Goal: Entertainment & Leisure: Browse casually

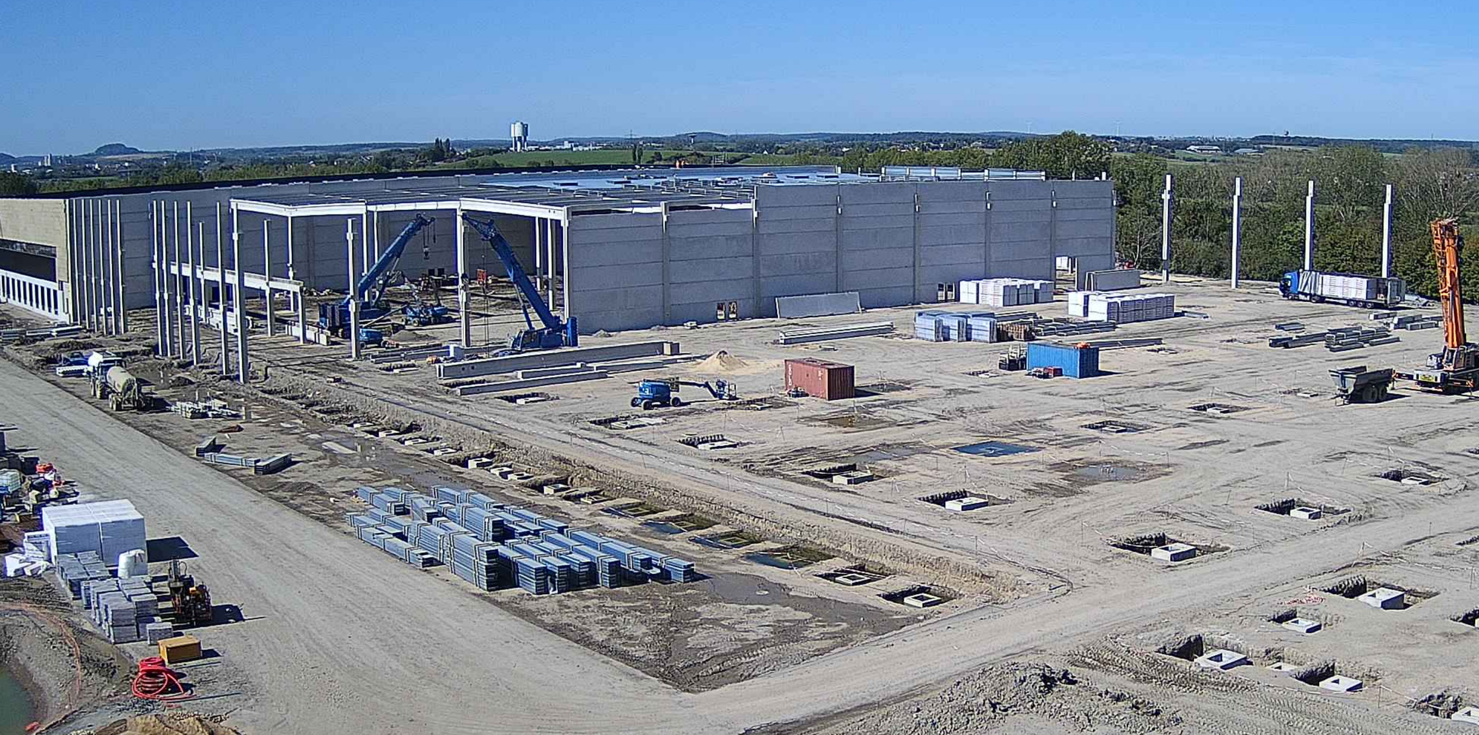
click at [457, 146] on img at bounding box center [739, 367] width 1044 height 588
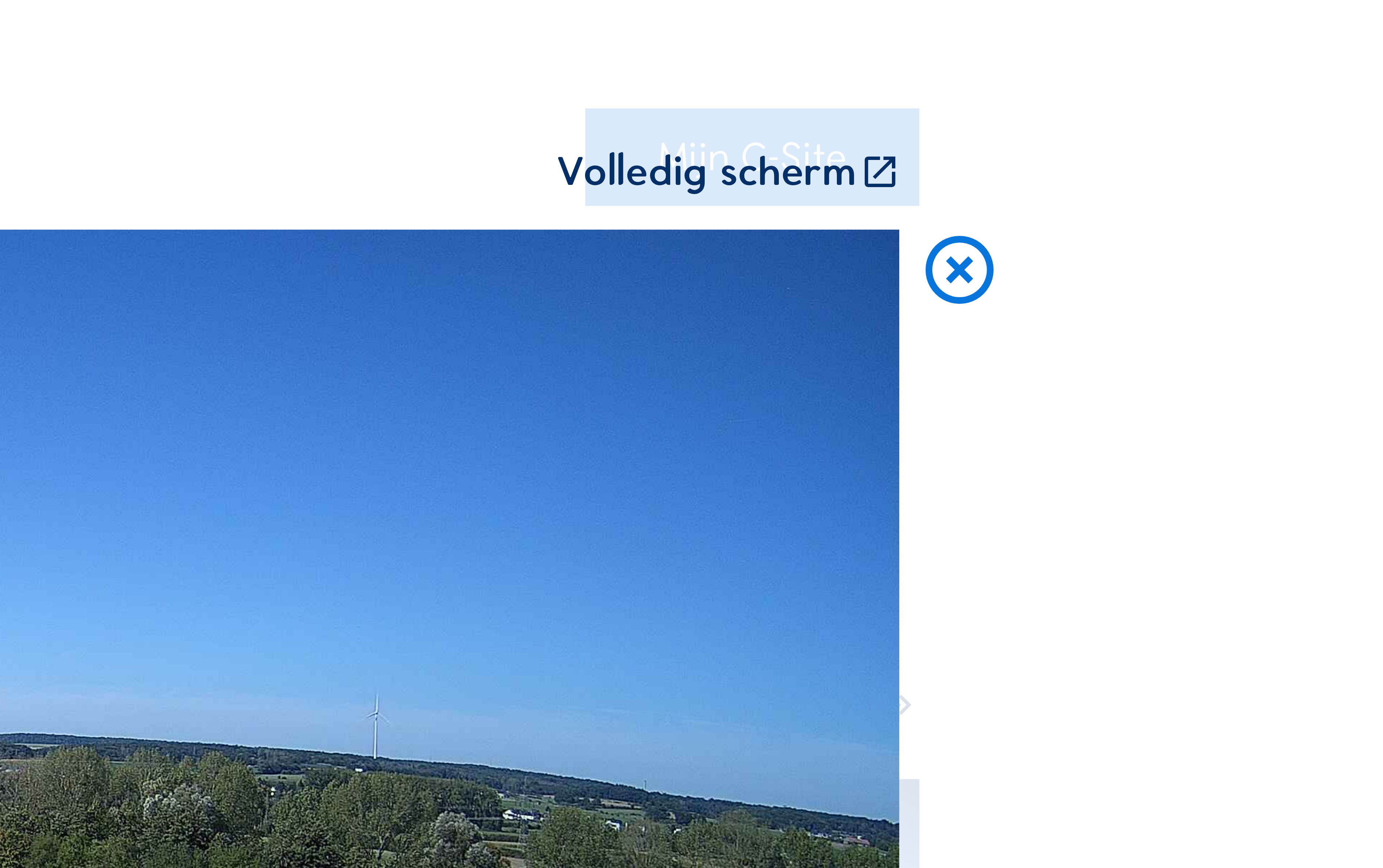
click at [1079, 85] on icon at bounding box center [1225, 101] width 31 height 31
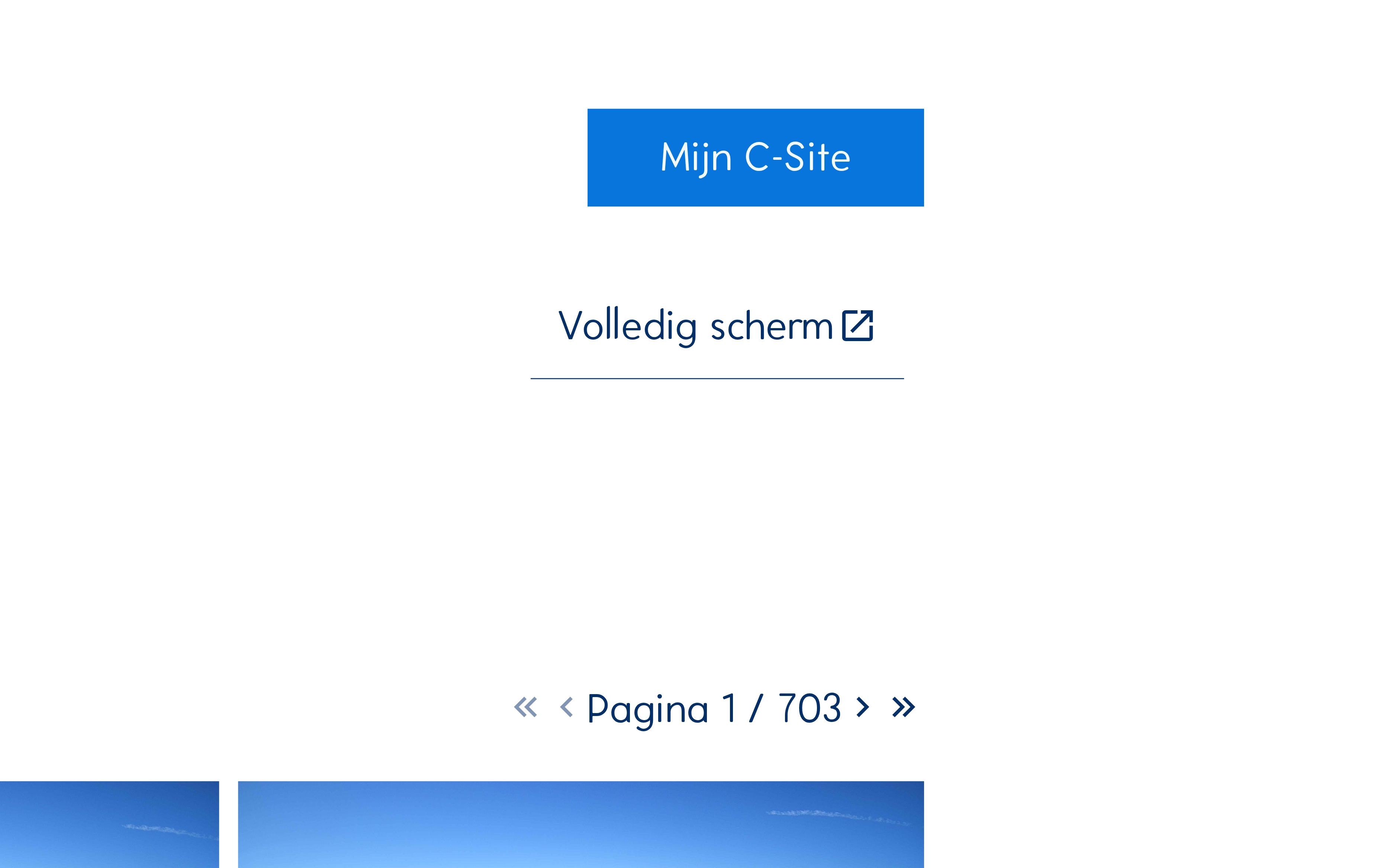
click at [1080, 118] on div "Volledig scherm" at bounding box center [1131, 122] width 103 height 16
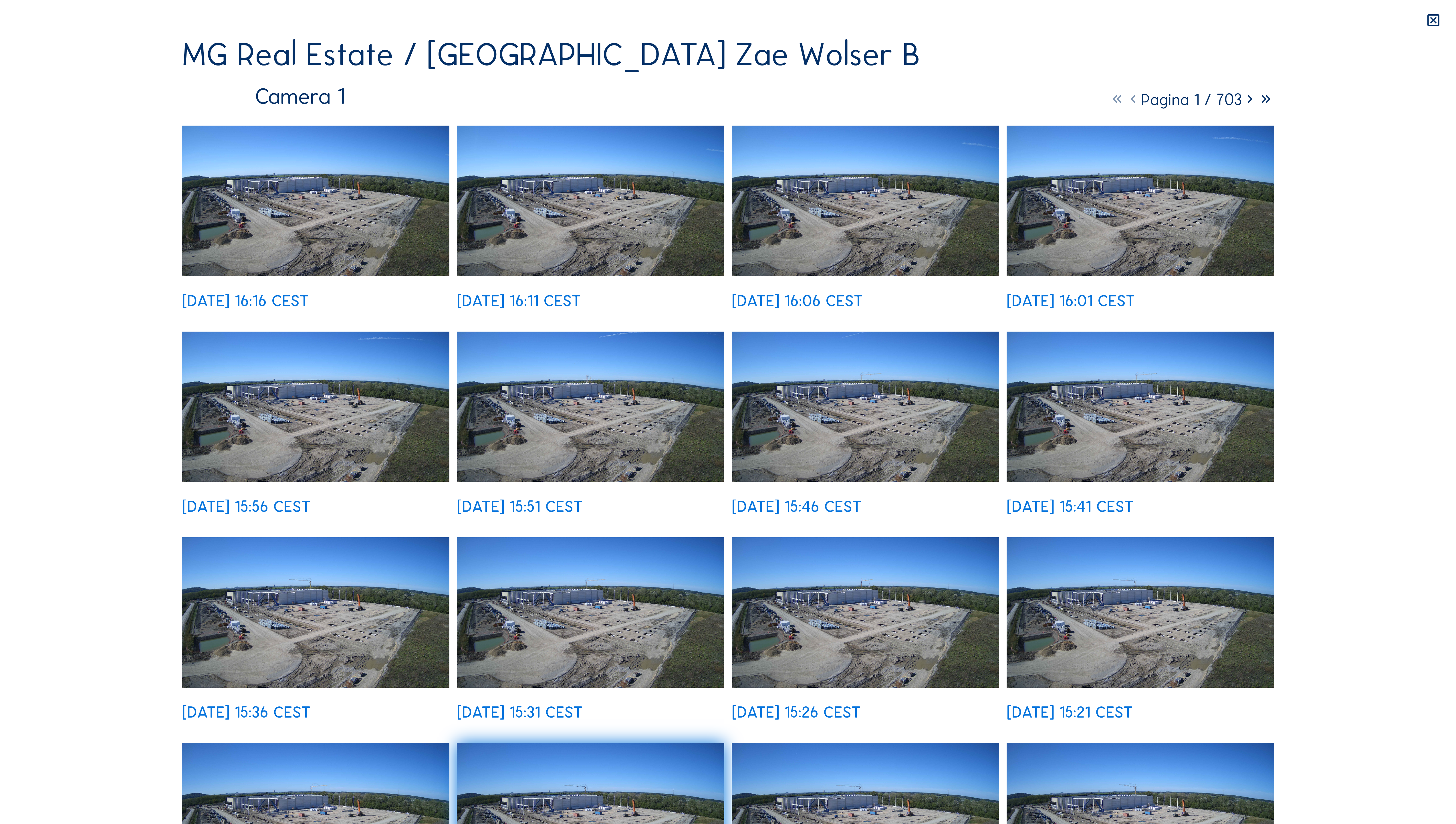
click at [306, 160] on img at bounding box center [316, 201] width 267 height 151
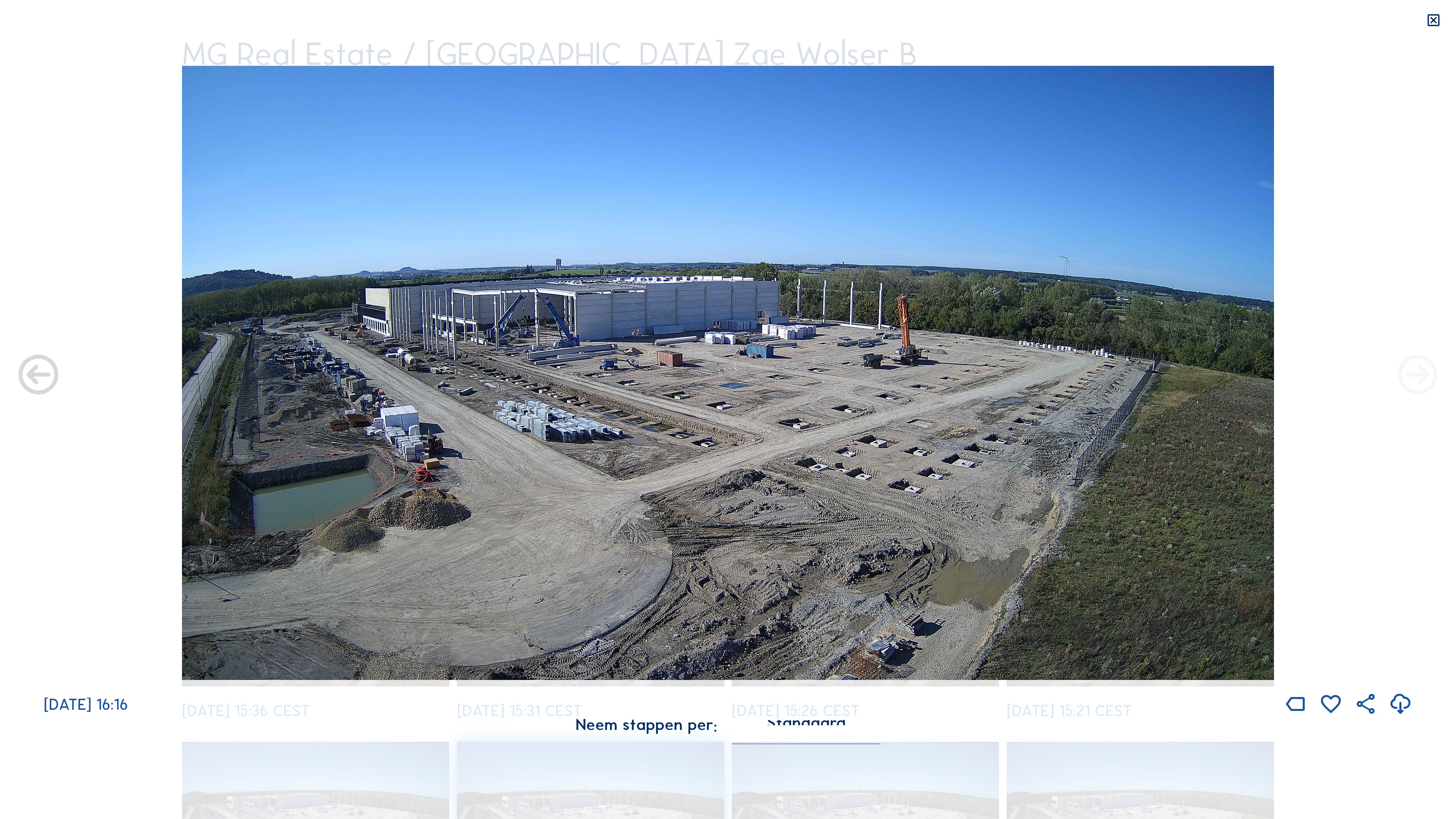
click at [836, 376] on icon at bounding box center [1418, 376] width 48 height 48
click at [836, 373] on icon at bounding box center [1418, 376] width 48 height 48
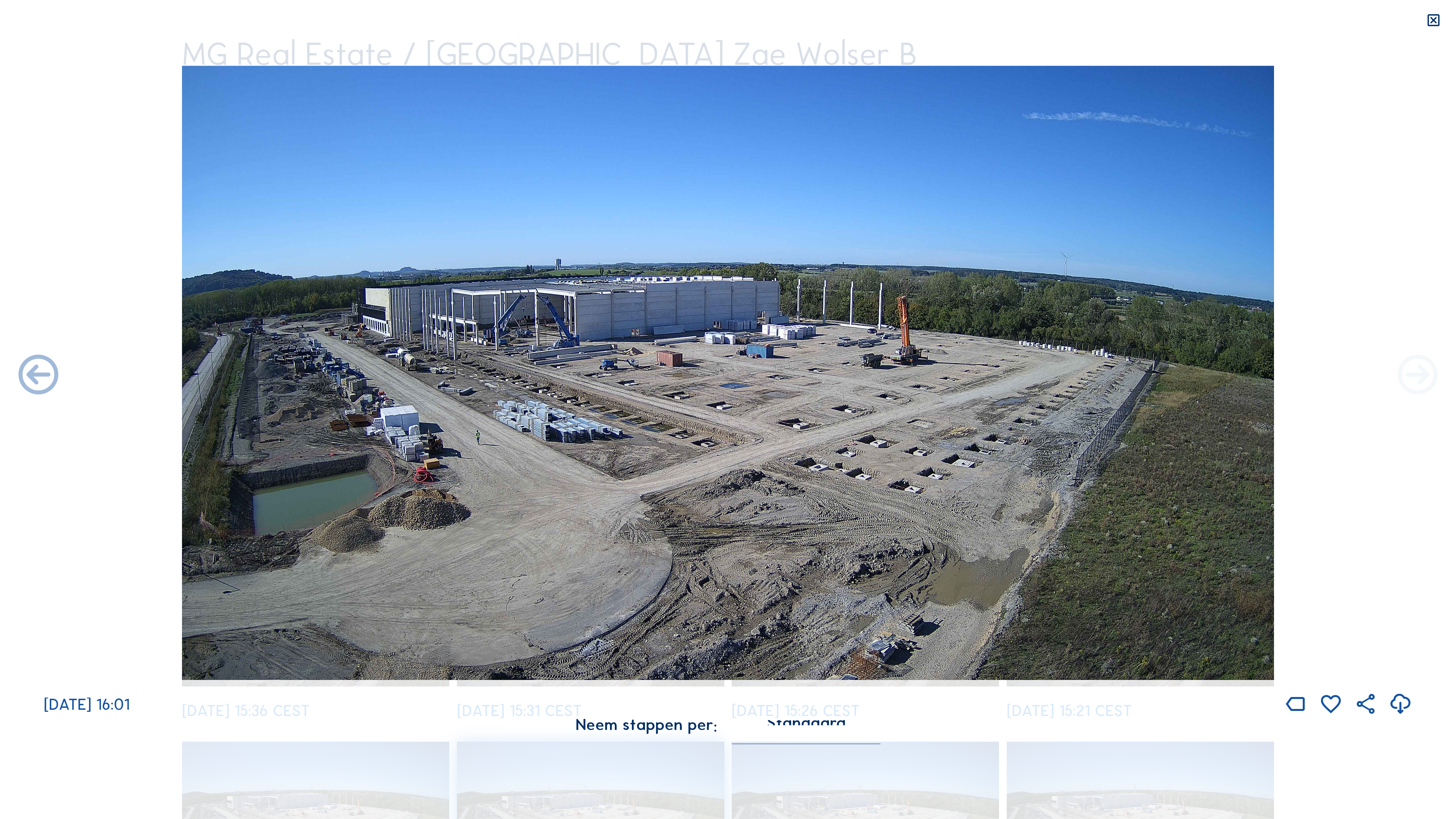
click at [836, 373] on icon at bounding box center [1418, 376] width 48 height 48
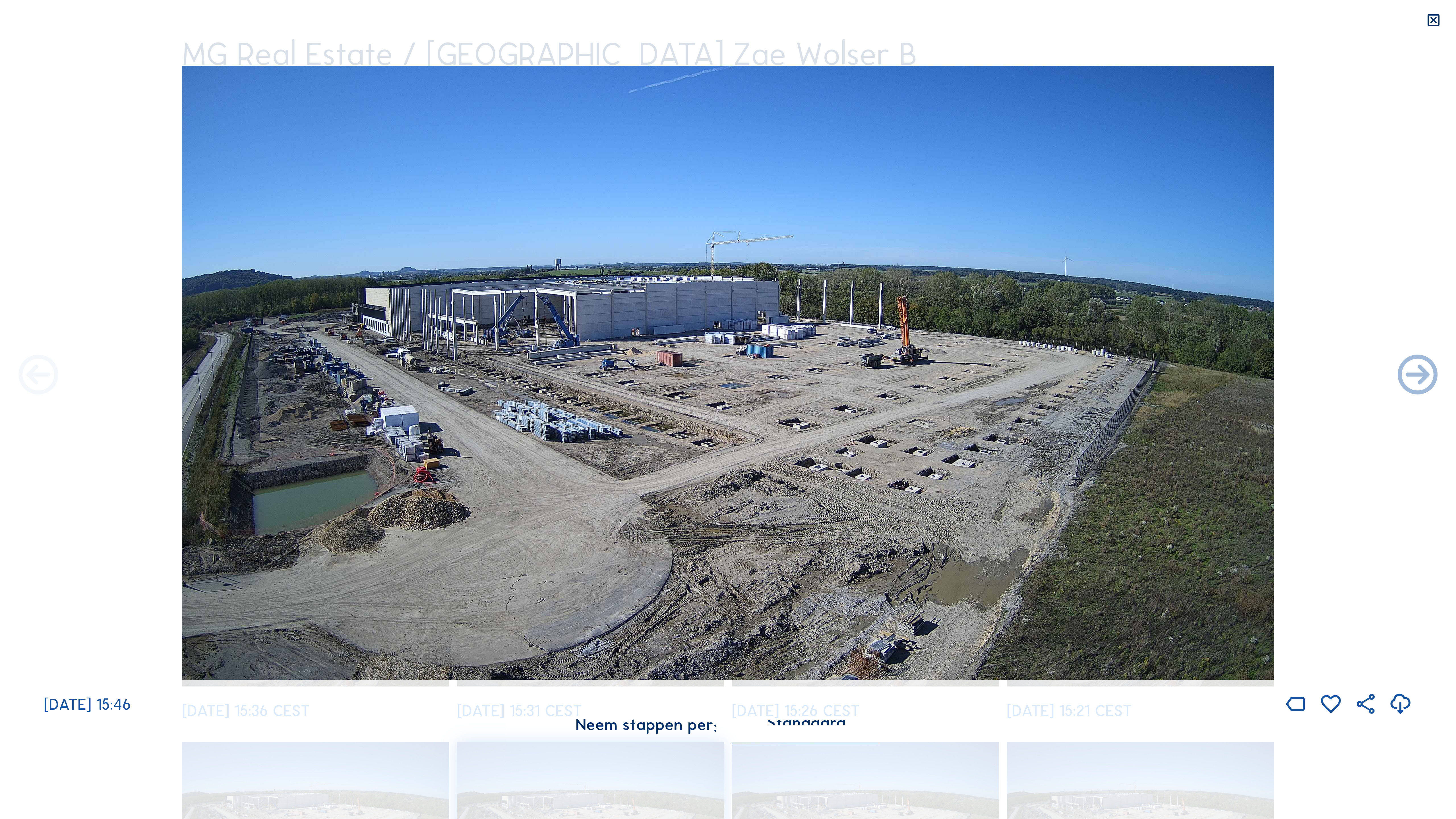
click at [29, 372] on icon at bounding box center [38, 376] width 48 height 48
click at [28, 373] on icon at bounding box center [38, 376] width 48 height 48
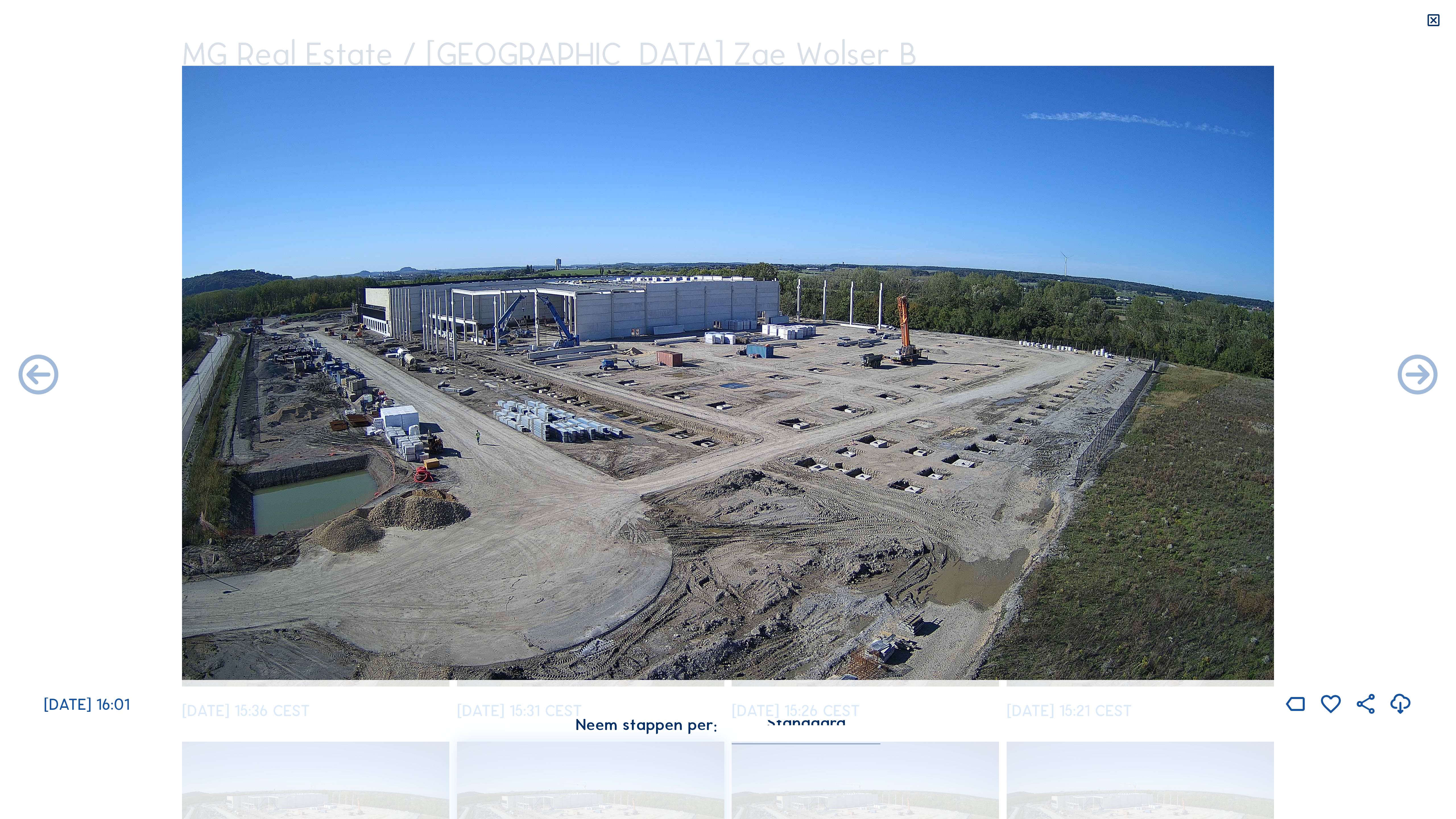
click at [28, 373] on icon at bounding box center [38, 376] width 48 height 48
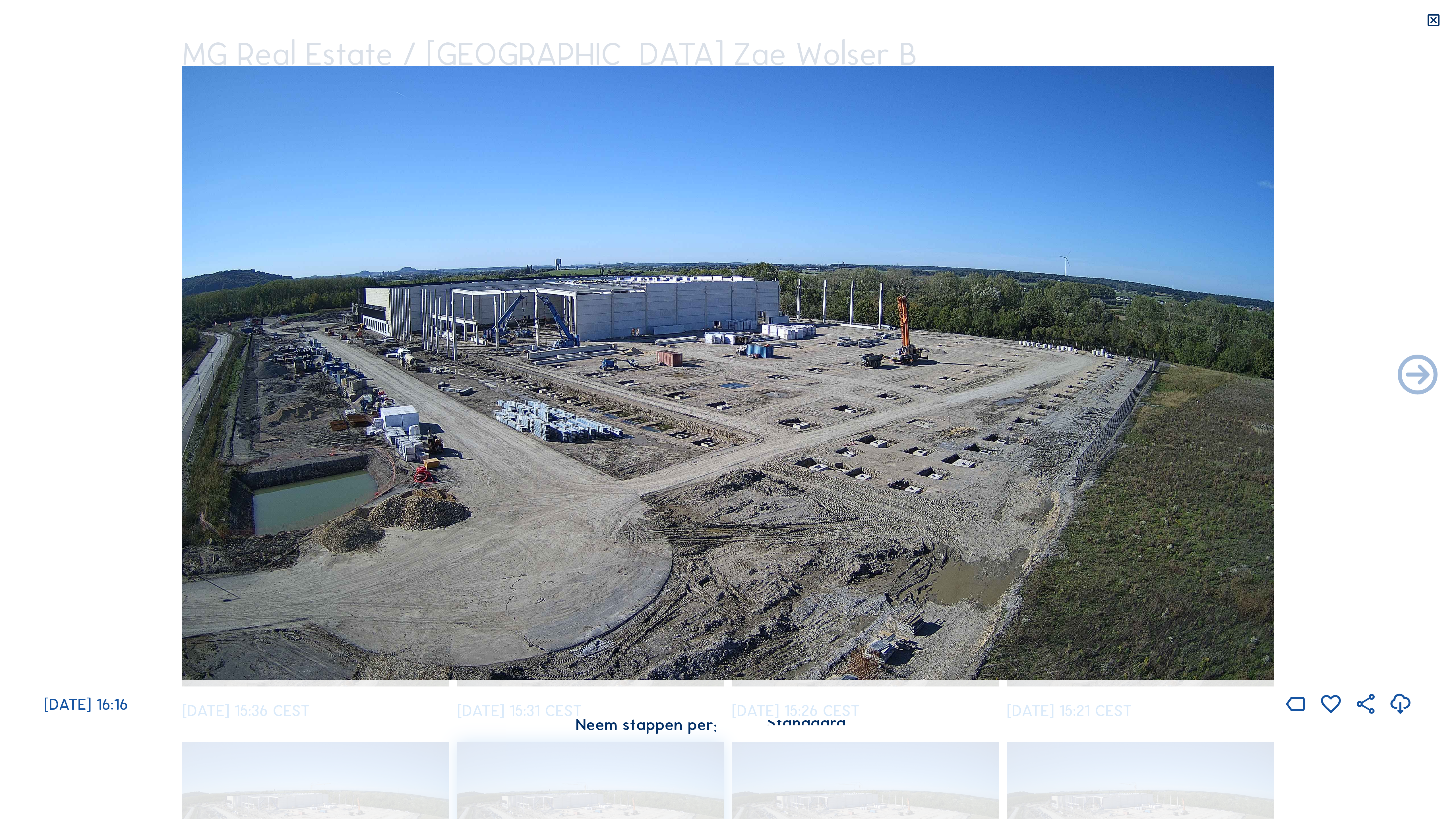
click at [28, 373] on div "[DATE] 16:16" at bounding box center [728, 391] width 1456 height 651
click at [836, 373] on icon at bounding box center [1418, 376] width 48 height 48
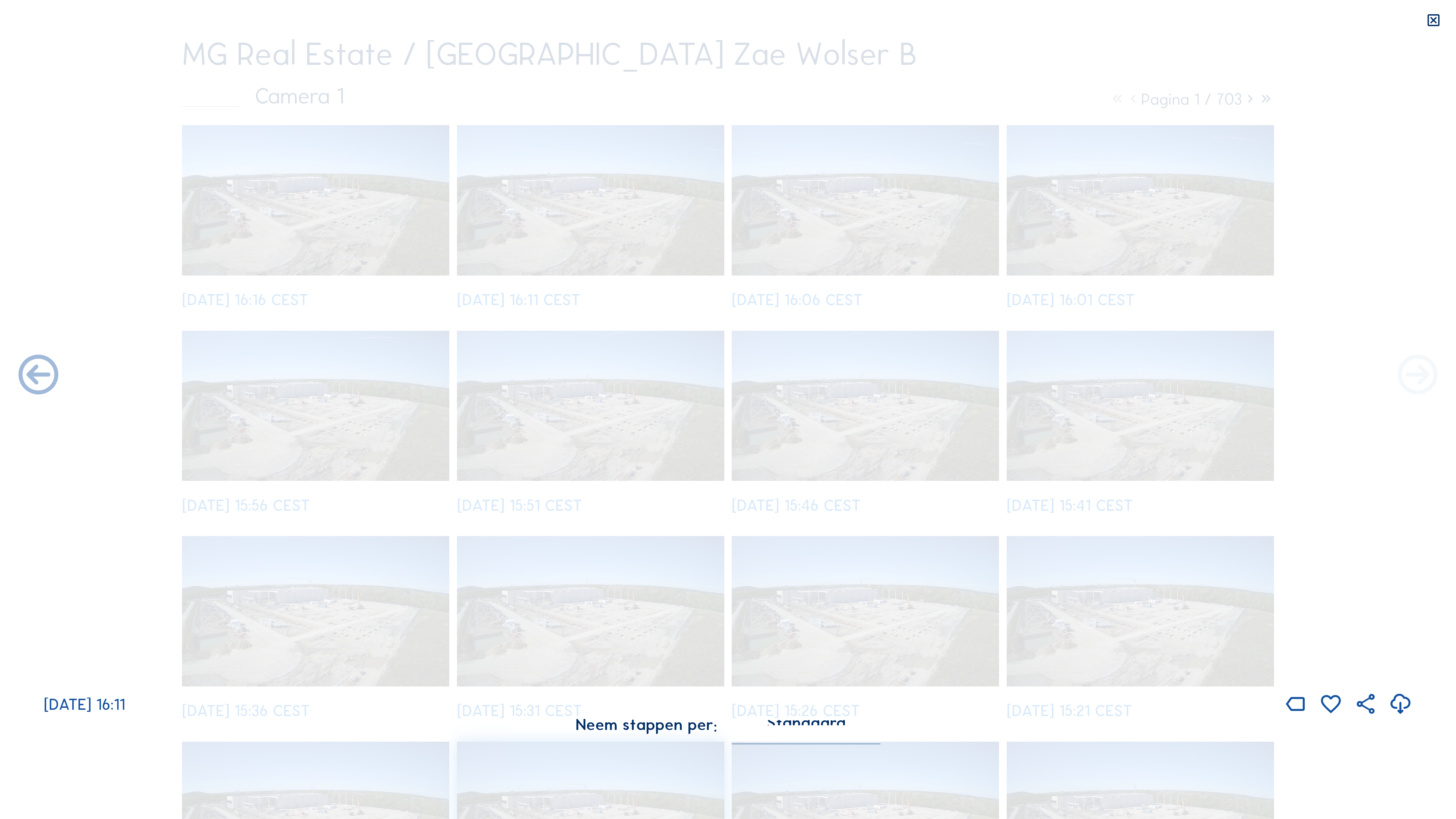
click at [836, 373] on icon at bounding box center [1418, 376] width 48 height 48
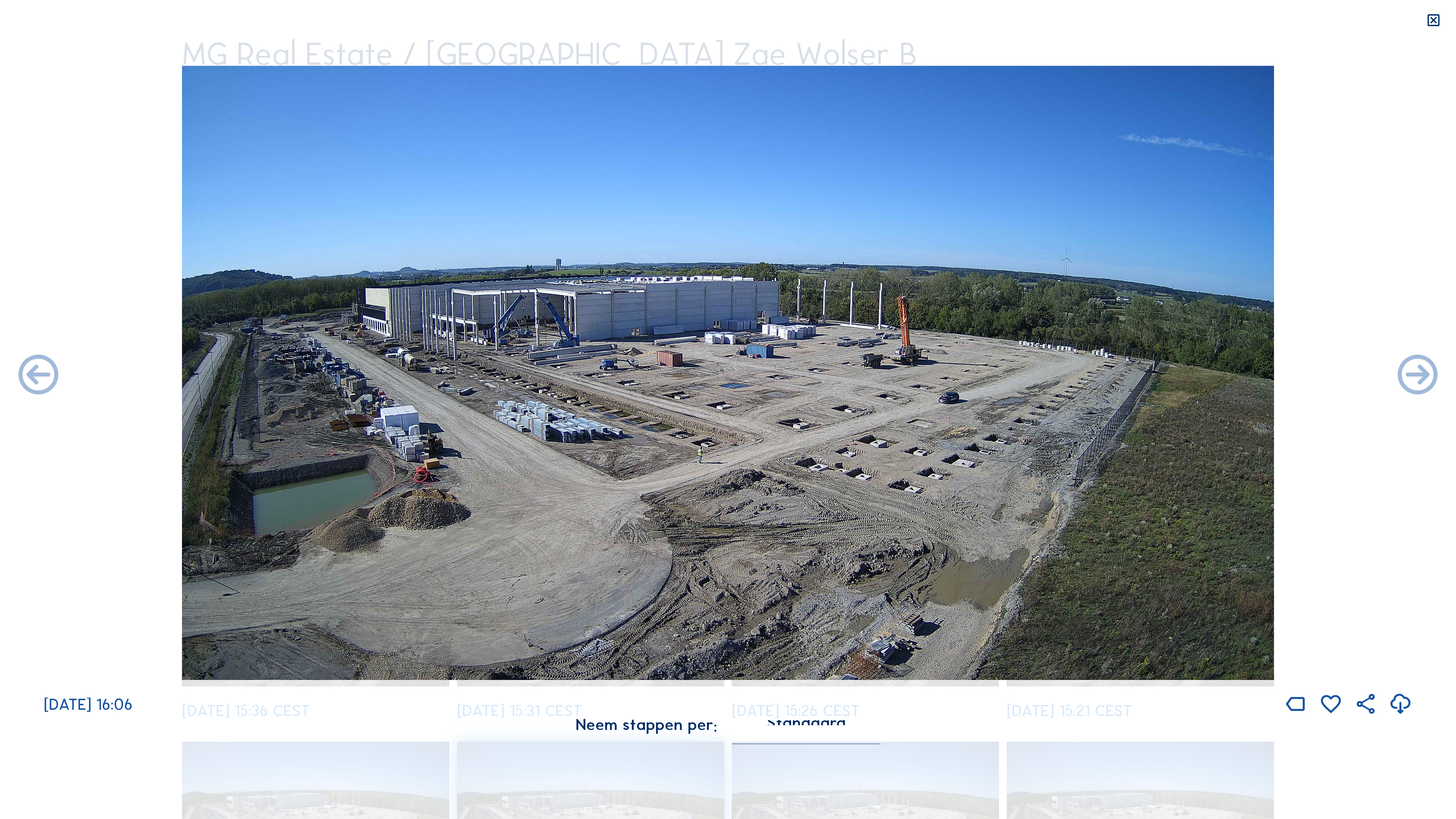
click at [836, 373] on icon at bounding box center [1418, 376] width 48 height 48
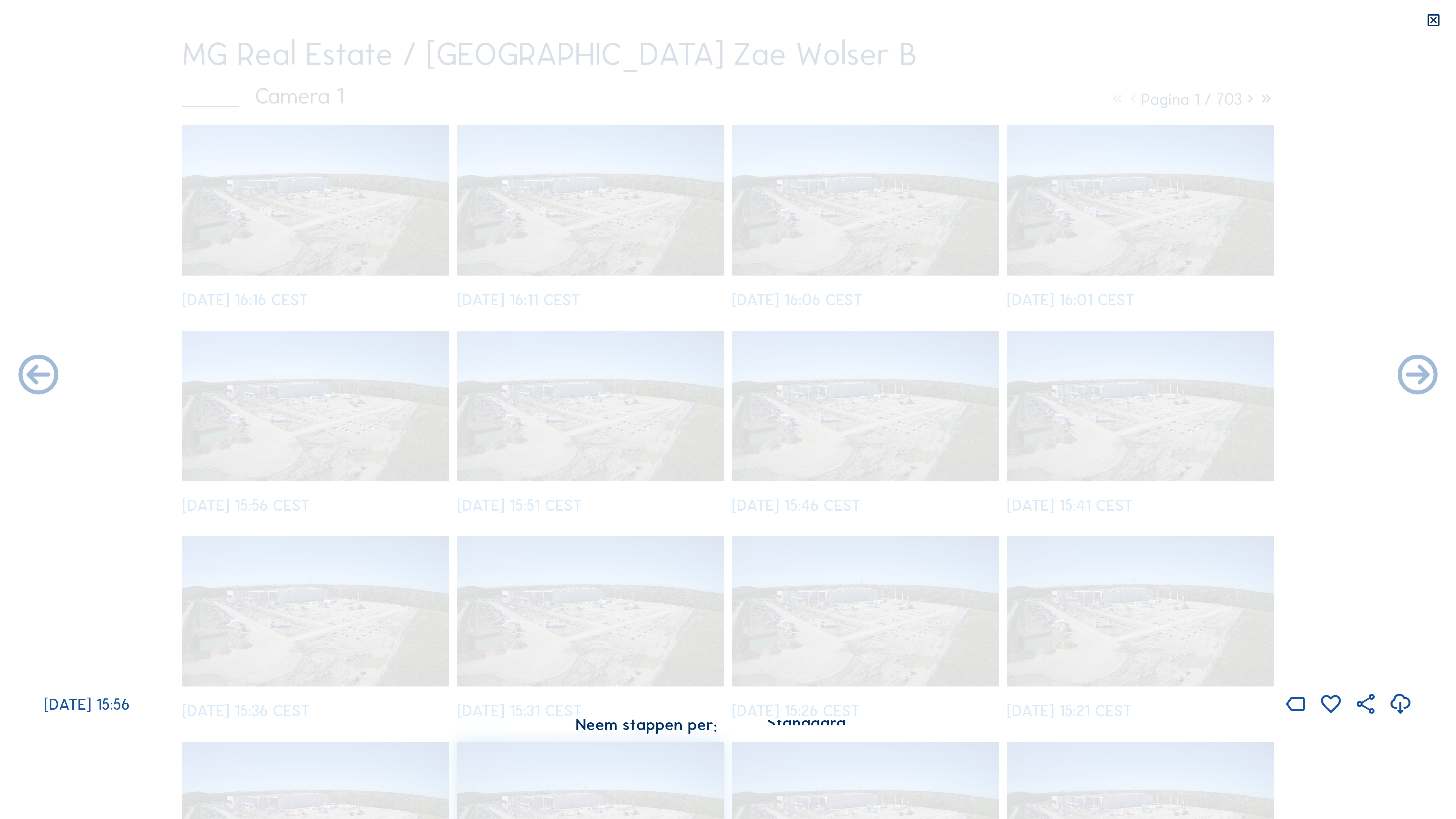
click at [836, 373] on icon at bounding box center [1418, 376] width 48 height 48
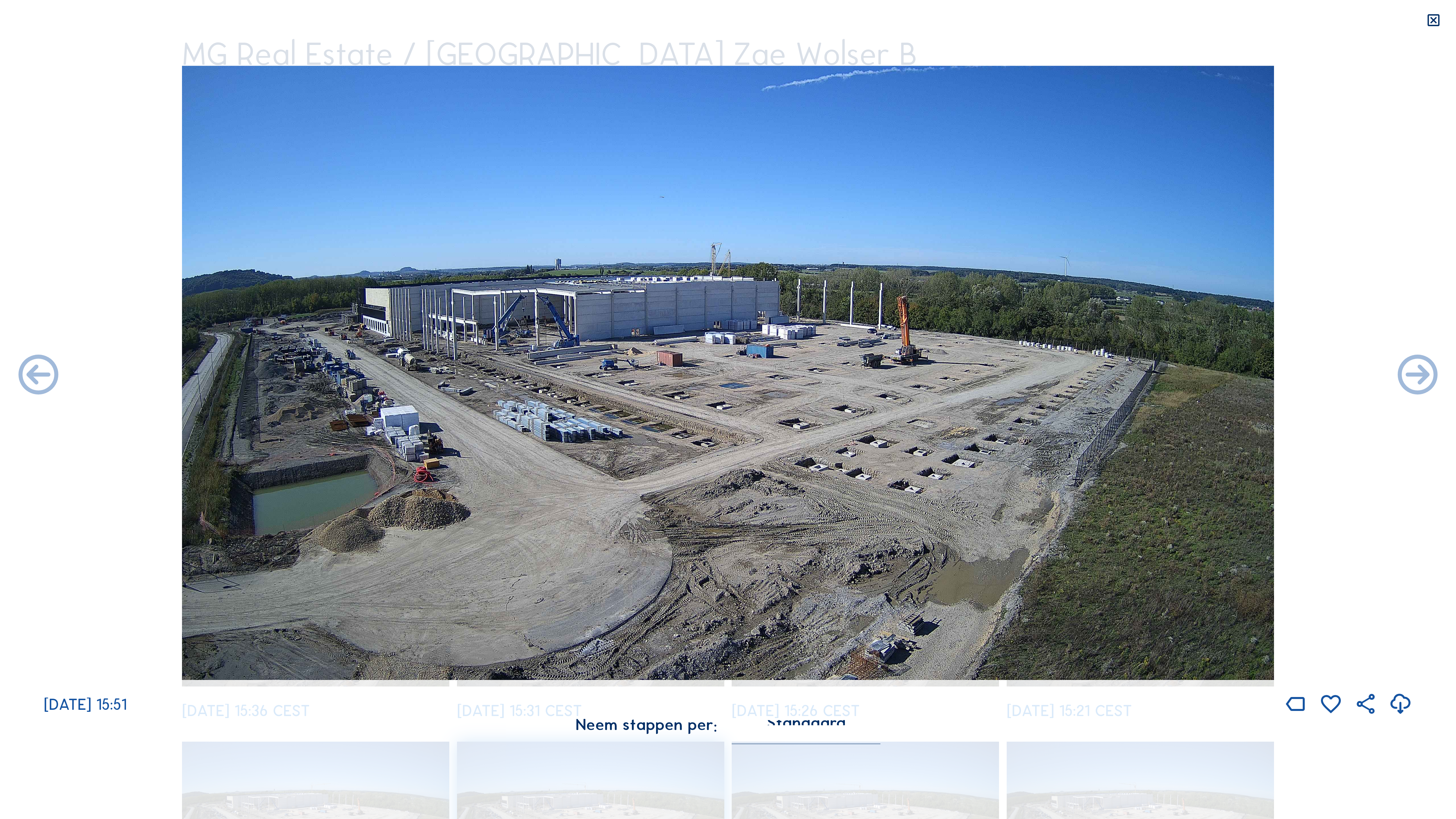
click at [836, 373] on icon at bounding box center [1418, 376] width 48 height 48
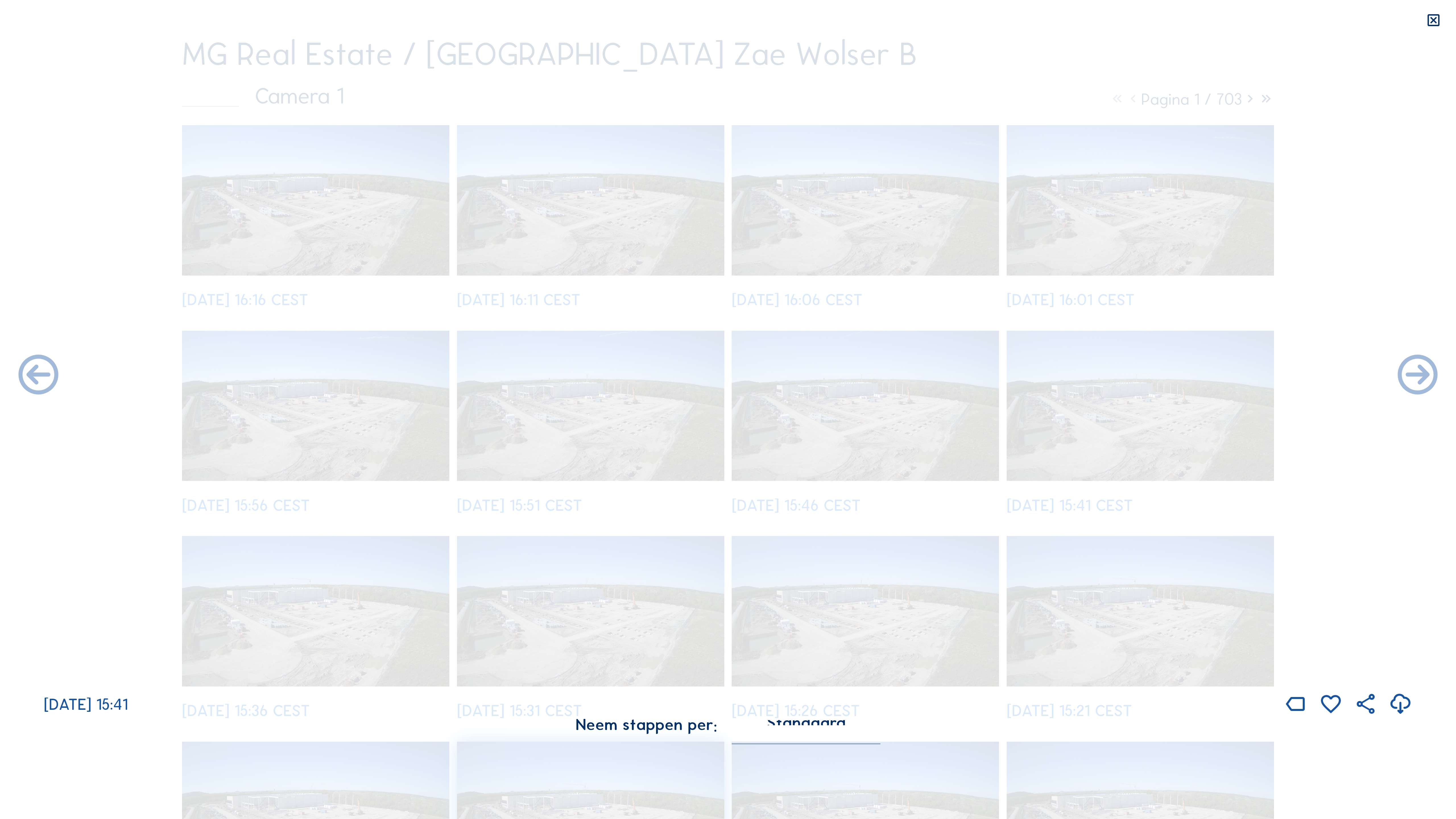
click at [836, 373] on icon at bounding box center [1418, 376] width 48 height 48
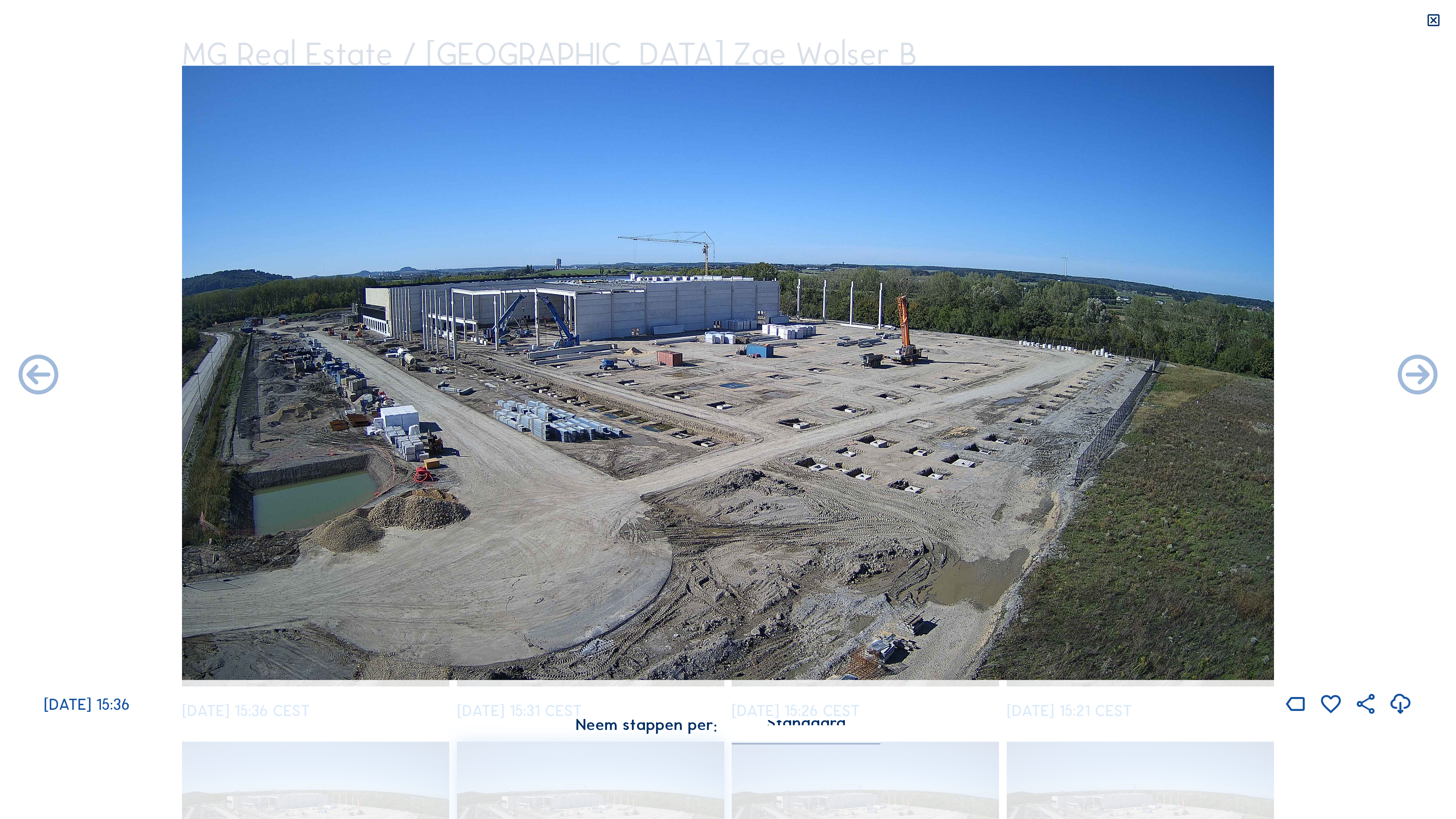
click at [836, 373] on icon at bounding box center [1418, 376] width 48 height 48
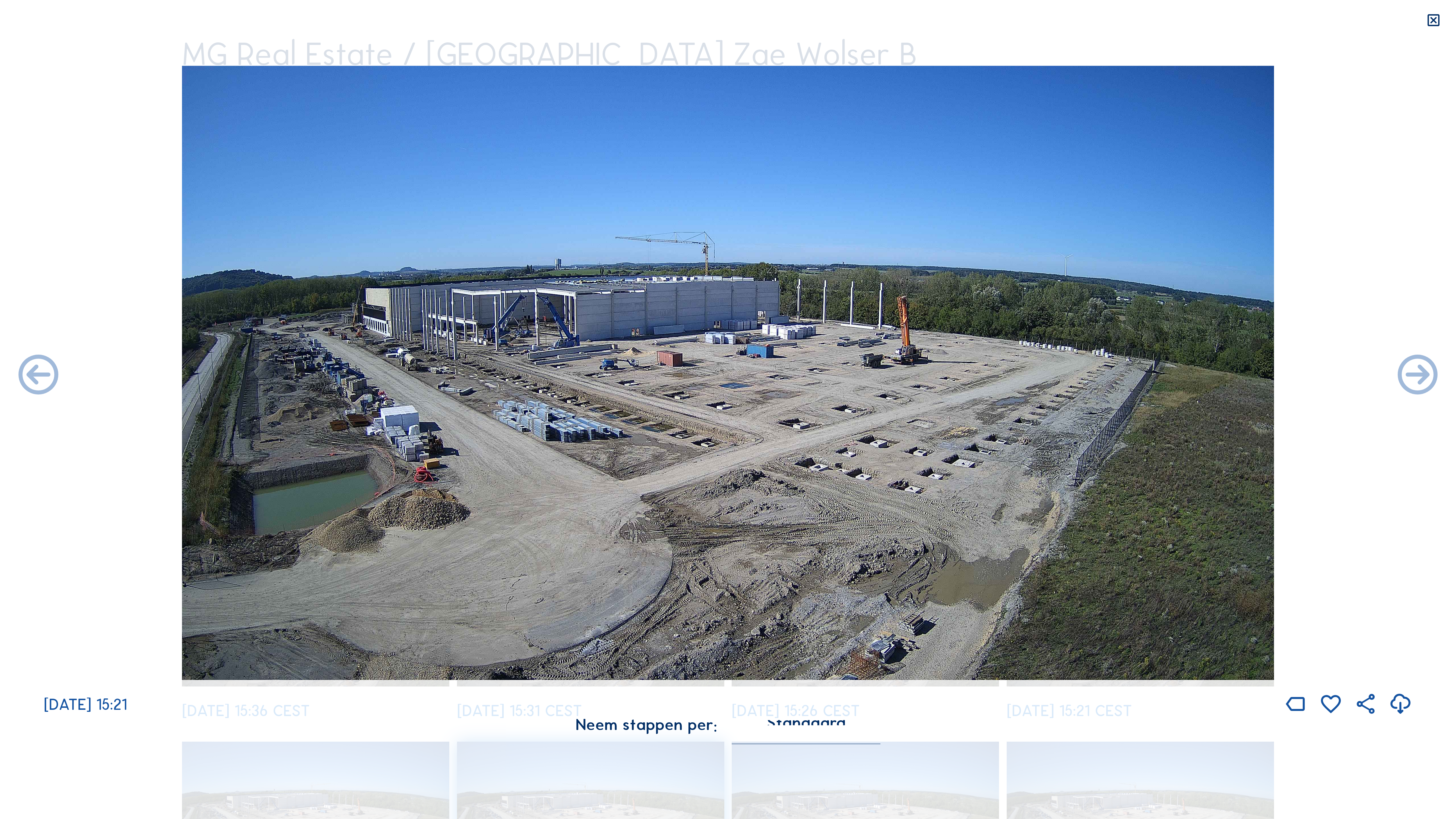
click at [836, 373] on icon at bounding box center [1418, 376] width 48 height 48
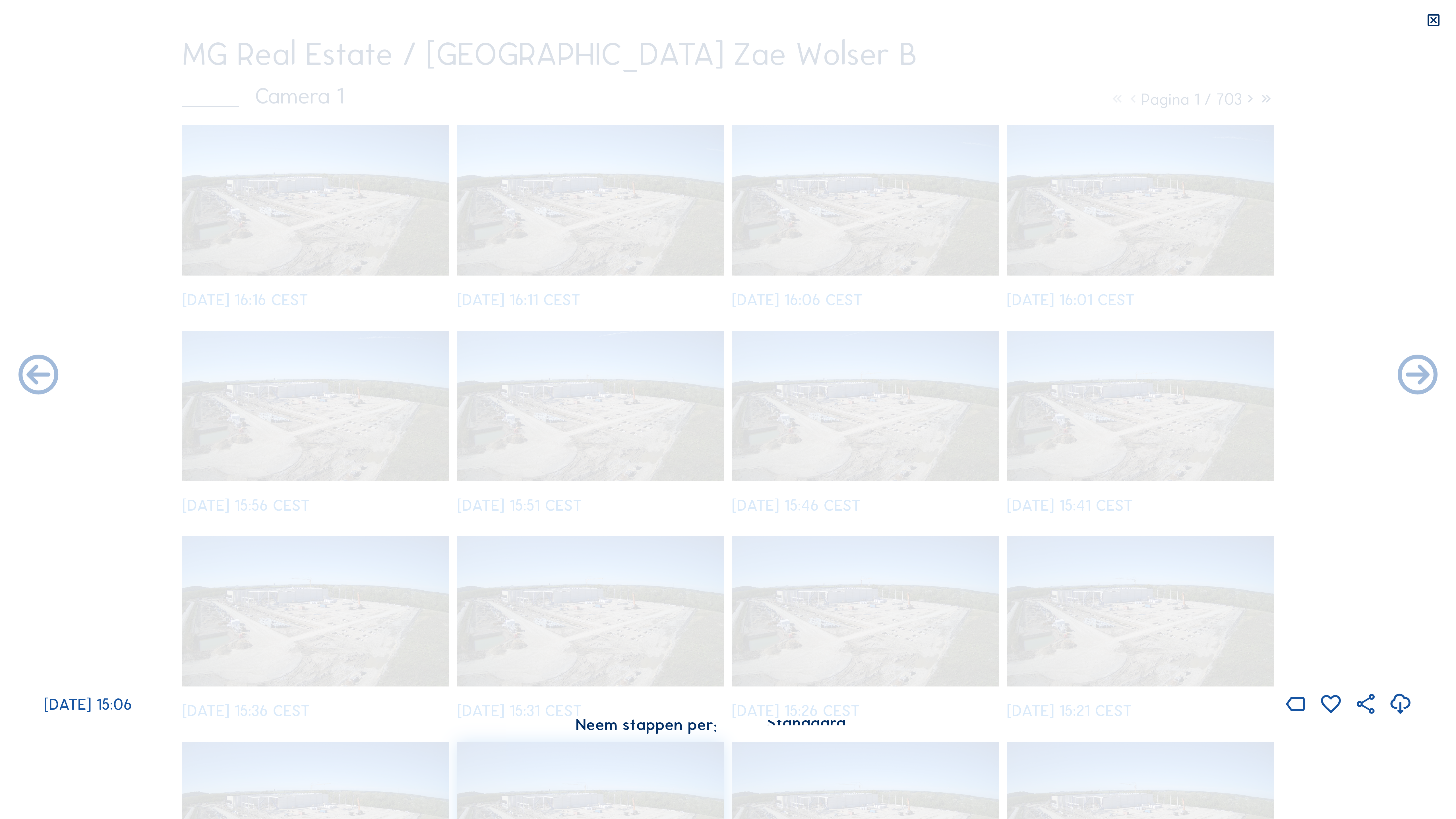
click at [836, 373] on div "[DATE] 15:06" at bounding box center [728, 391] width 1456 height 651
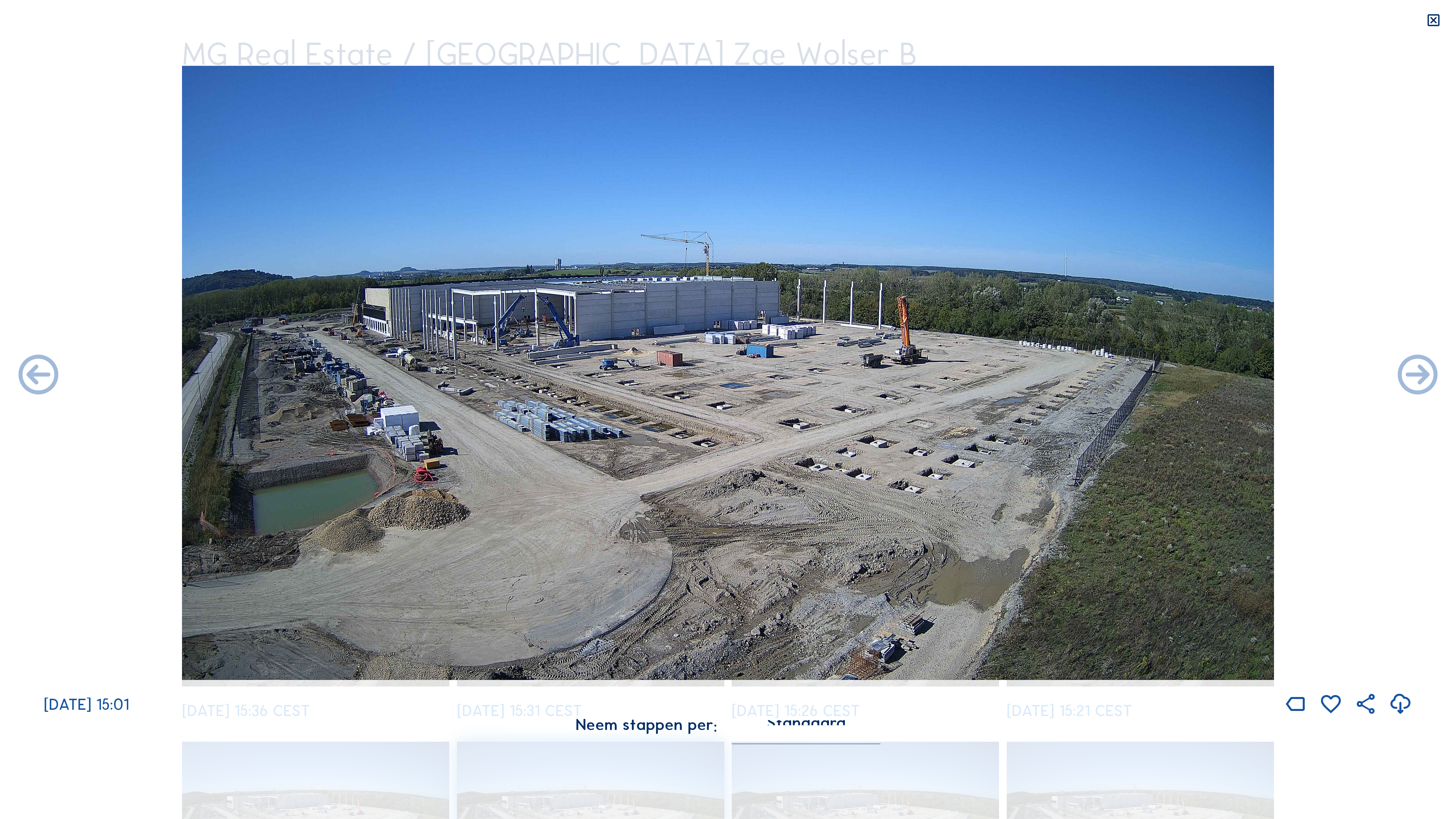
click at [836, 373] on icon at bounding box center [1418, 376] width 48 height 48
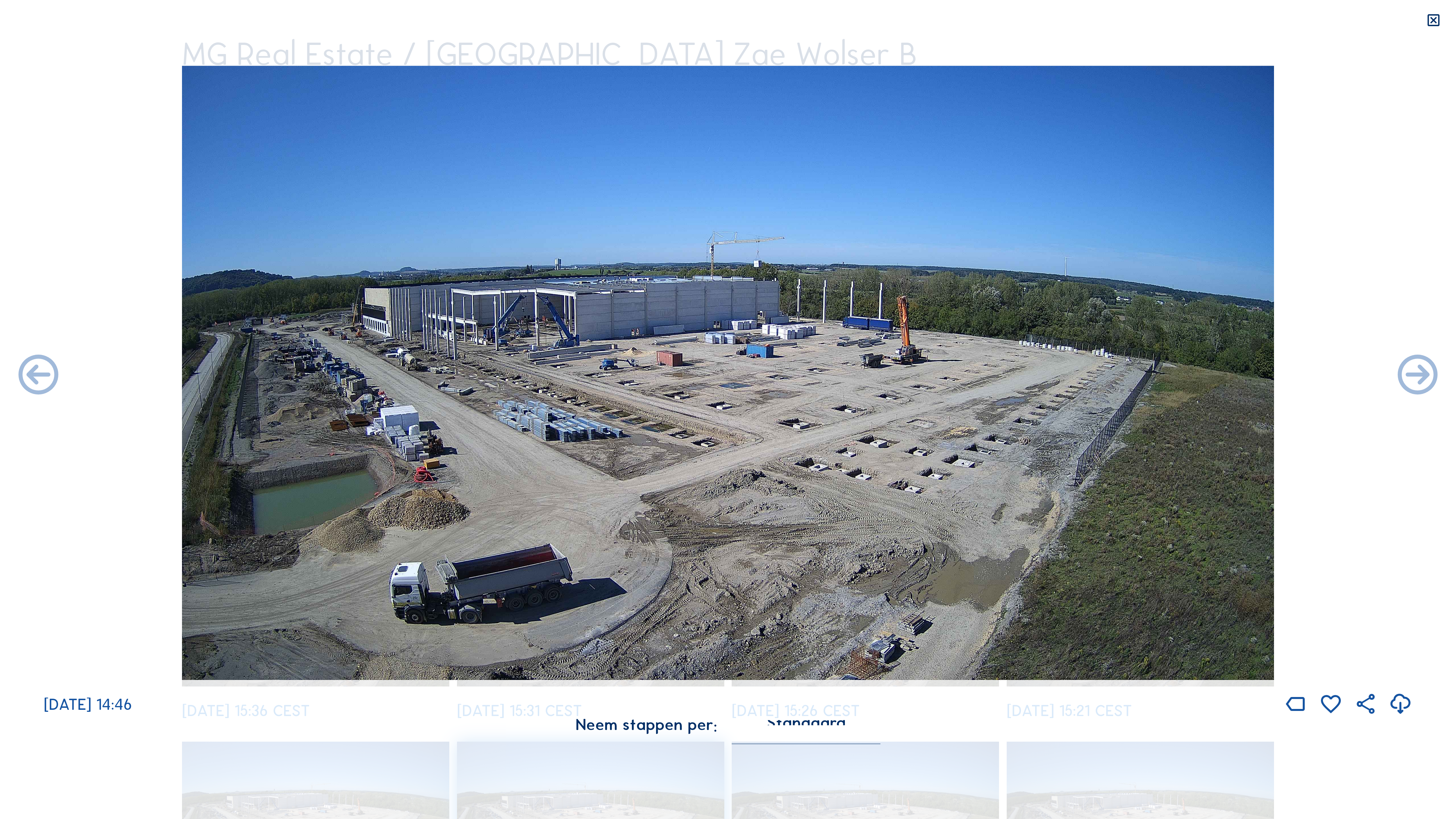
click at [836, 373] on icon at bounding box center [1418, 376] width 48 height 48
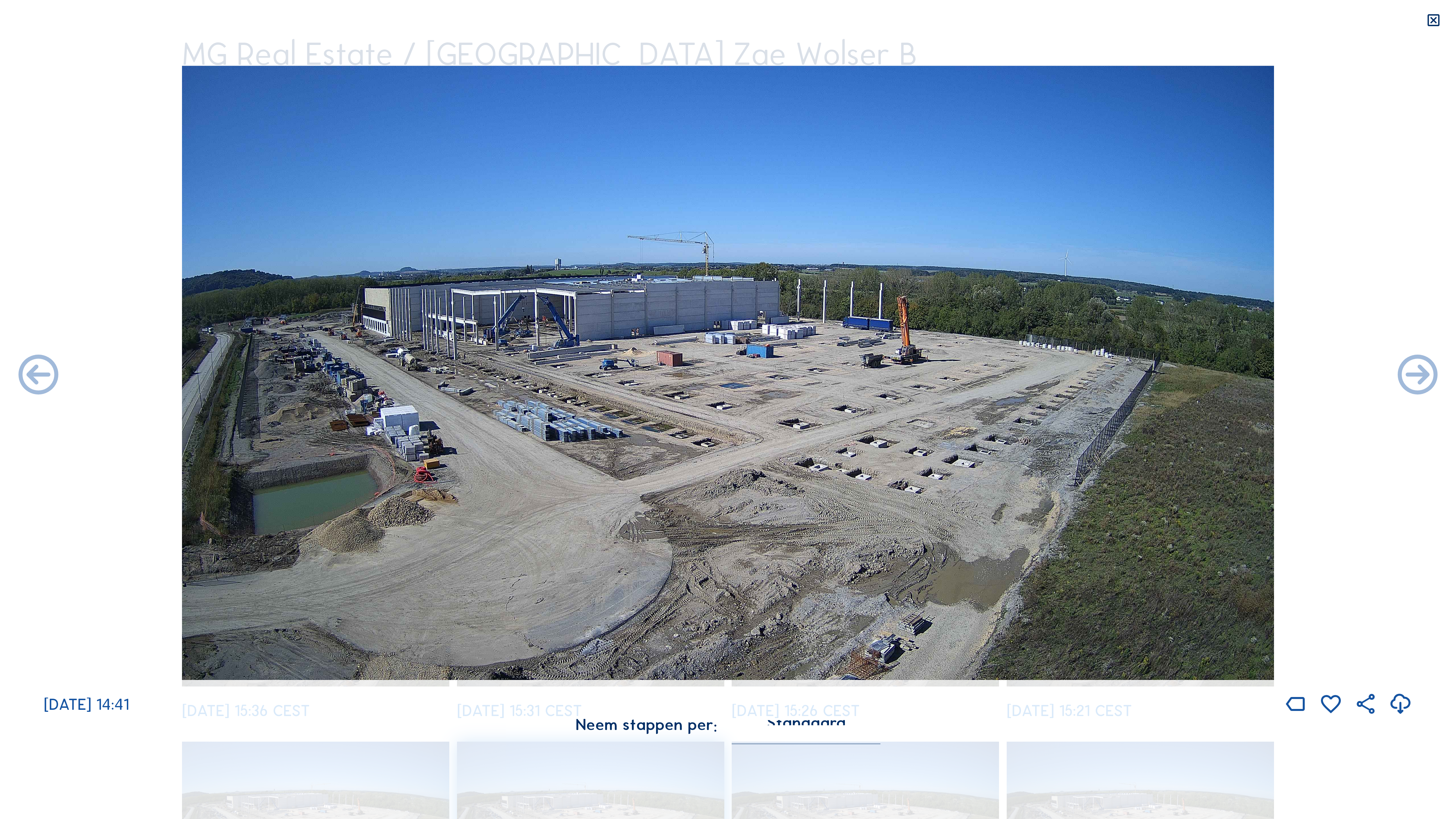
click at [836, 373] on icon at bounding box center [1418, 376] width 48 height 48
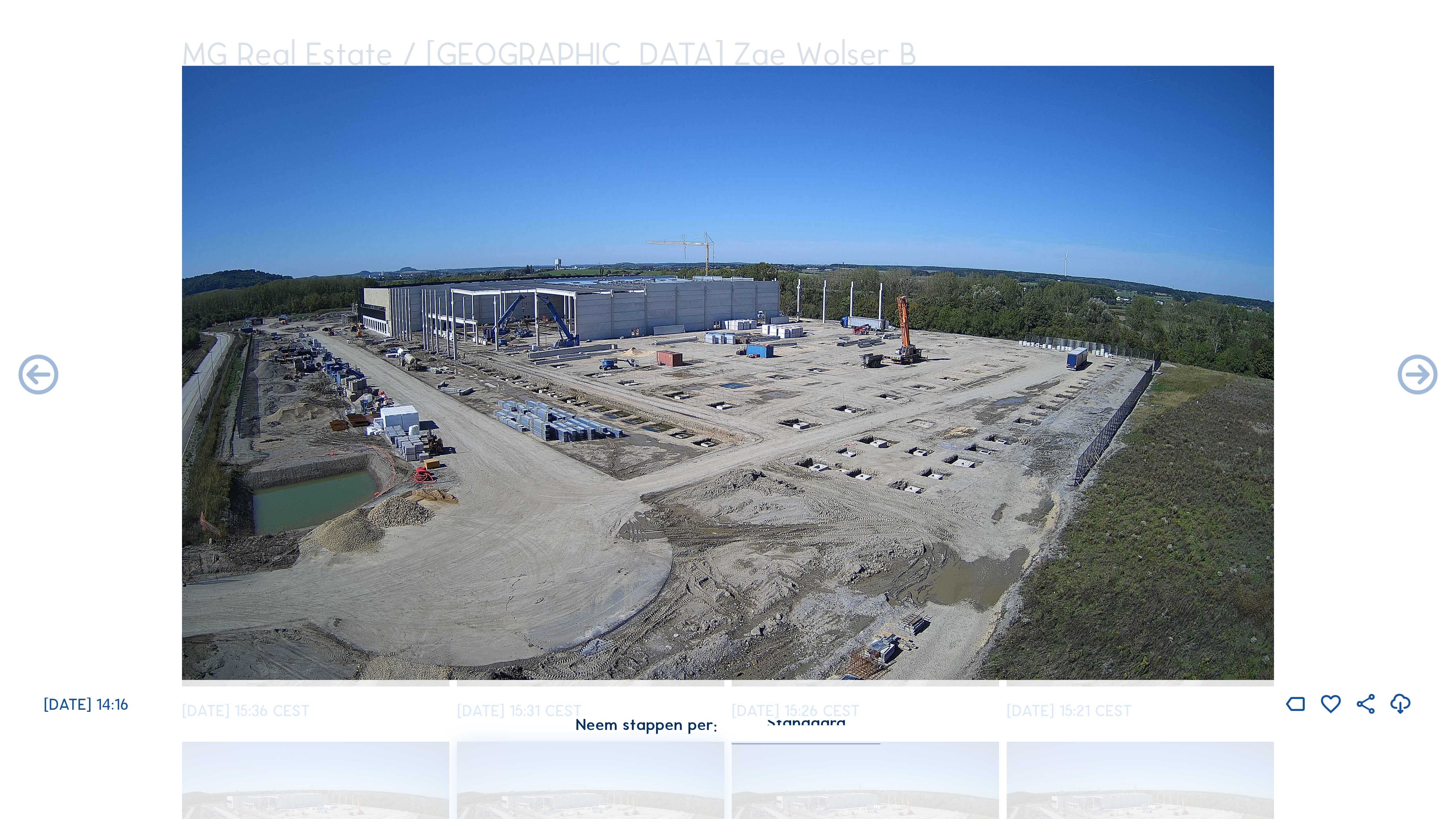
click at [836, 373] on icon at bounding box center [1418, 376] width 48 height 48
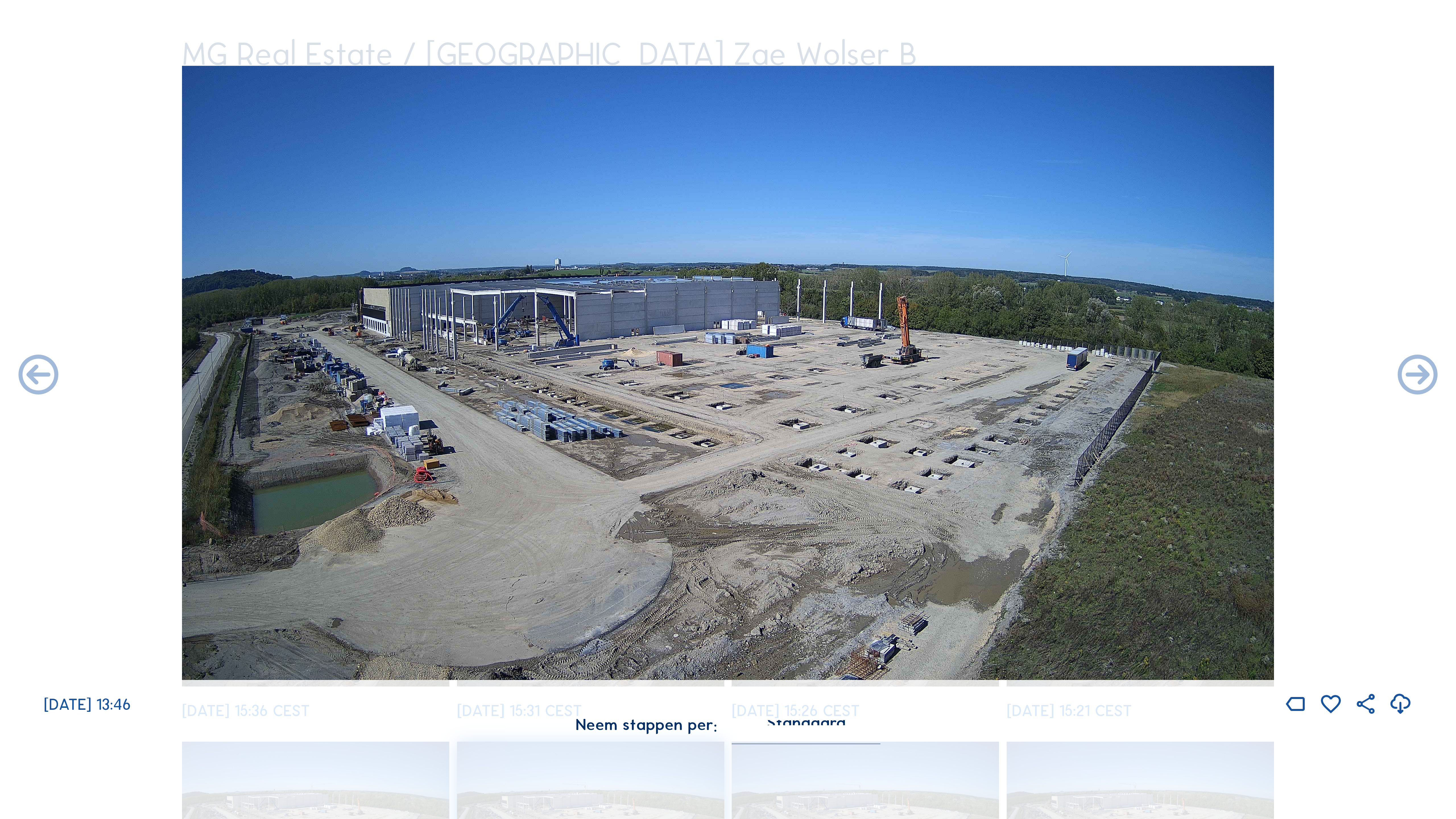
click at [836, 373] on icon at bounding box center [1418, 376] width 48 height 48
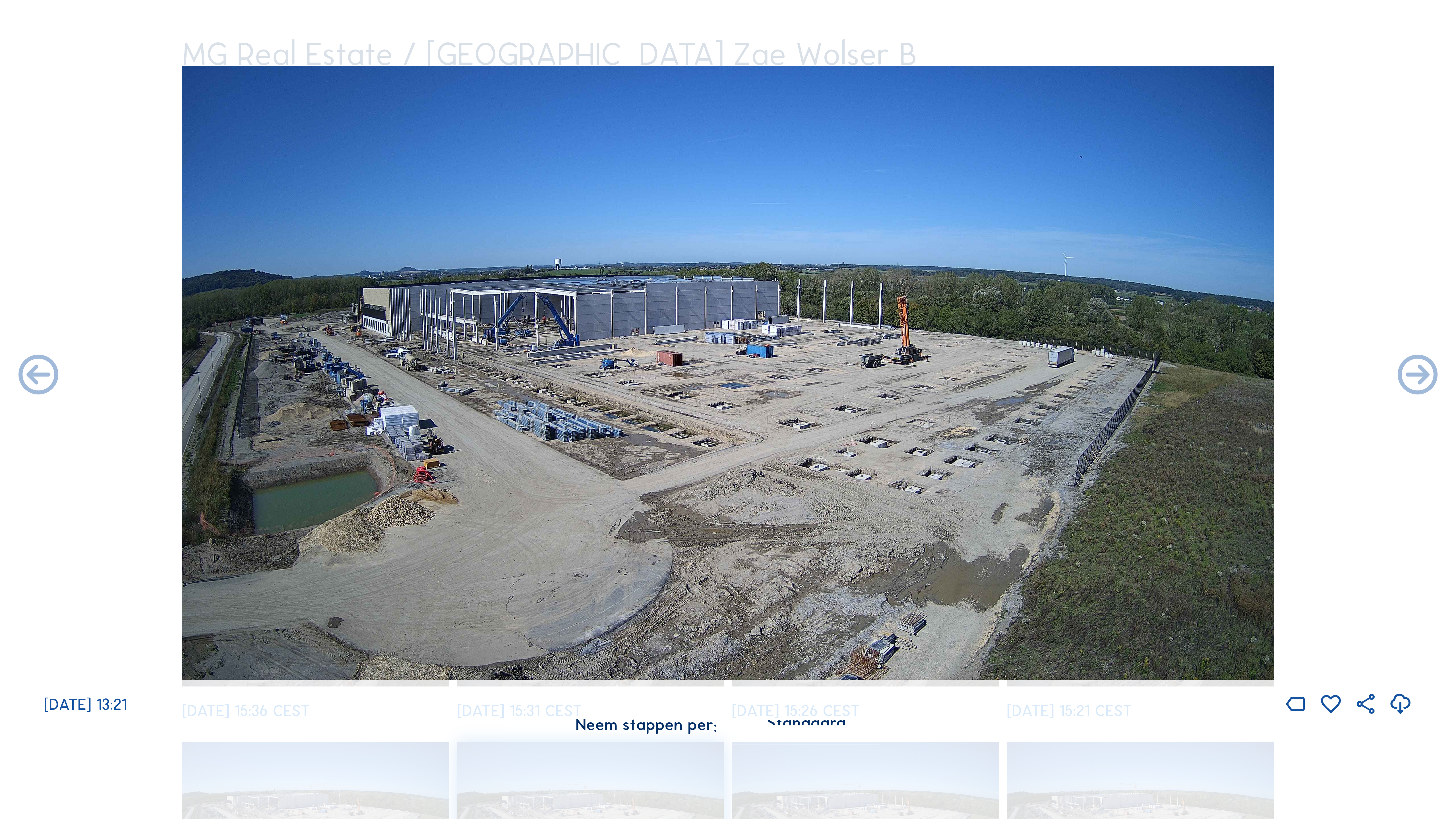
click at [836, 373] on icon at bounding box center [1418, 376] width 48 height 48
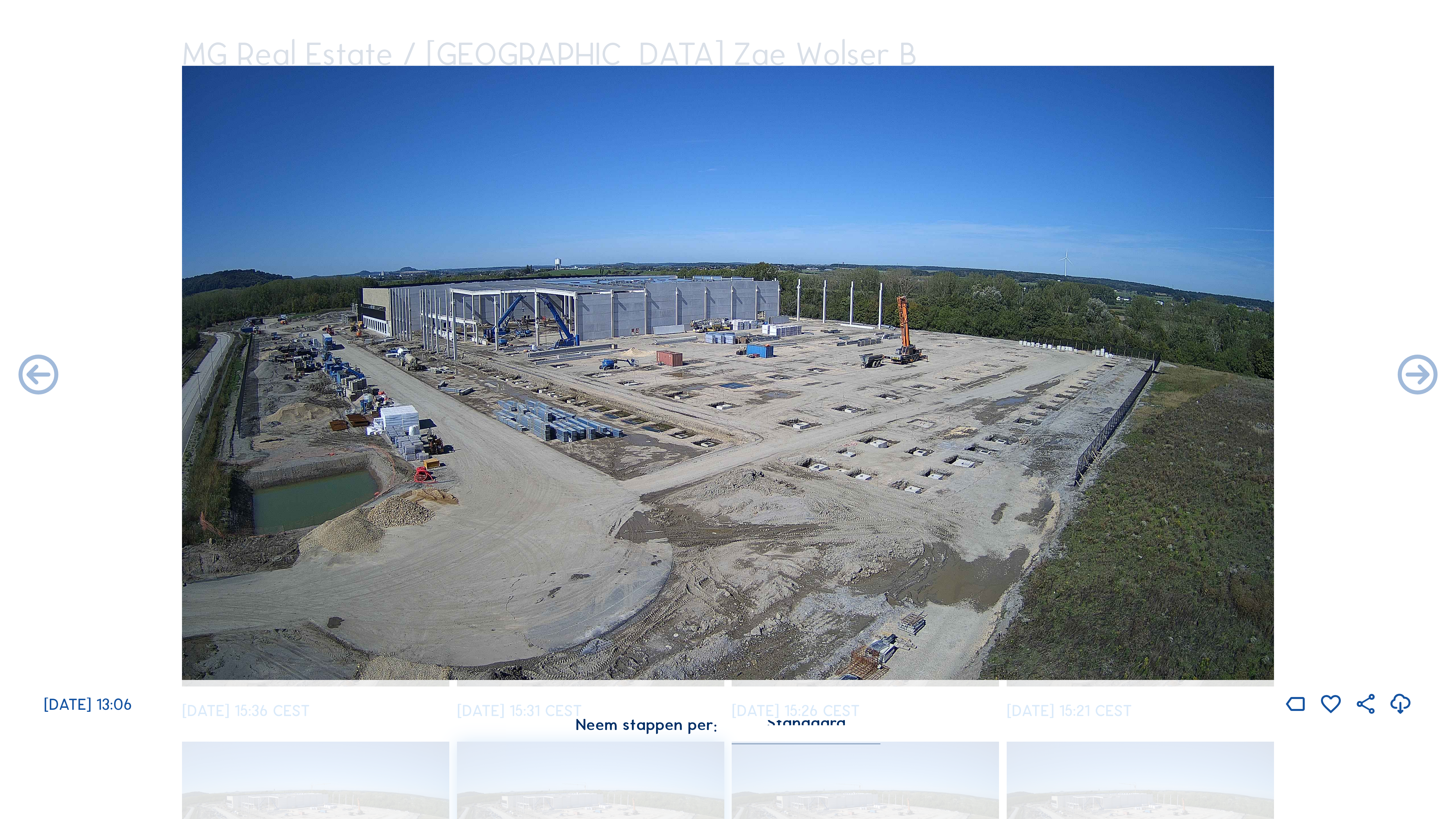
click at [836, 373] on icon at bounding box center [1418, 376] width 48 height 48
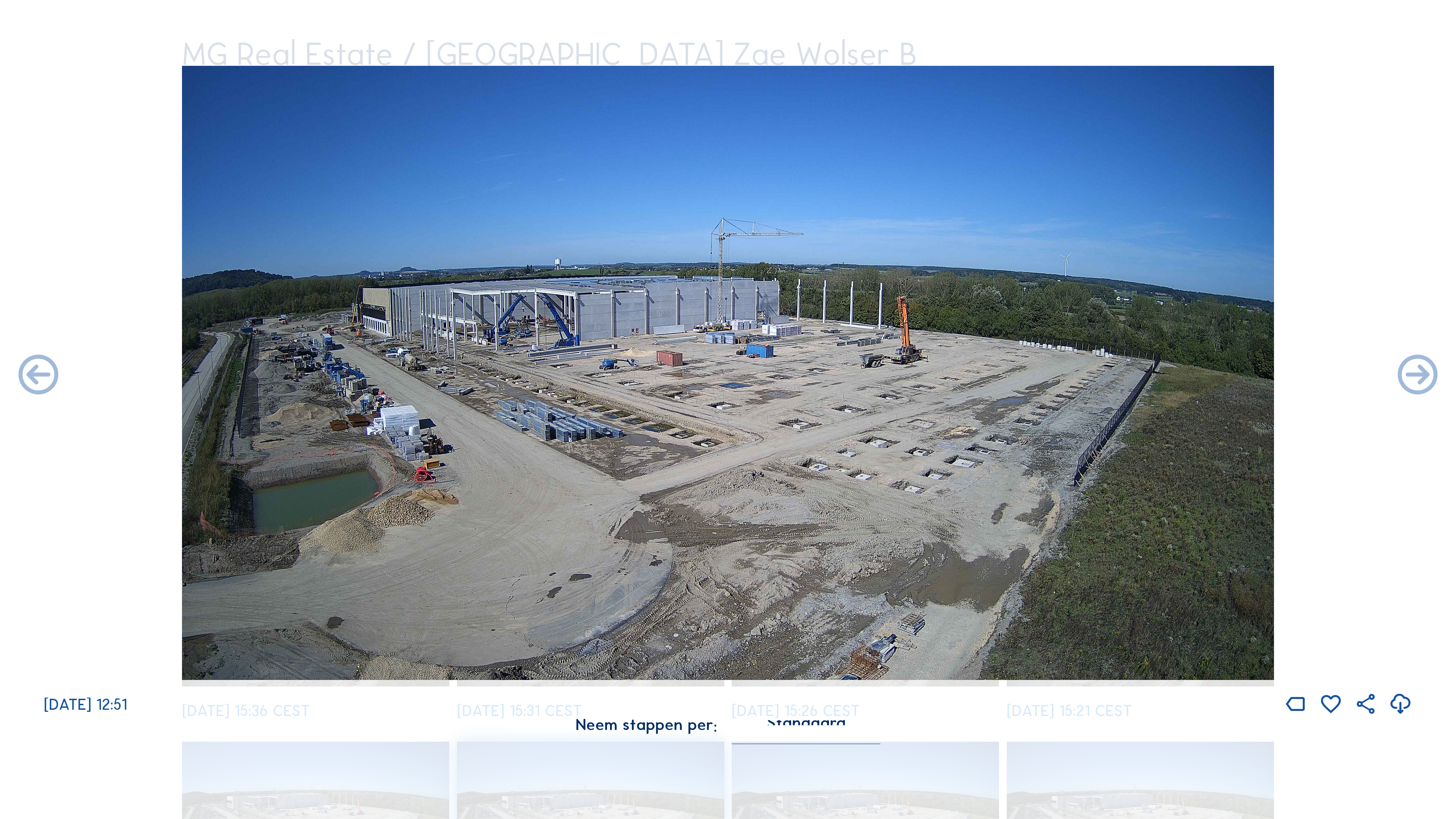
click at [836, 373] on icon at bounding box center [1418, 376] width 48 height 48
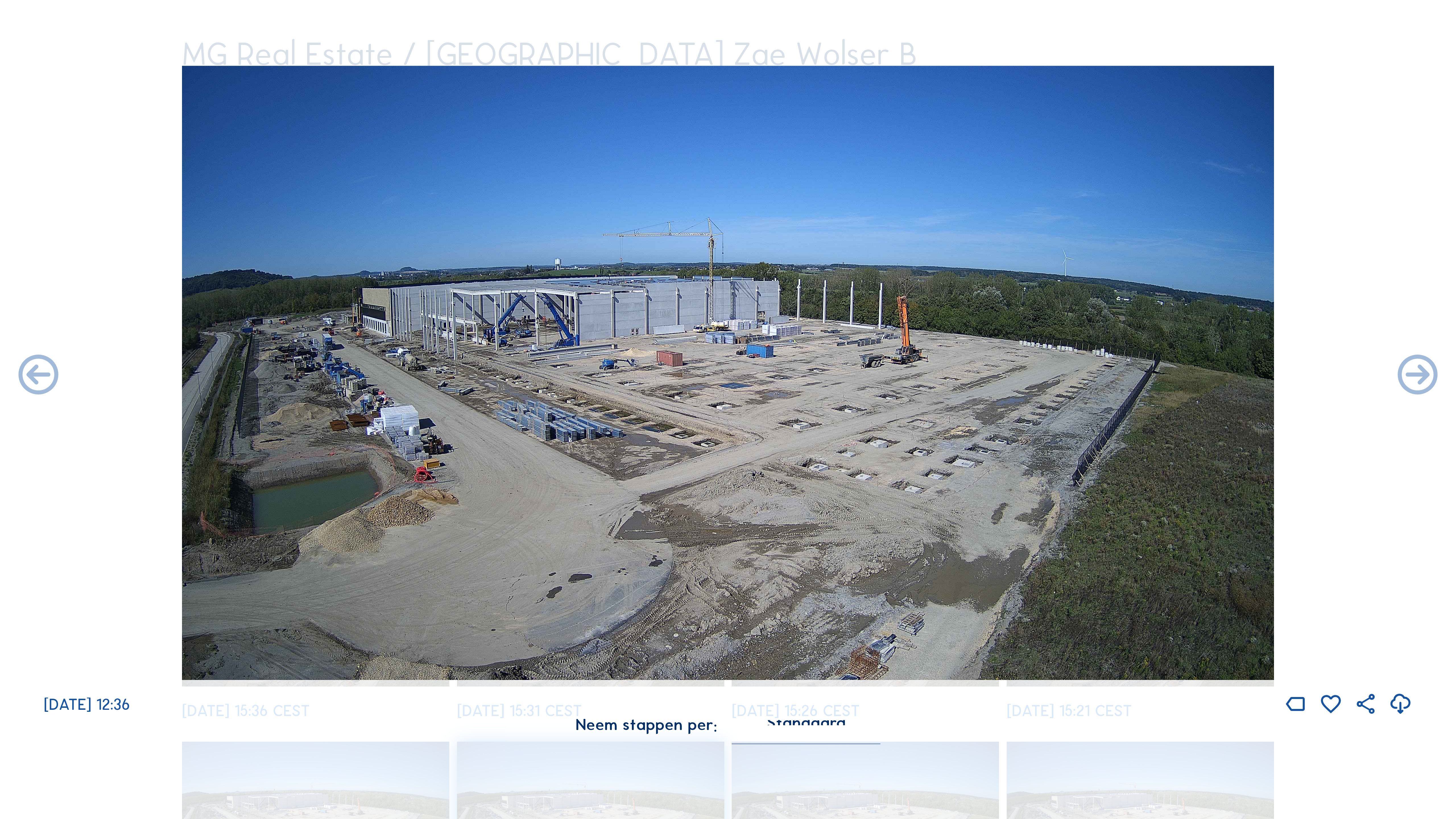
click at [836, 373] on icon at bounding box center [1418, 376] width 48 height 48
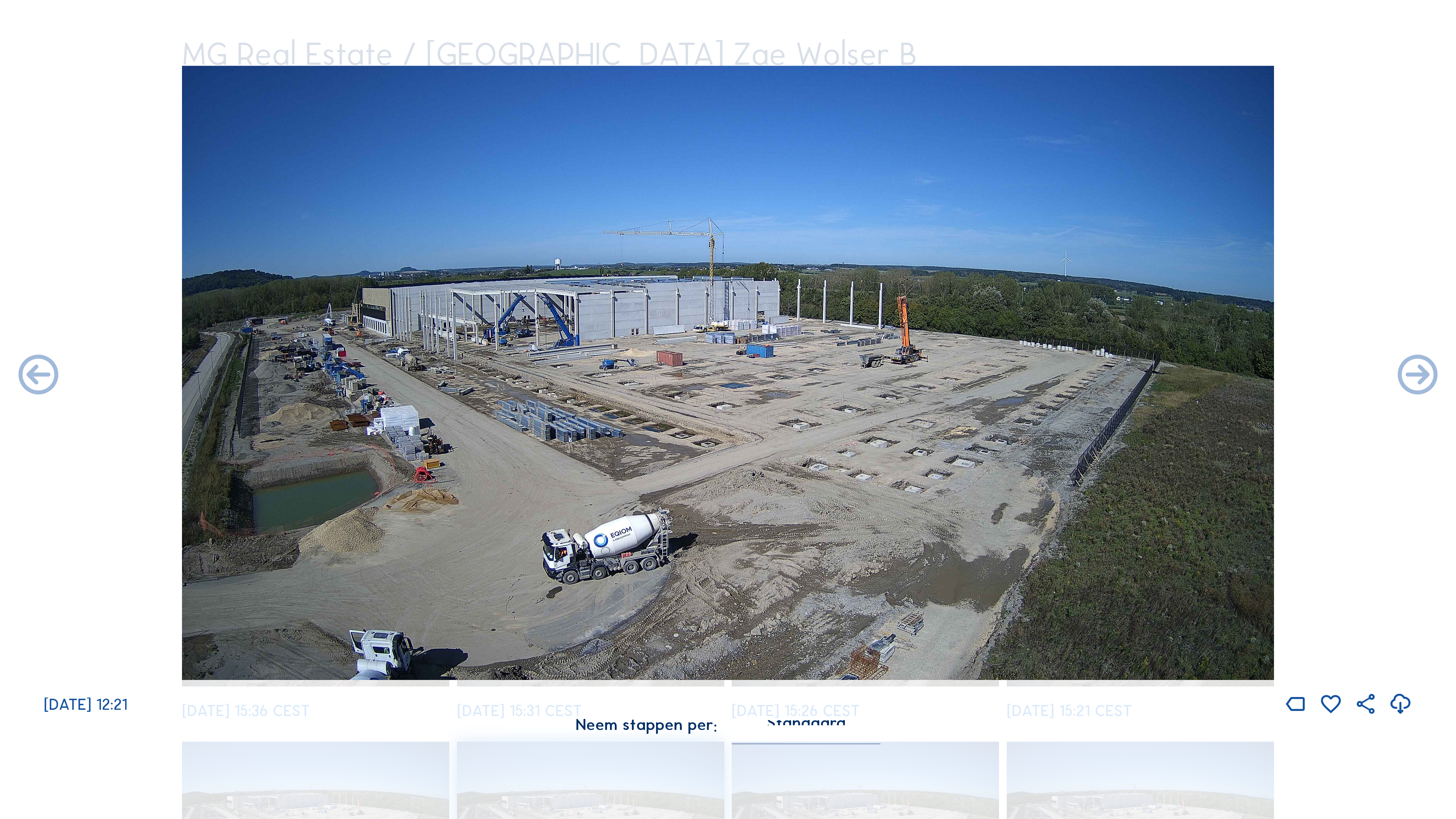
click at [836, 373] on icon at bounding box center [1418, 376] width 48 height 48
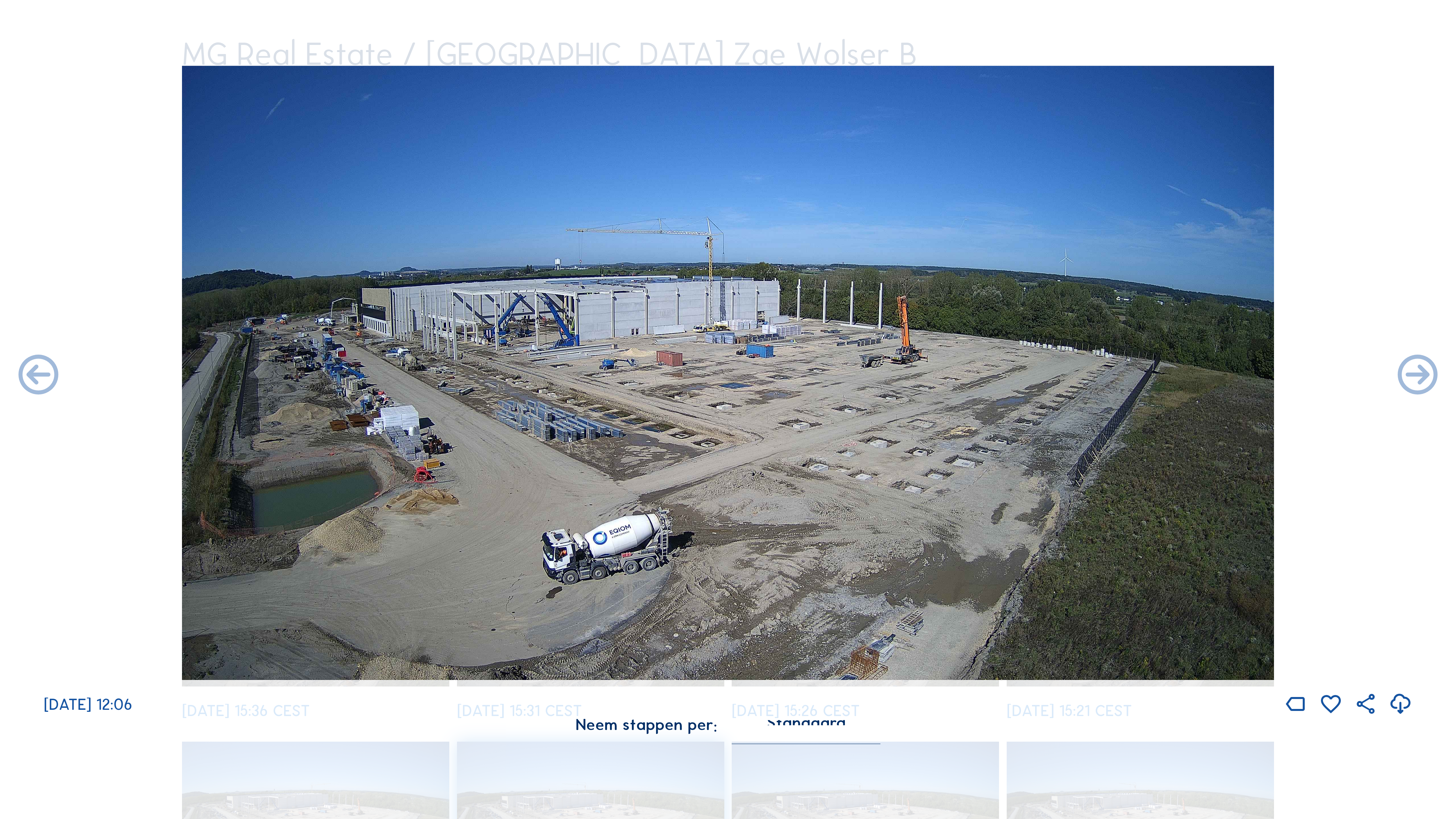
click at [836, 373] on icon at bounding box center [1418, 376] width 48 height 48
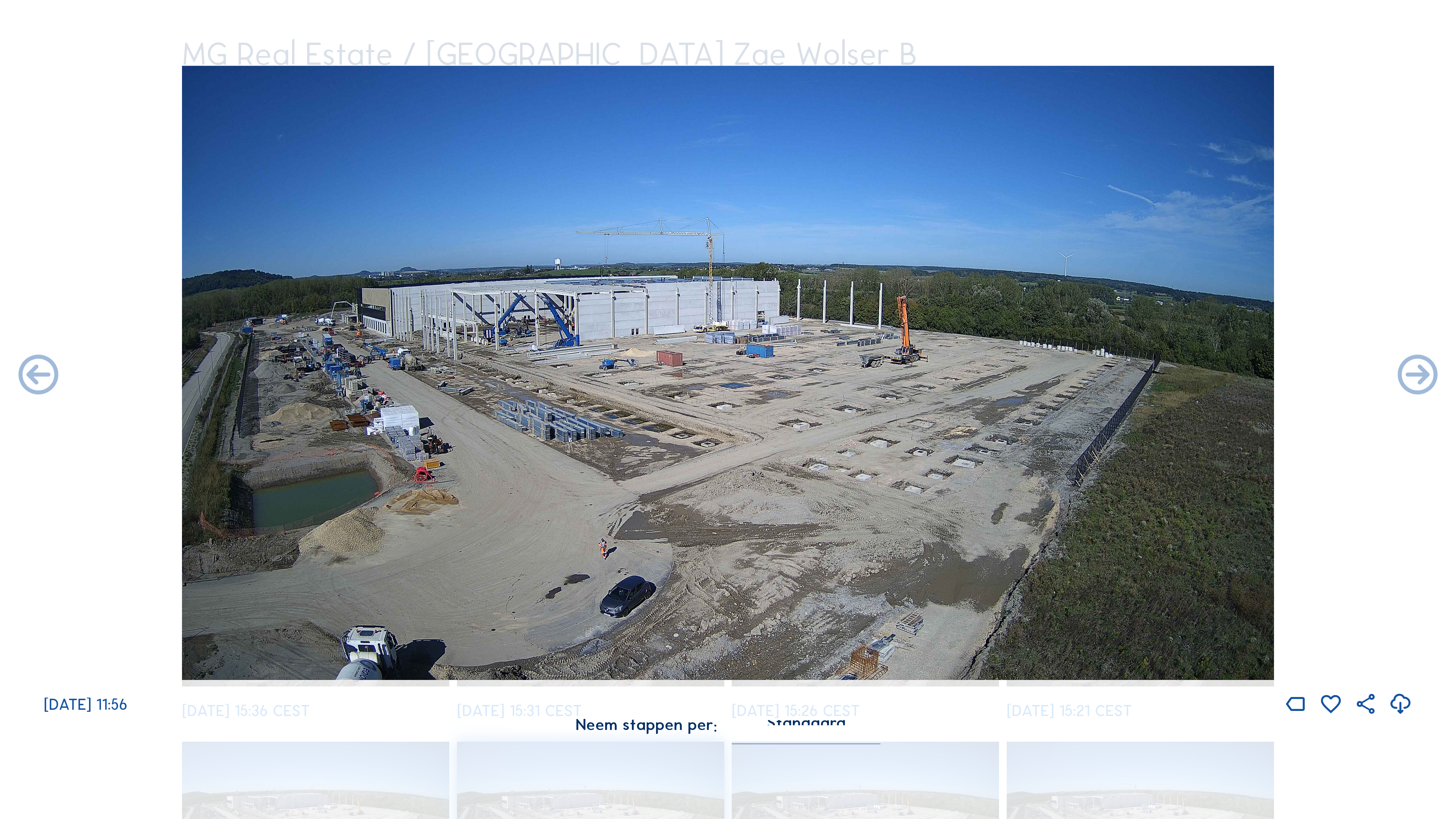
click at [836, 373] on icon at bounding box center [1418, 376] width 48 height 48
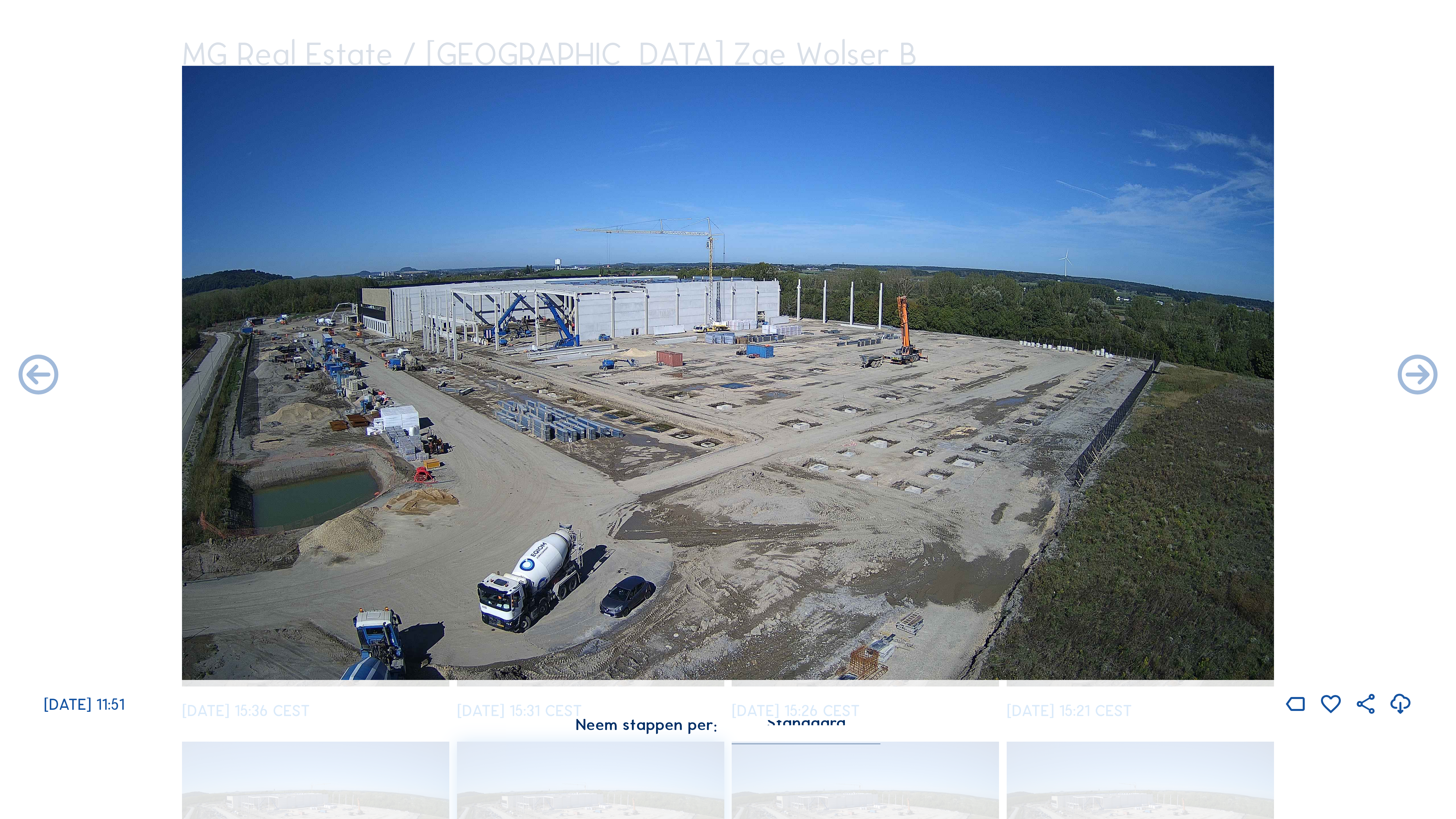
click at [836, 373] on icon at bounding box center [1418, 376] width 48 height 48
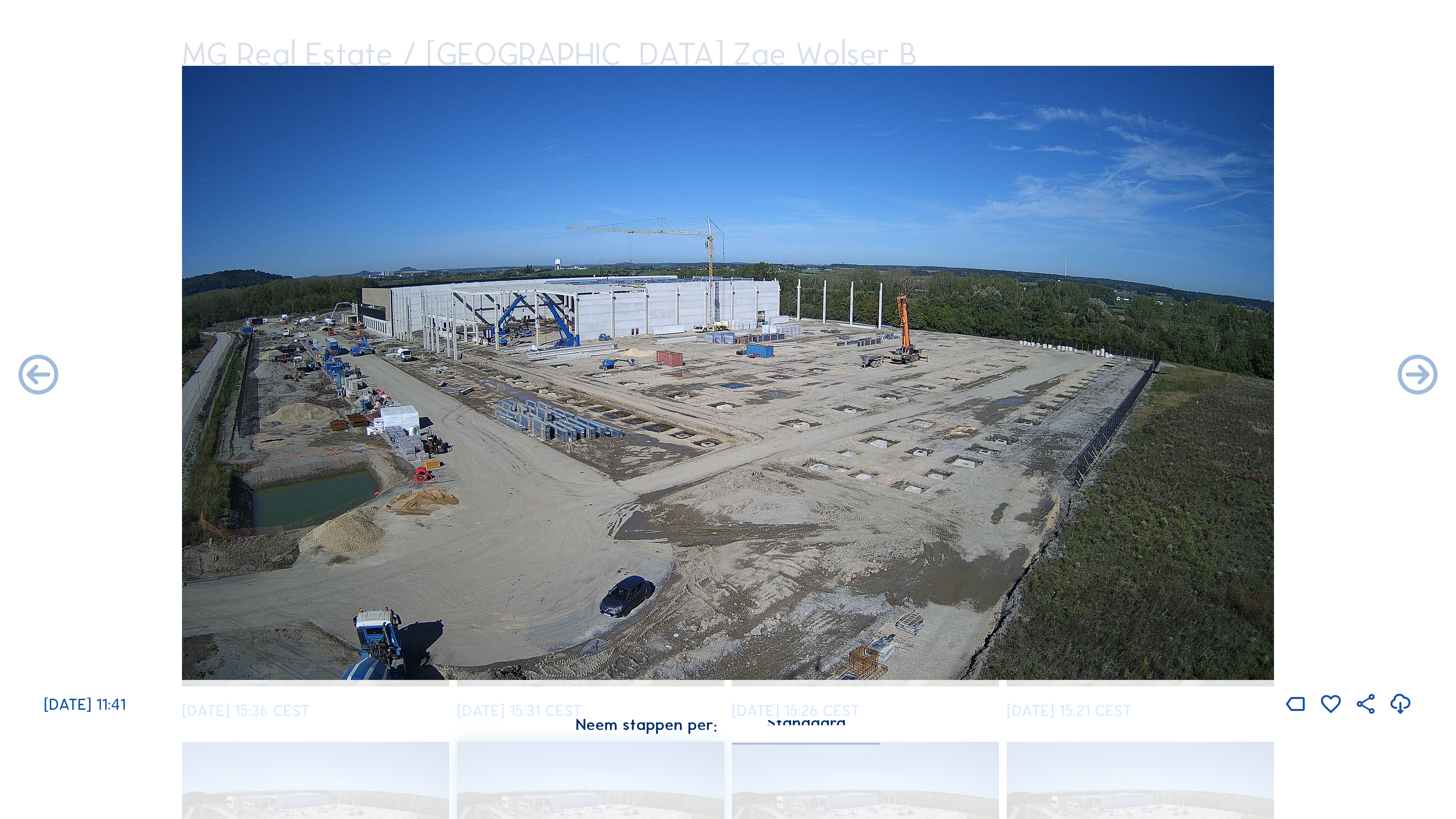
click at [836, 373] on icon at bounding box center [1418, 376] width 48 height 48
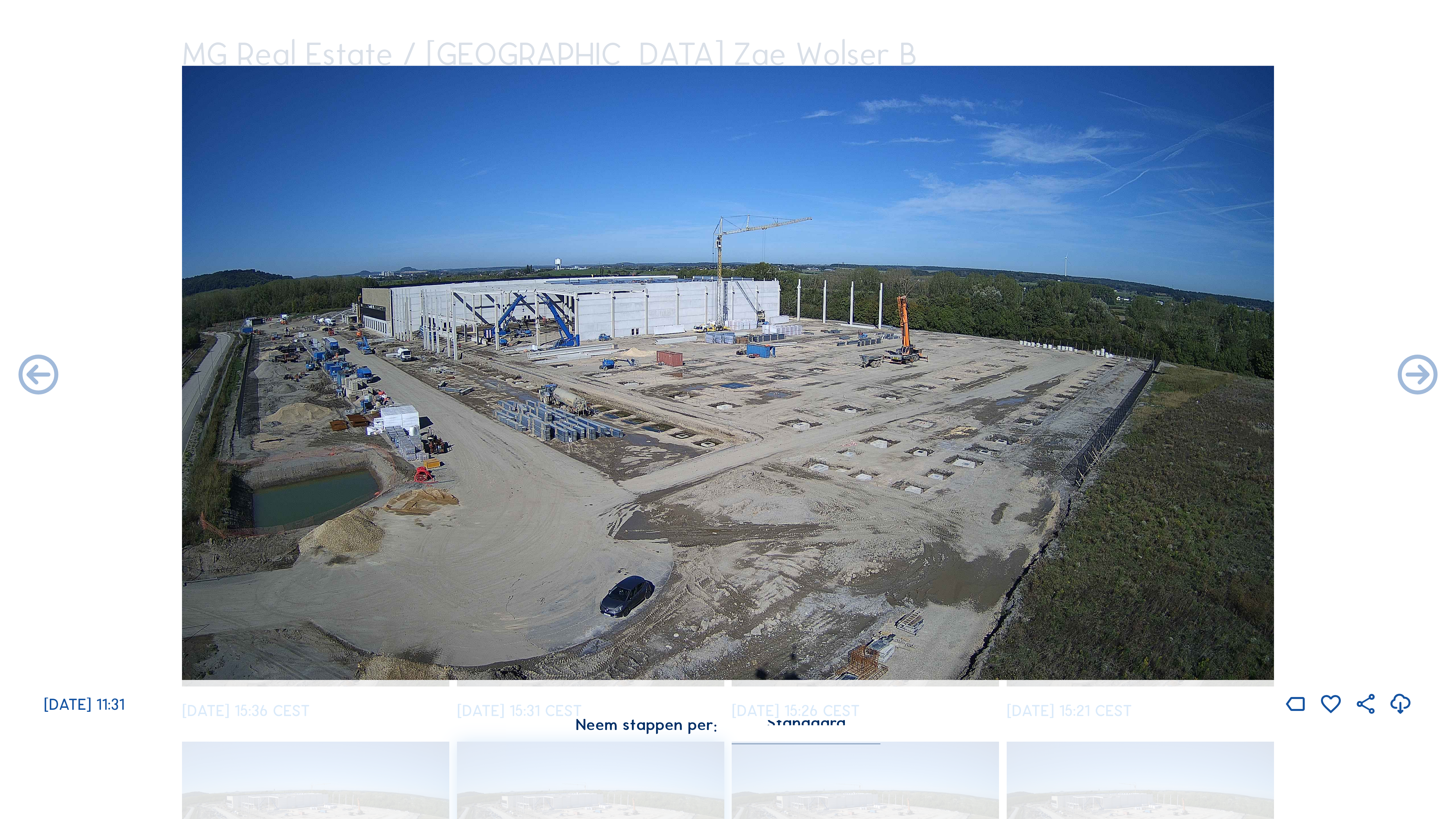
click at [836, 373] on icon at bounding box center [1418, 376] width 48 height 48
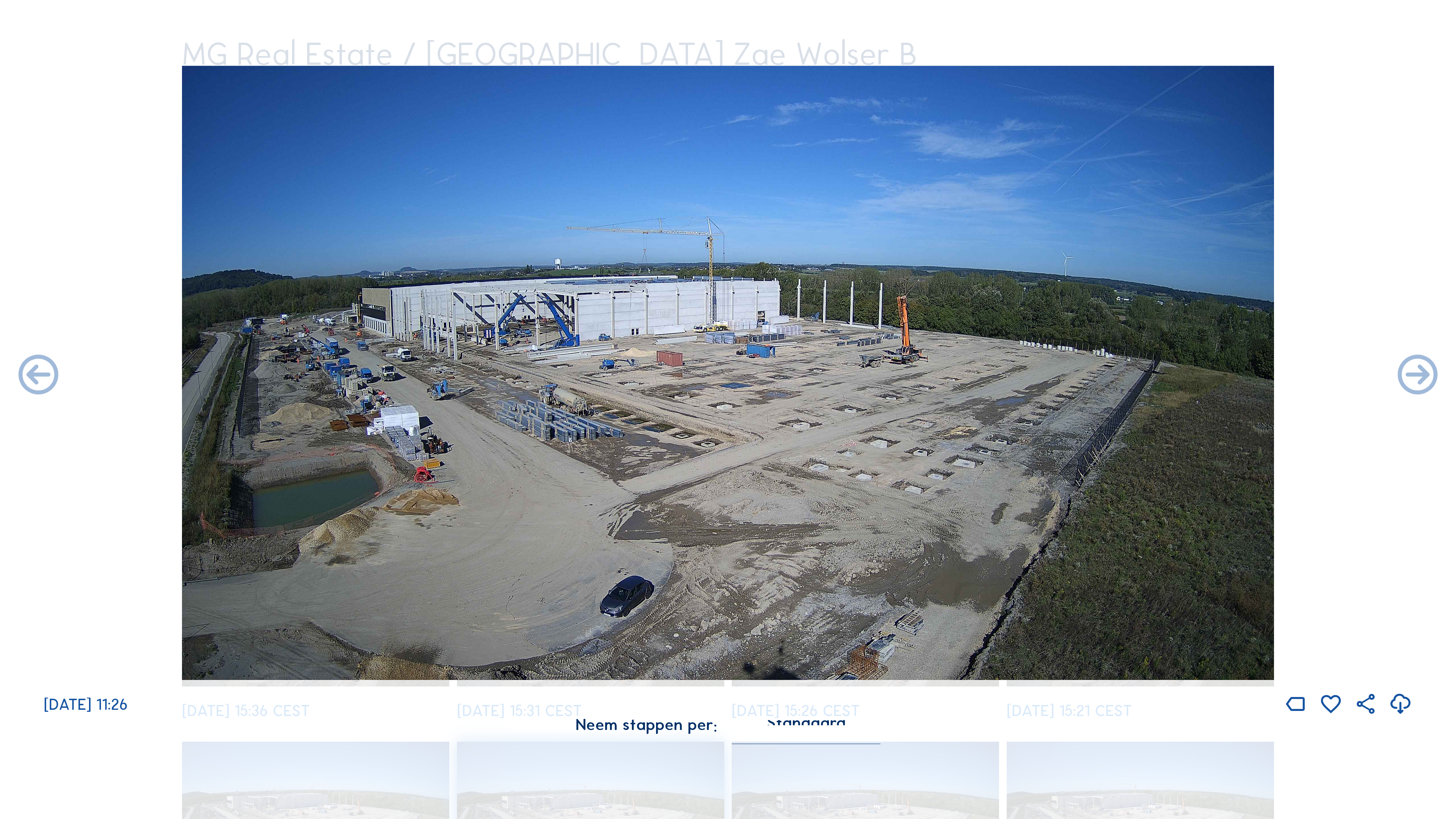
click at [836, 373] on icon at bounding box center [1418, 376] width 48 height 48
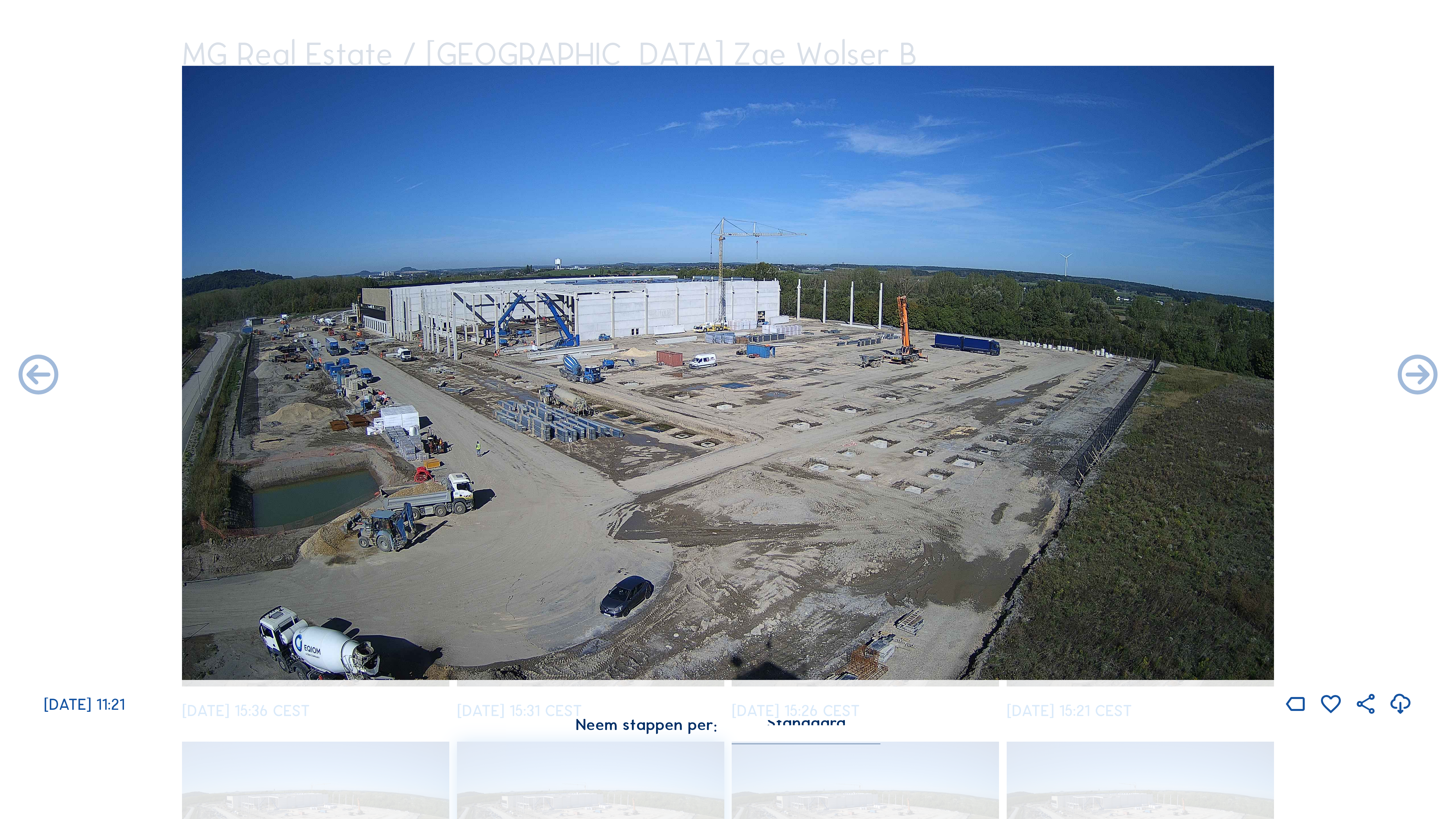
click at [836, 373] on icon at bounding box center [1418, 376] width 48 height 48
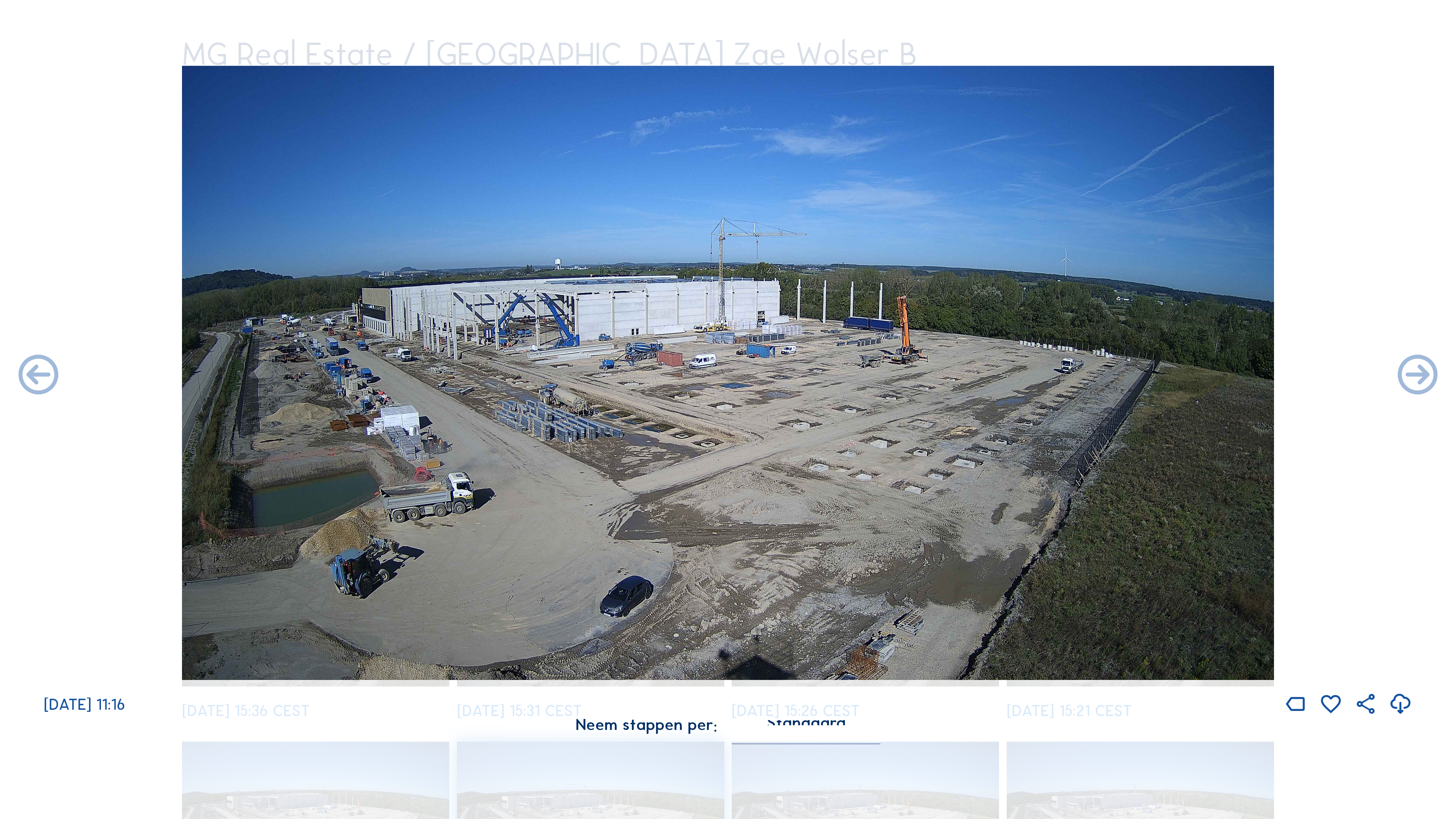
click at [836, 373] on icon at bounding box center [1418, 376] width 48 height 48
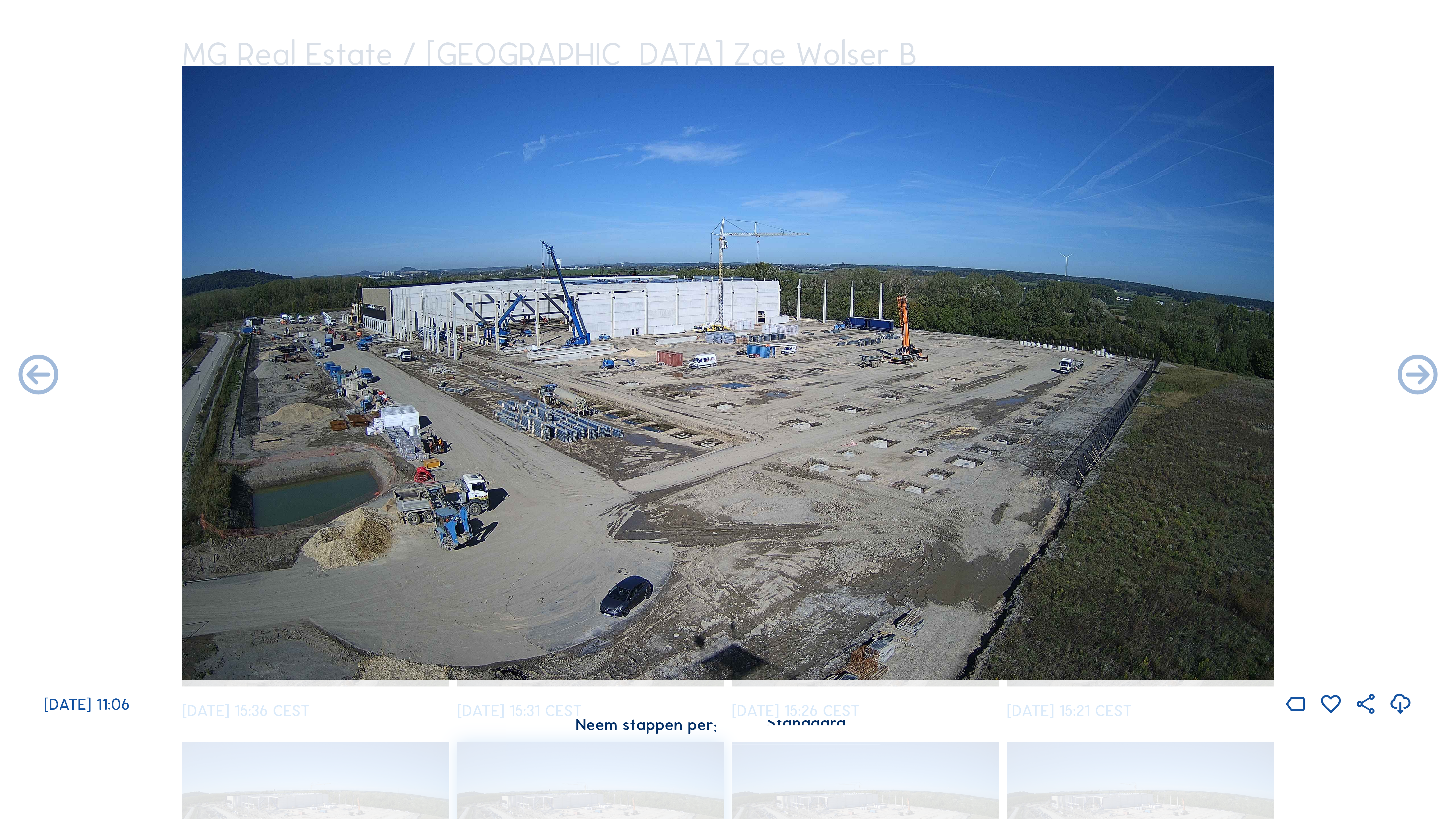
click at [836, 373] on icon at bounding box center [1418, 376] width 48 height 48
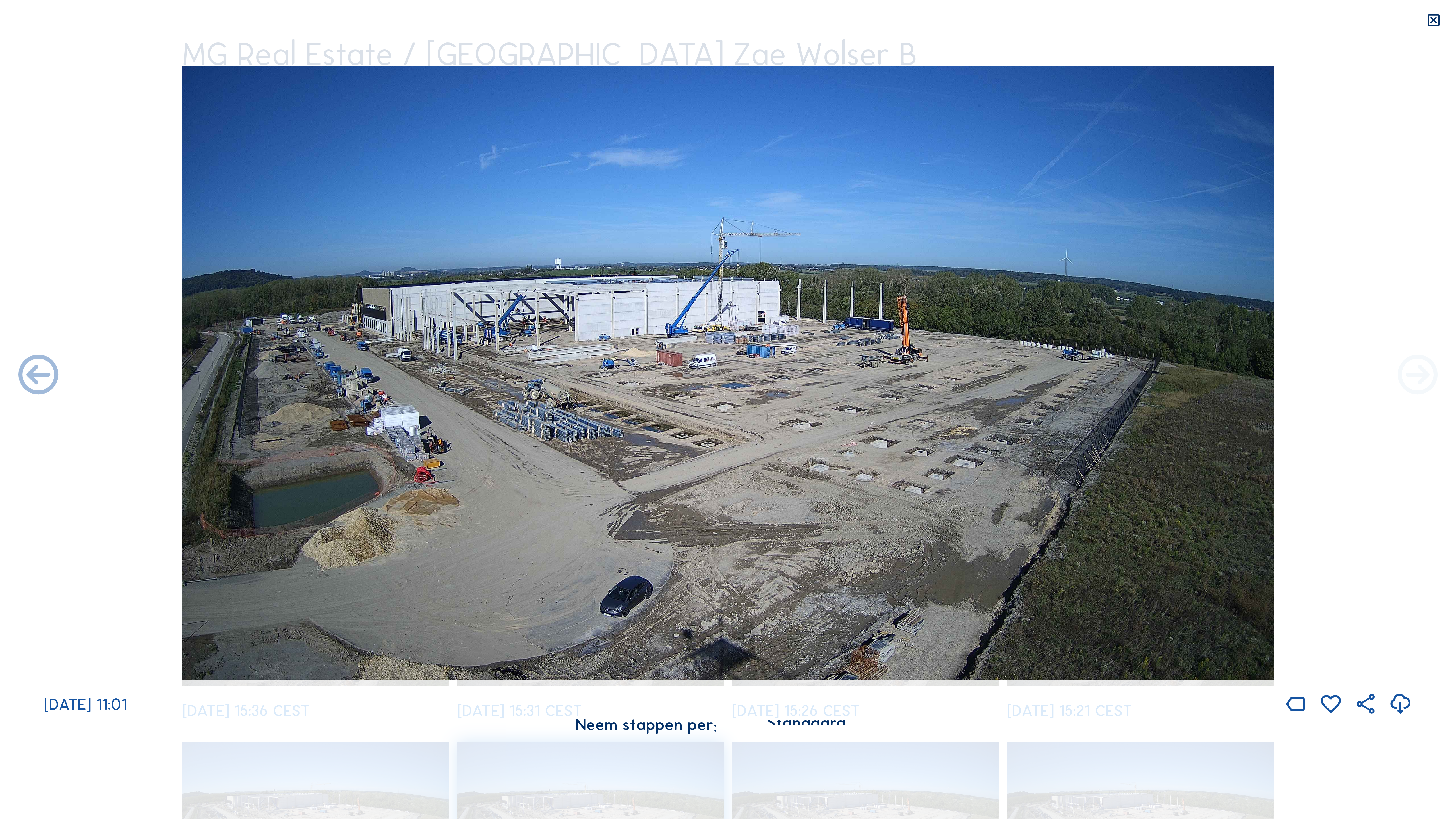
click at [836, 377] on icon at bounding box center [1418, 376] width 48 height 48
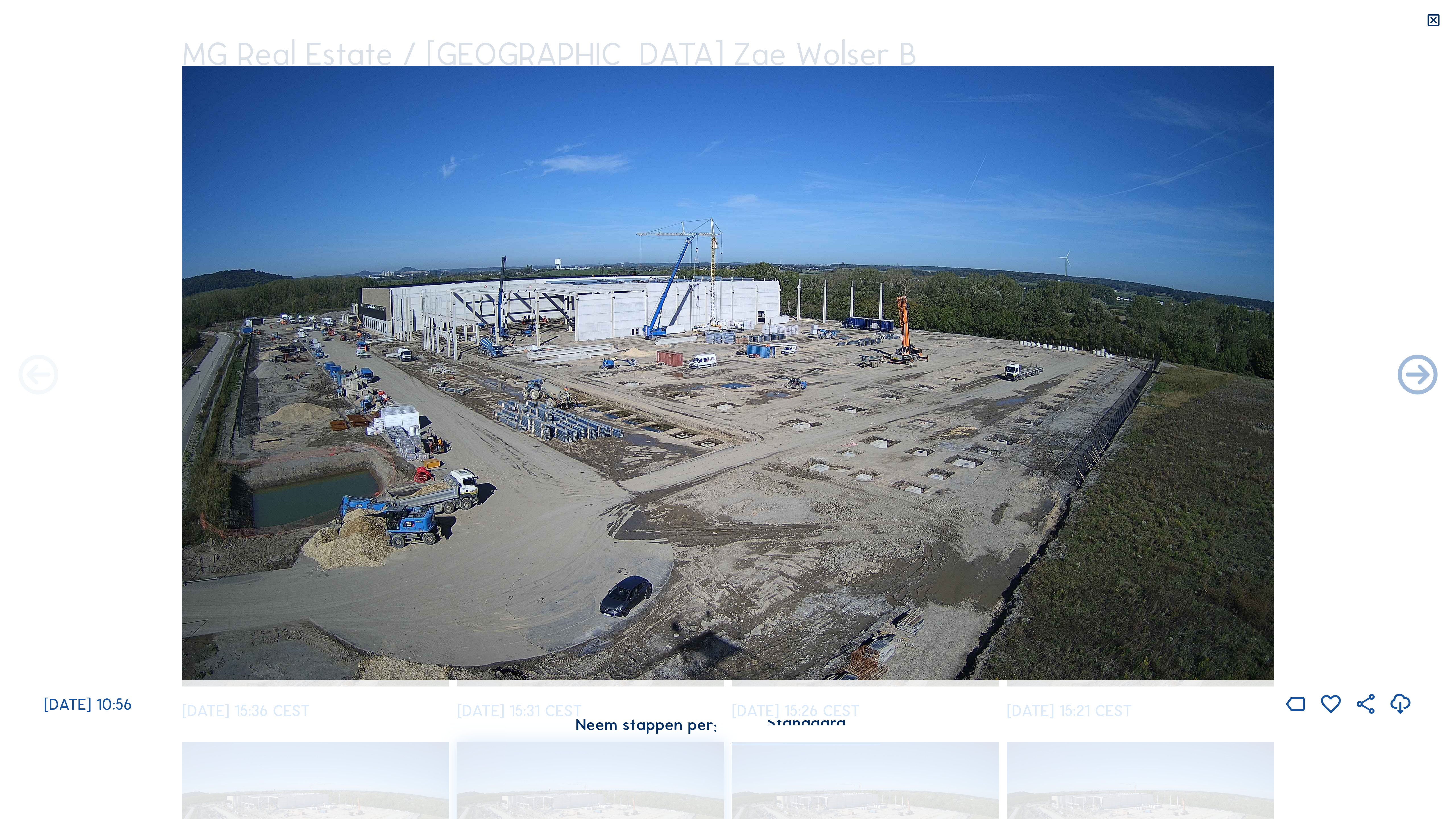
click at [28, 372] on icon at bounding box center [38, 376] width 48 height 48
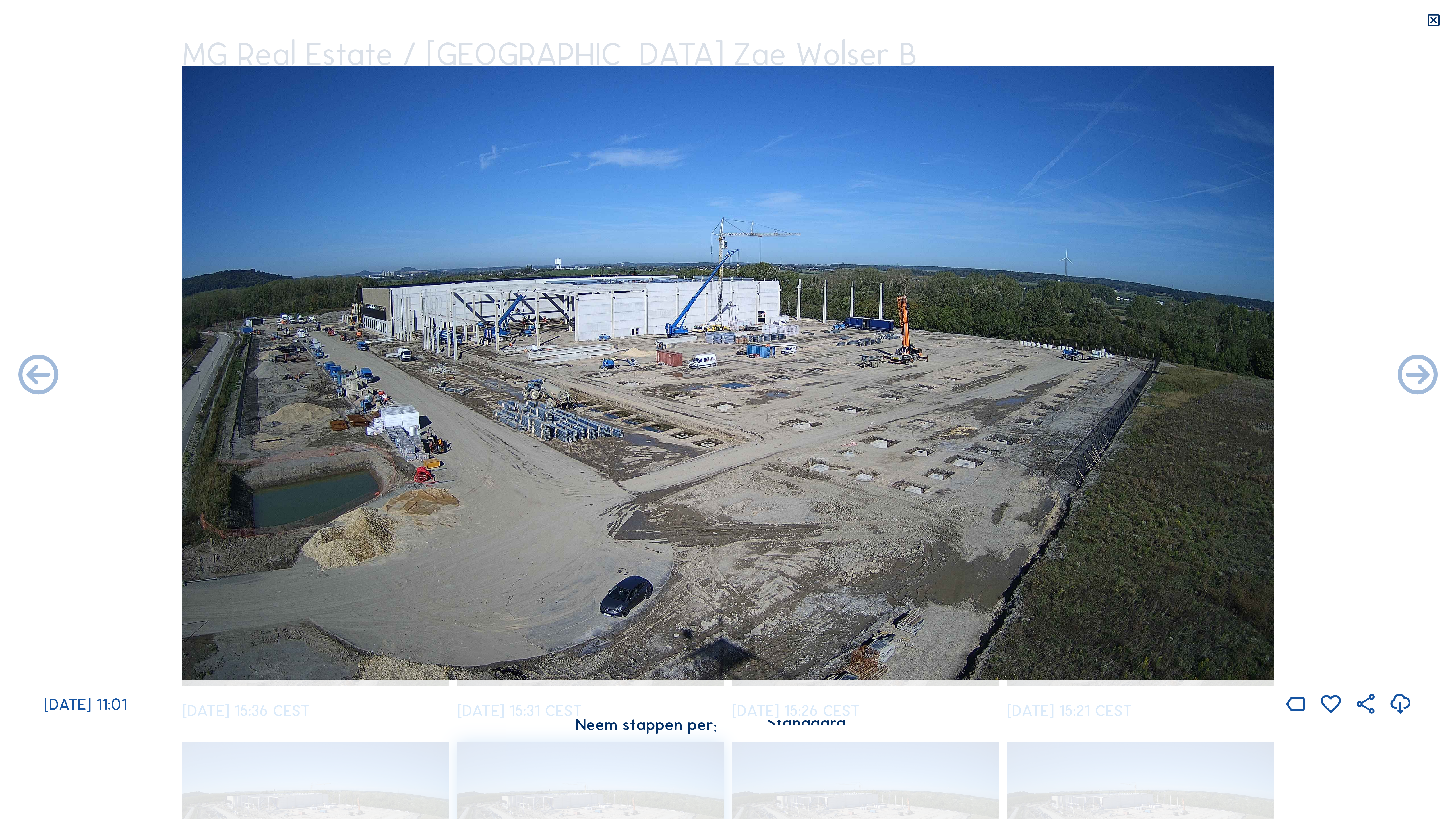
click at [28, 372] on icon at bounding box center [38, 376] width 48 height 48
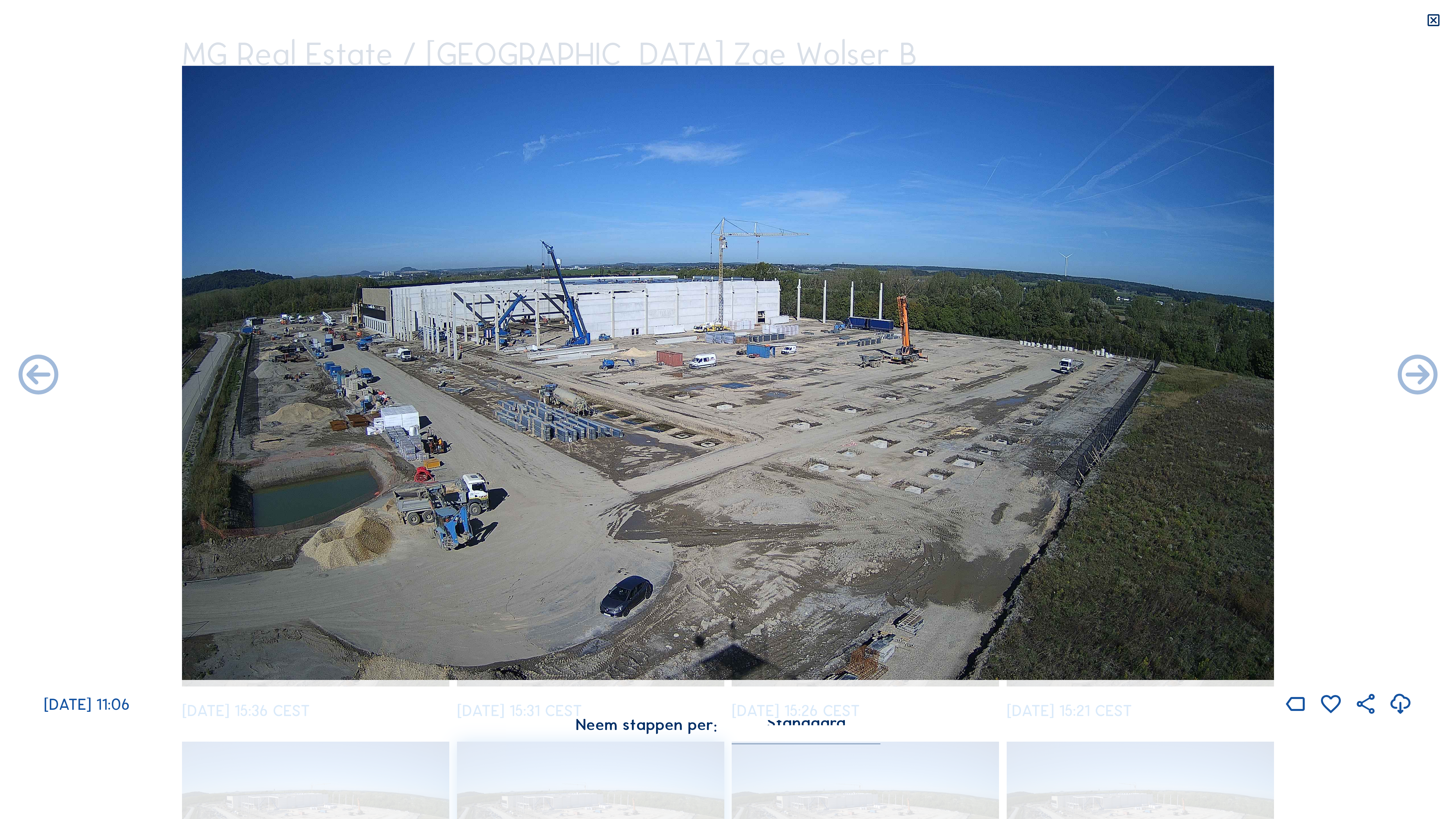
drag, startPoint x: 1429, startPoint y: 371, endPoint x: 1416, endPoint y: 363, distance: 15.3
click at [836, 371] on icon at bounding box center [1418, 376] width 48 height 48
click at [836, 374] on icon at bounding box center [1418, 376] width 48 height 48
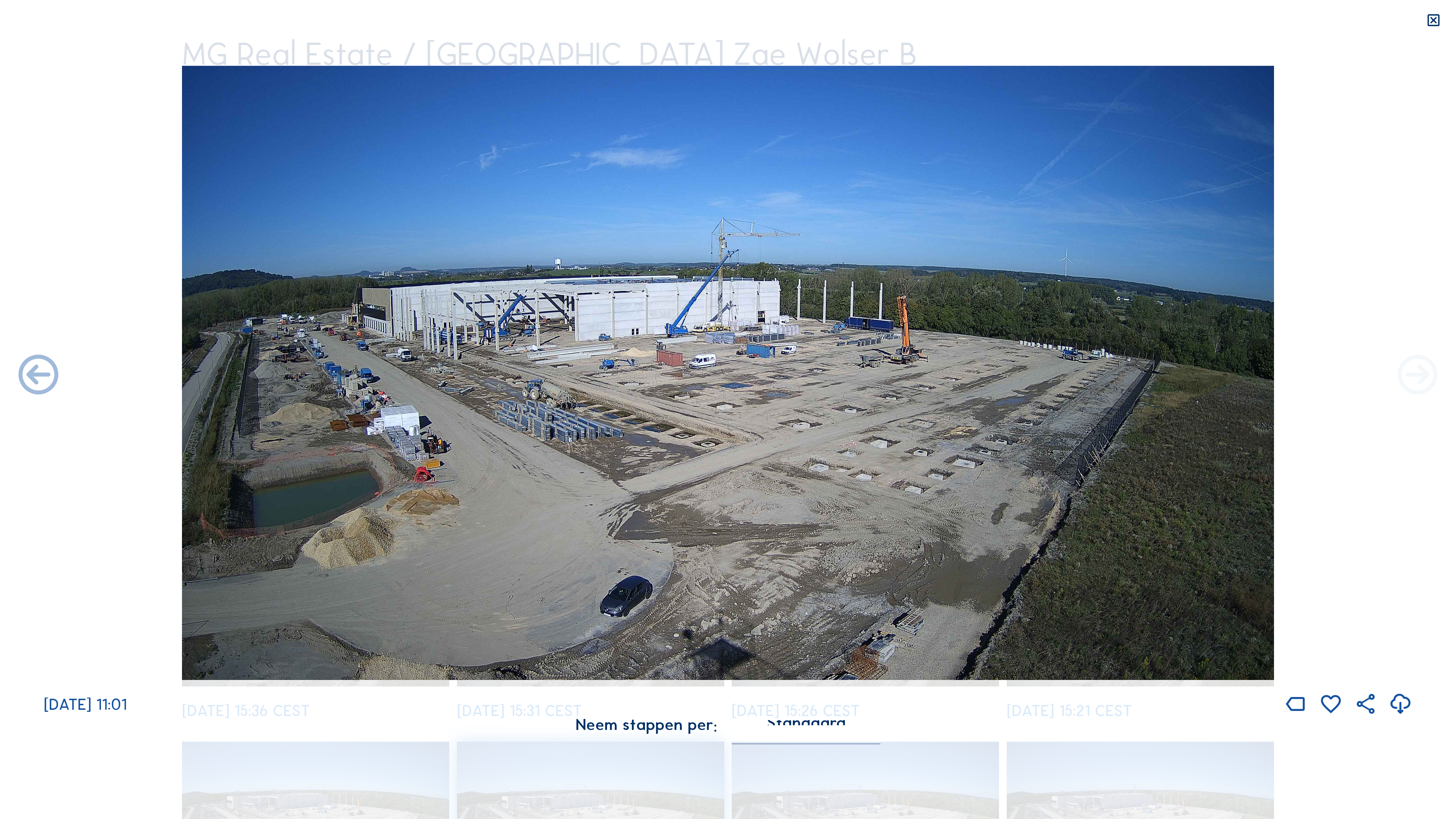
click at [836, 377] on icon at bounding box center [1418, 376] width 48 height 48
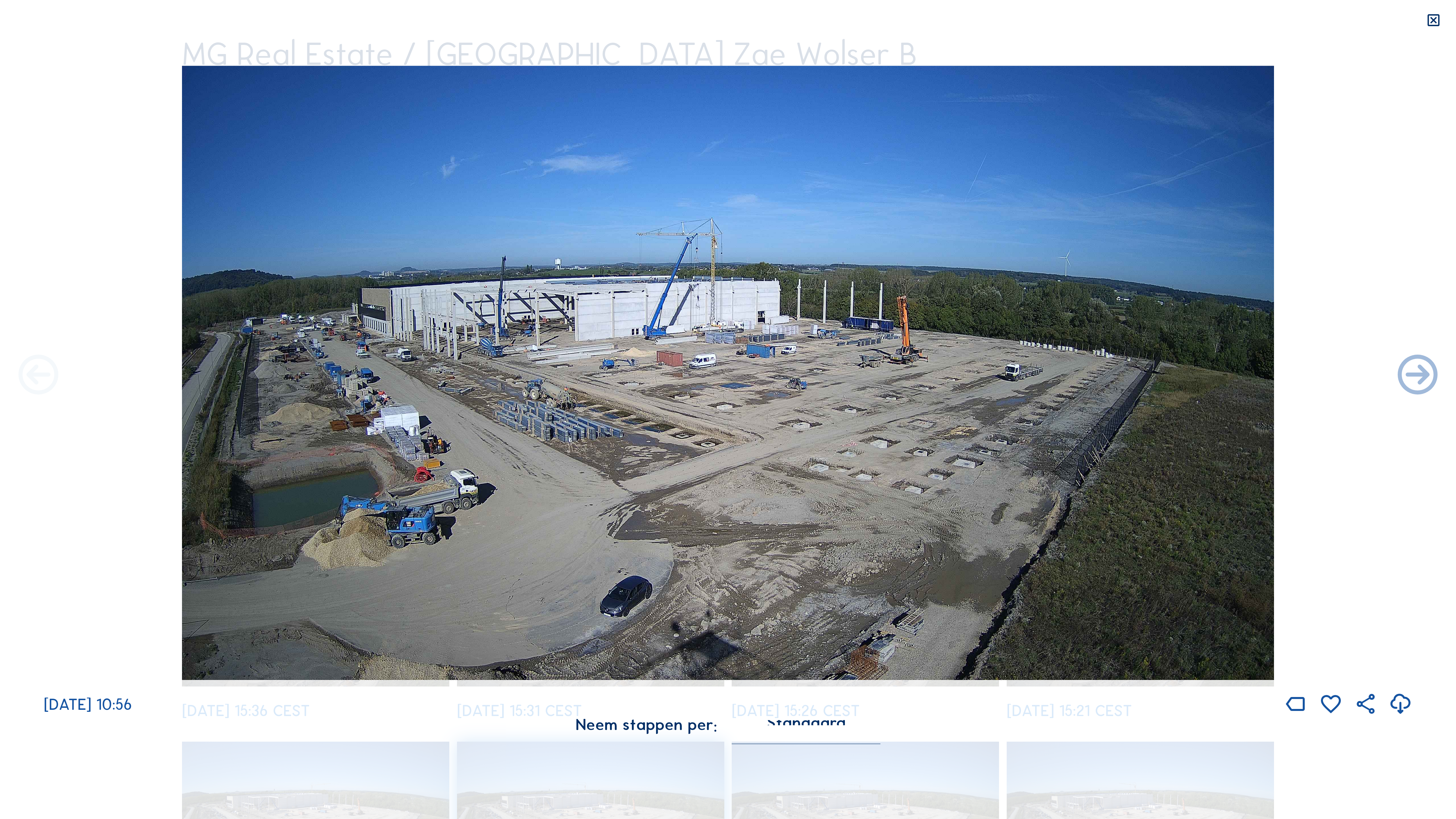
click at [27, 376] on icon at bounding box center [38, 376] width 48 height 48
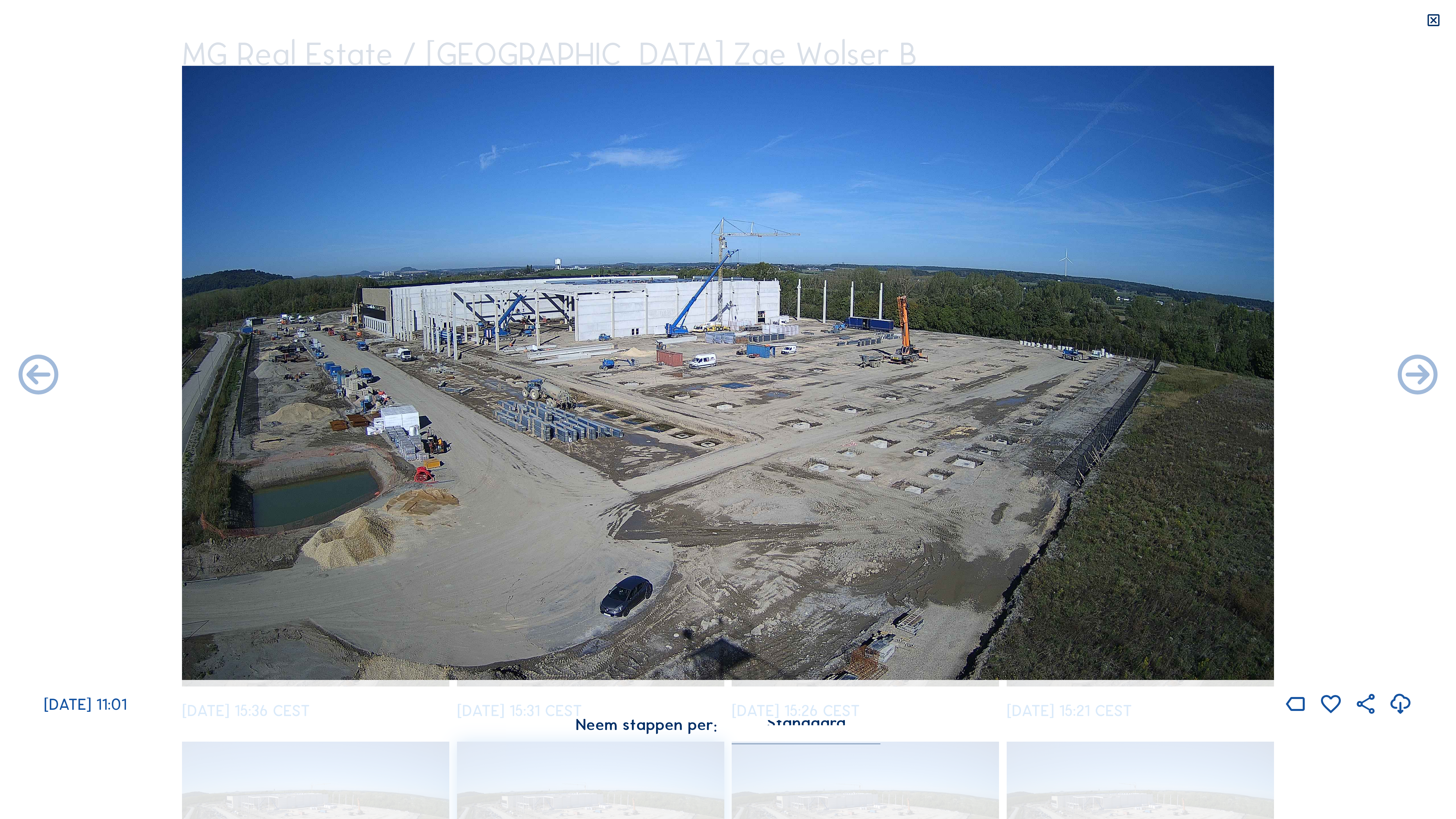
click at [27, 376] on icon at bounding box center [38, 376] width 48 height 48
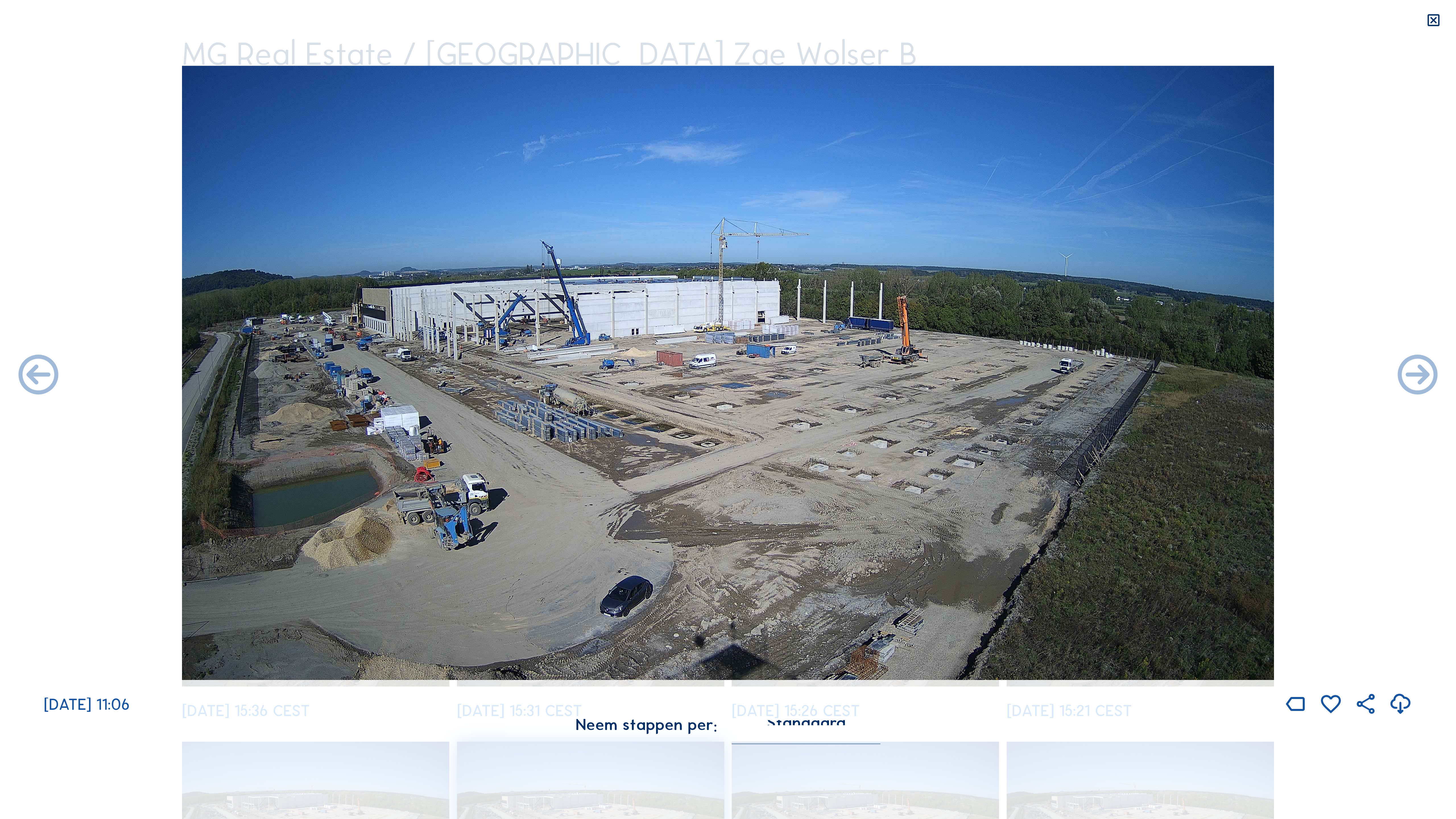
click at [27, 376] on icon at bounding box center [38, 376] width 48 height 48
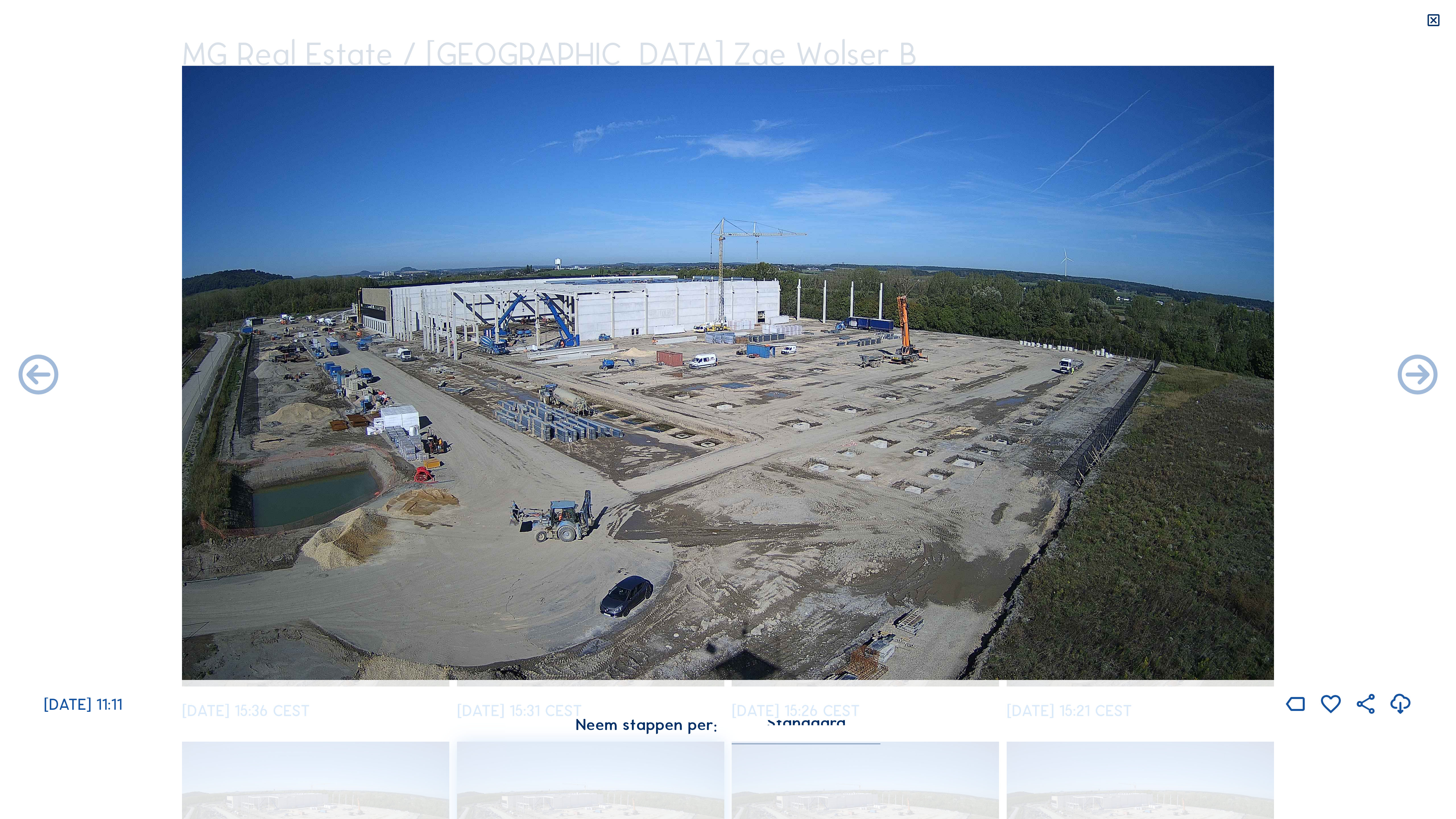
click at [27, 376] on icon at bounding box center [38, 376] width 48 height 48
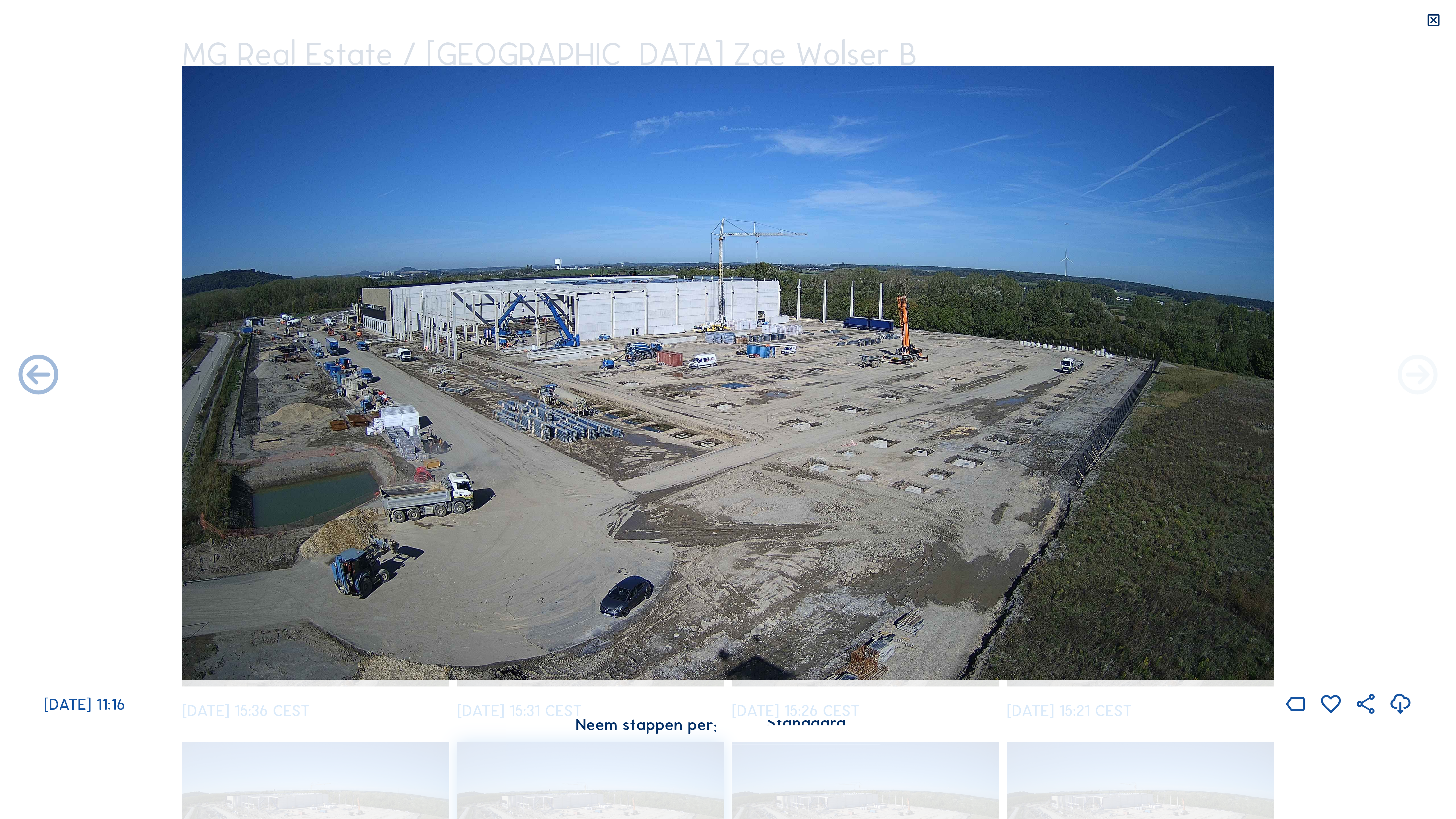
click at [836, 375] on icon at bounding box center [1418, 376] width 48 height 48
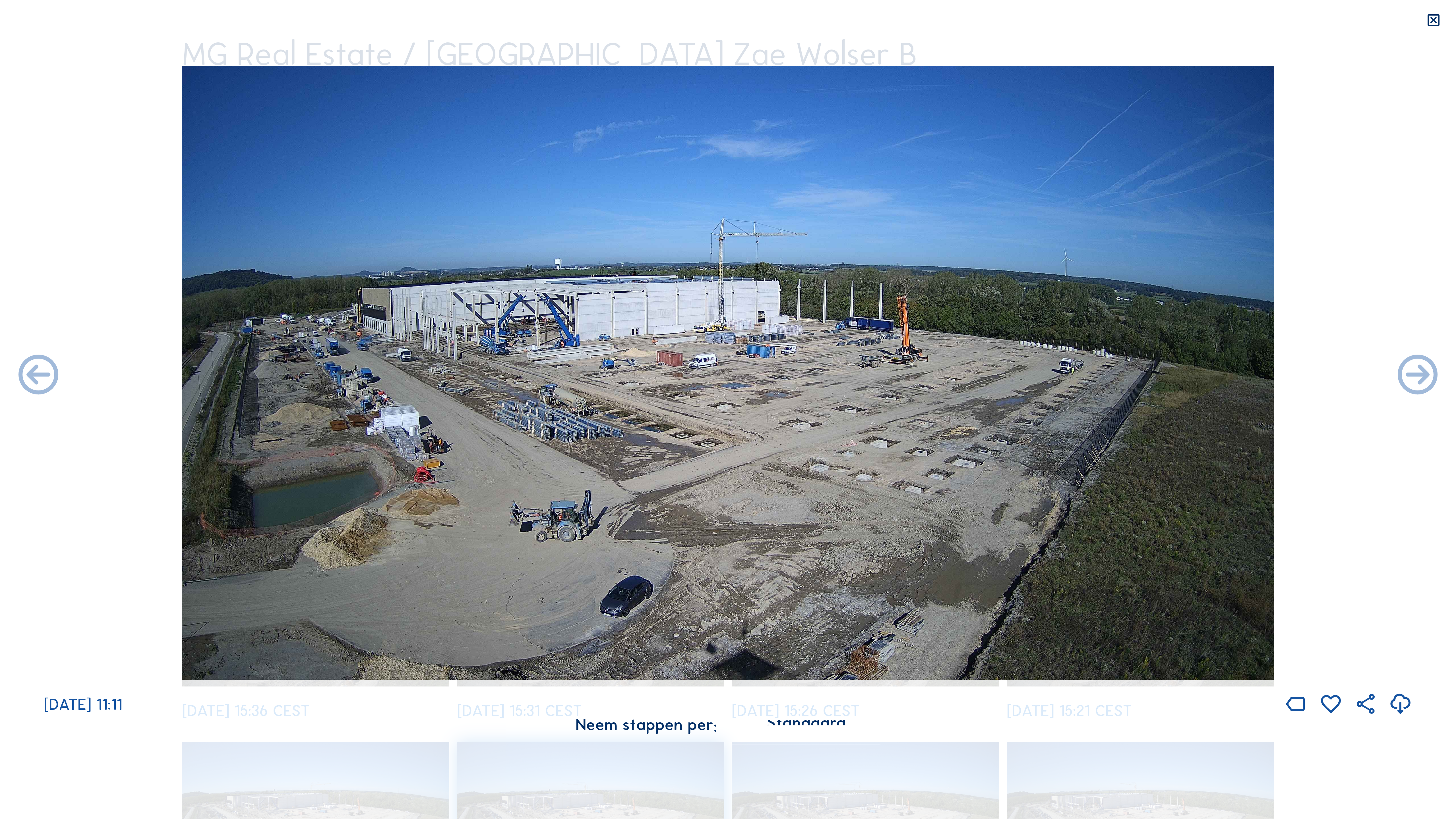
click at [836, 375] on icon at bounding box center [1418, 376] width 48 height 48
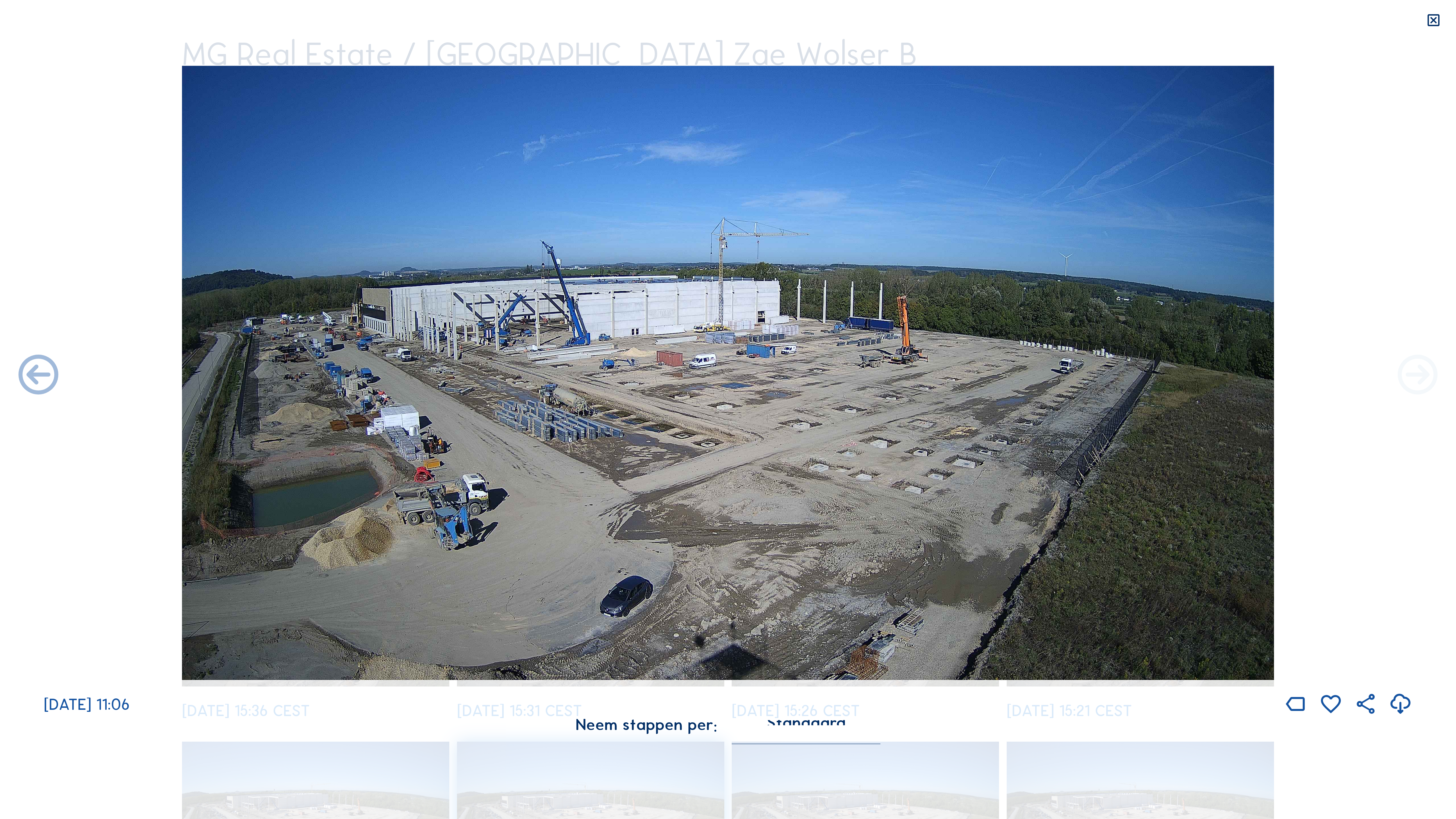
click at [836, 375] on icon at bounding box center [1418, 376] width 48 height 48
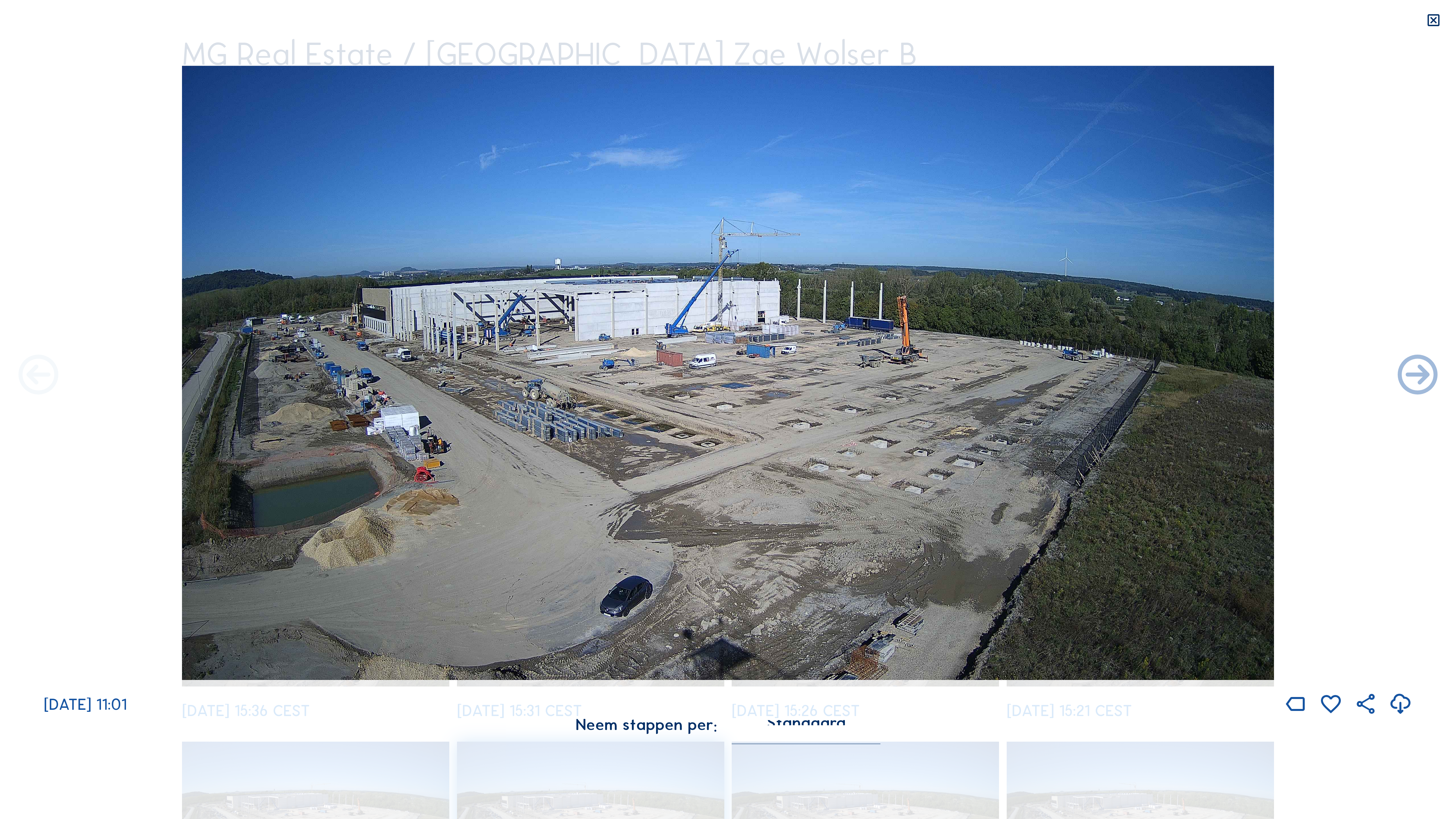
click at [26, 370] on icon at bounding box center [38, 376] width 48 height 48
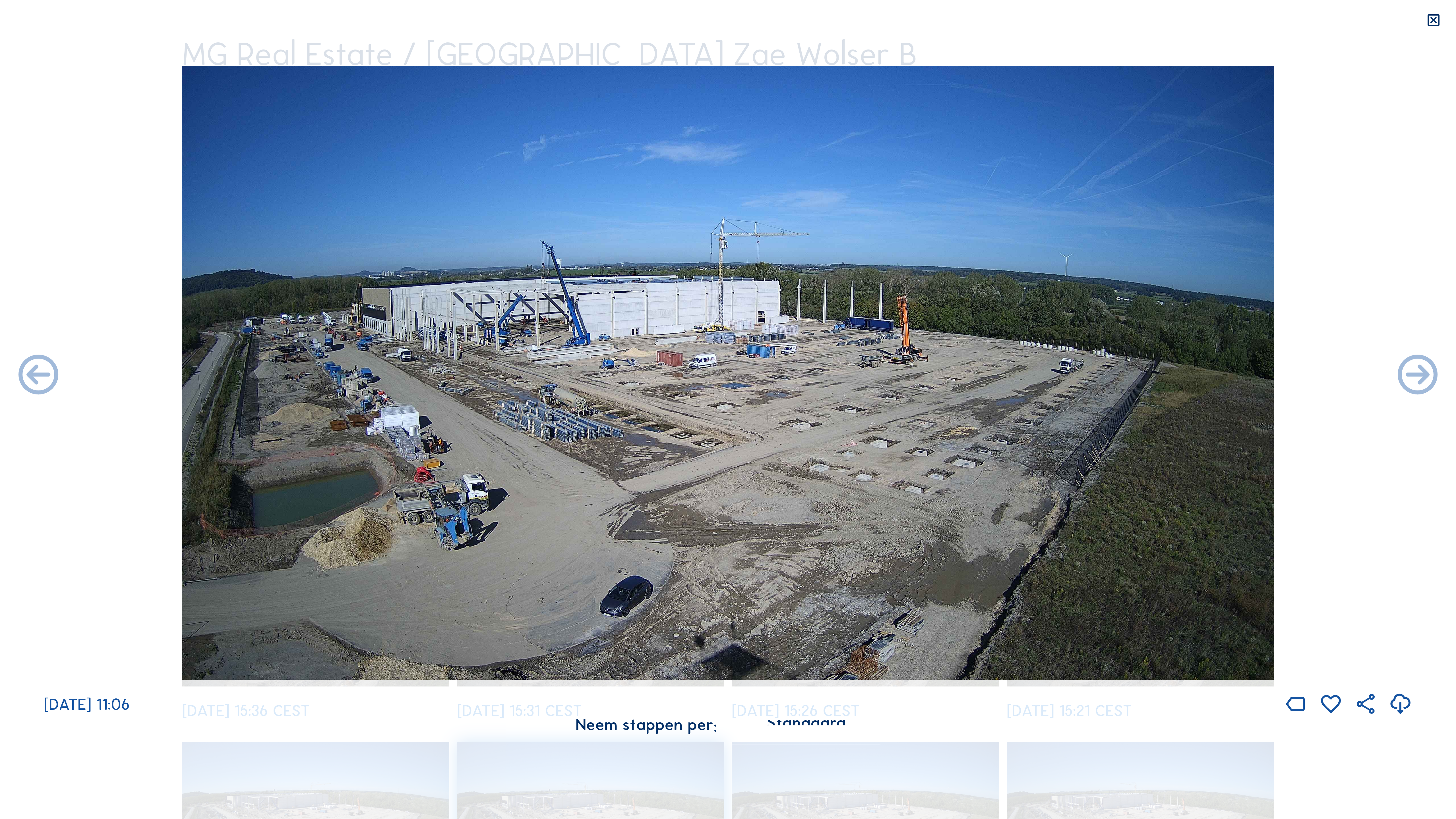
click at [26, 370] on icon at bounding box center [38, 376] width 48 height 48
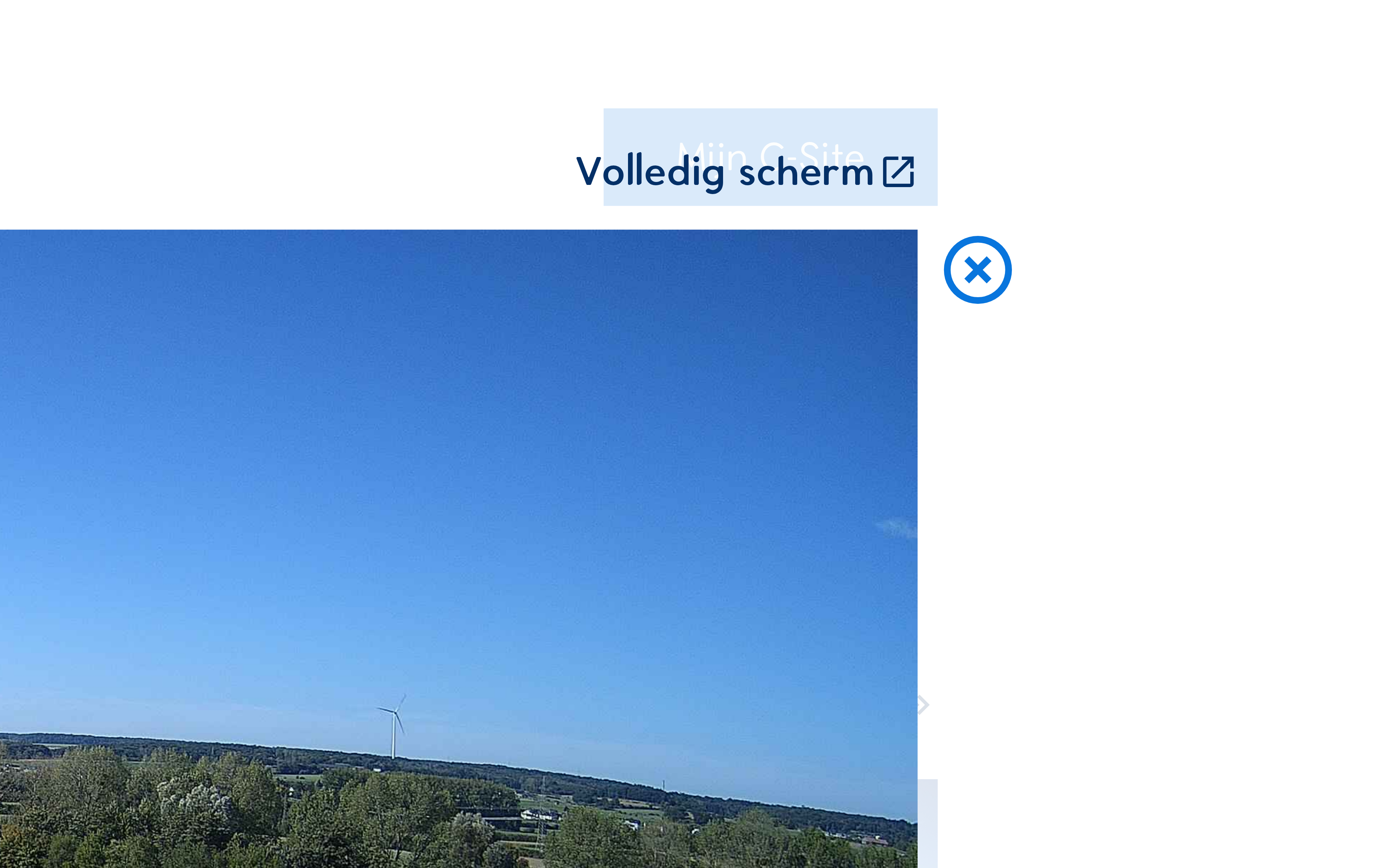
click at [1079, 85] on icon at bounding box center [1225, 101] width 31 height 31
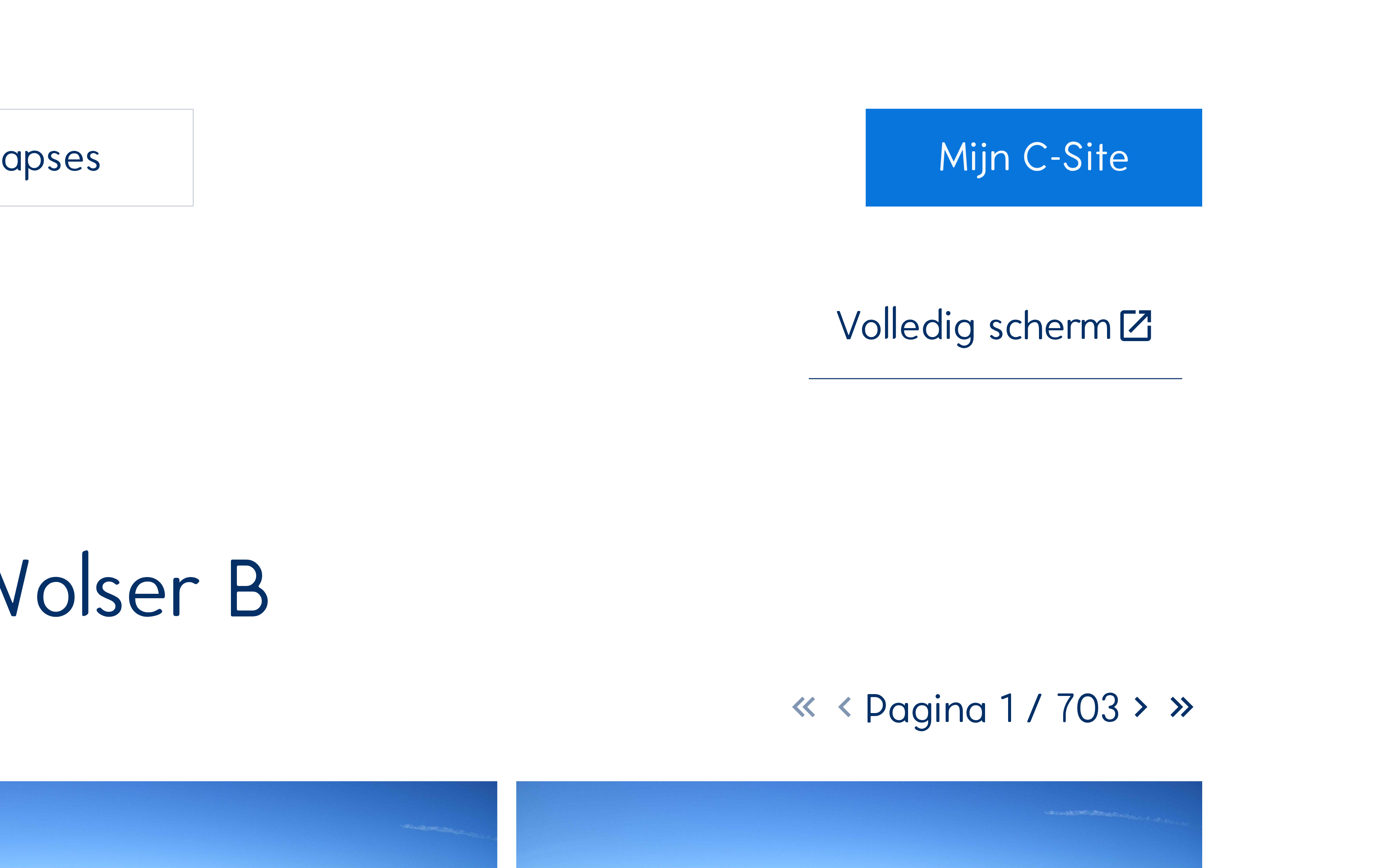
click at [1080, 116] on div "Volledig scherm" at bounding box center [1131, 122] width 103 height 16
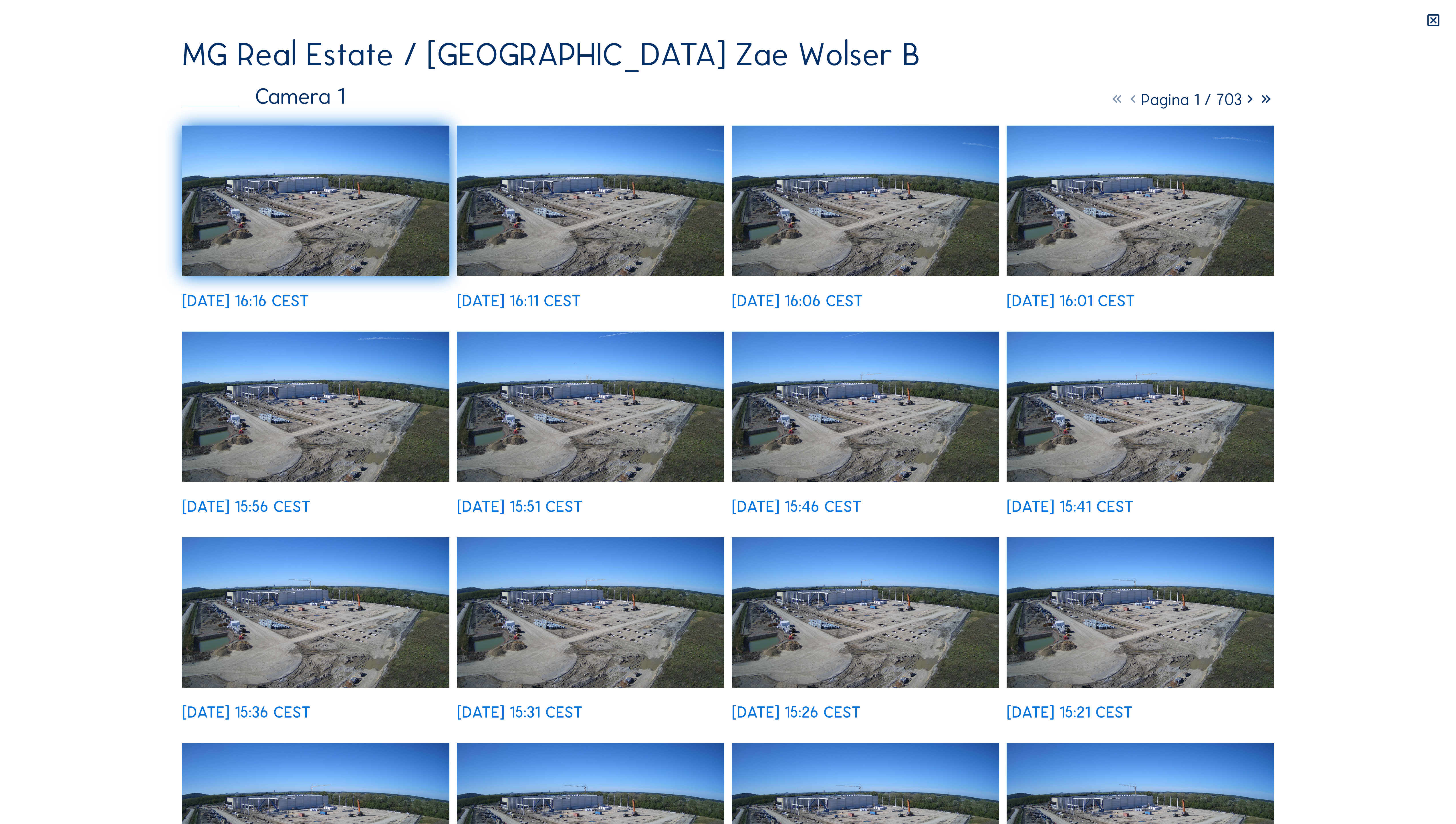
click at [841, 90] on icon at bounding box center [1250, 100] width 16 height 19
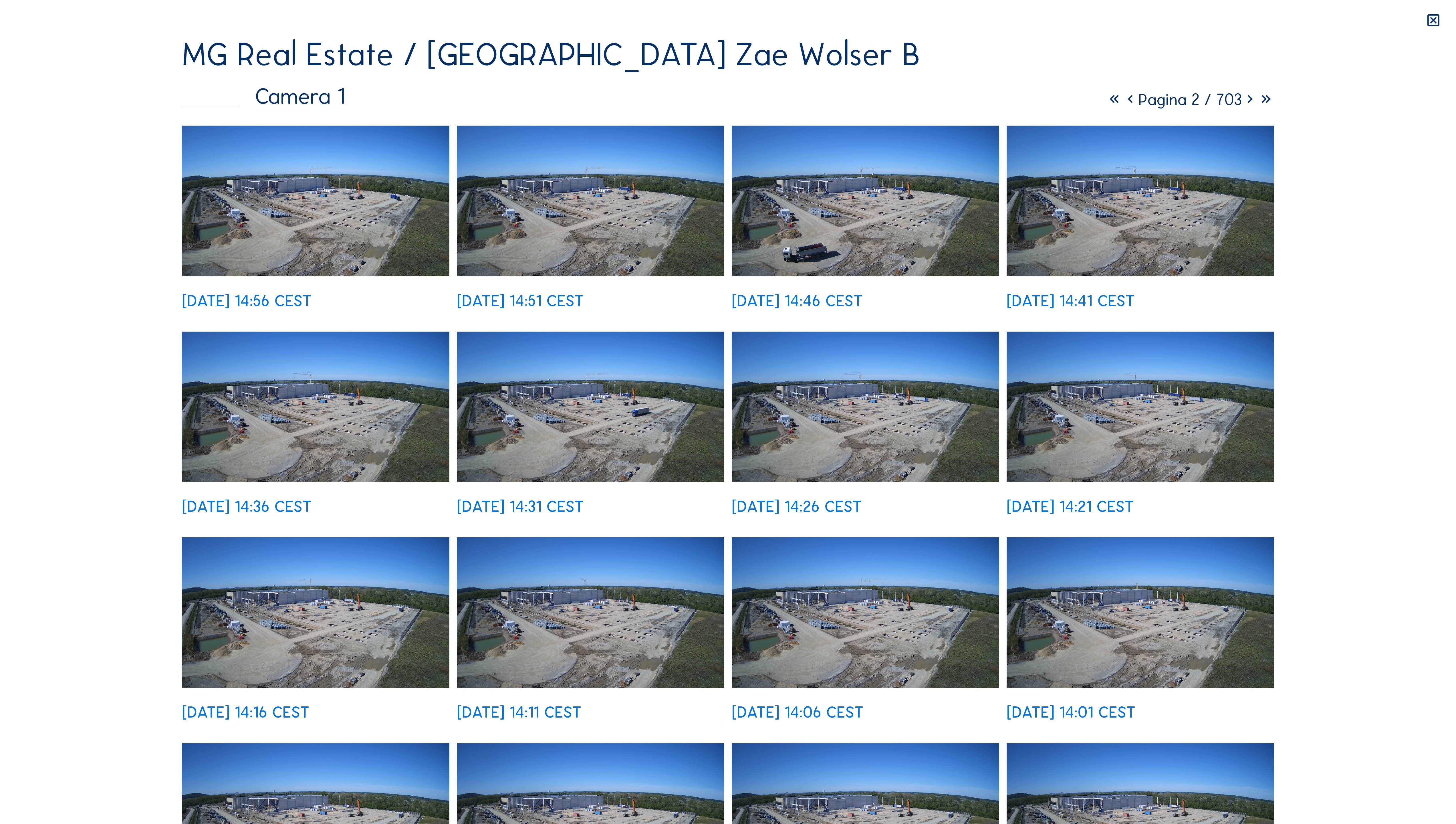
click at [841, 90] on icon at bounding box center [1250, 100] width 16 height 19
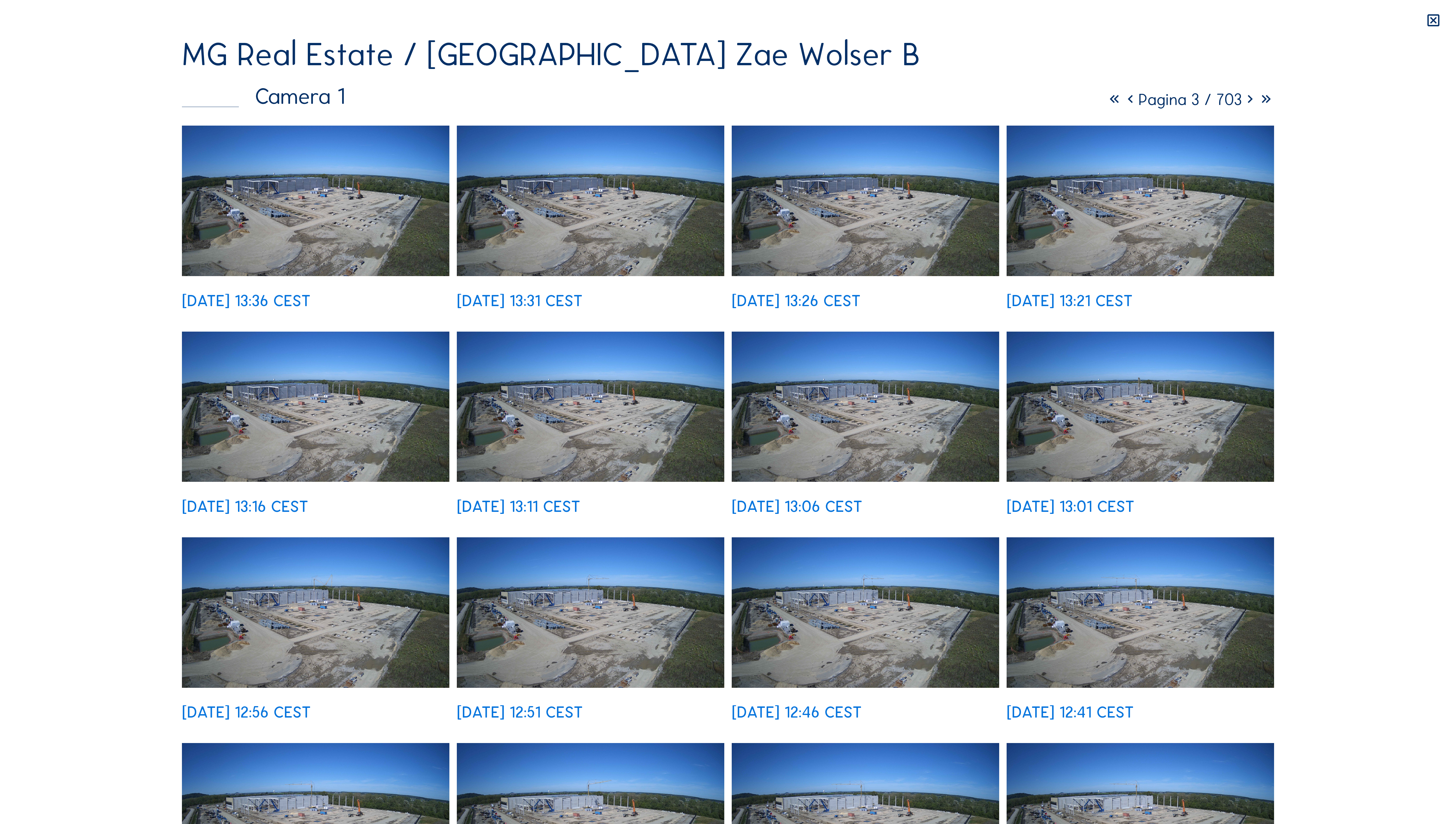
click at [841, 90] on icon at bounding box center [1250, 100] width 16 height 19
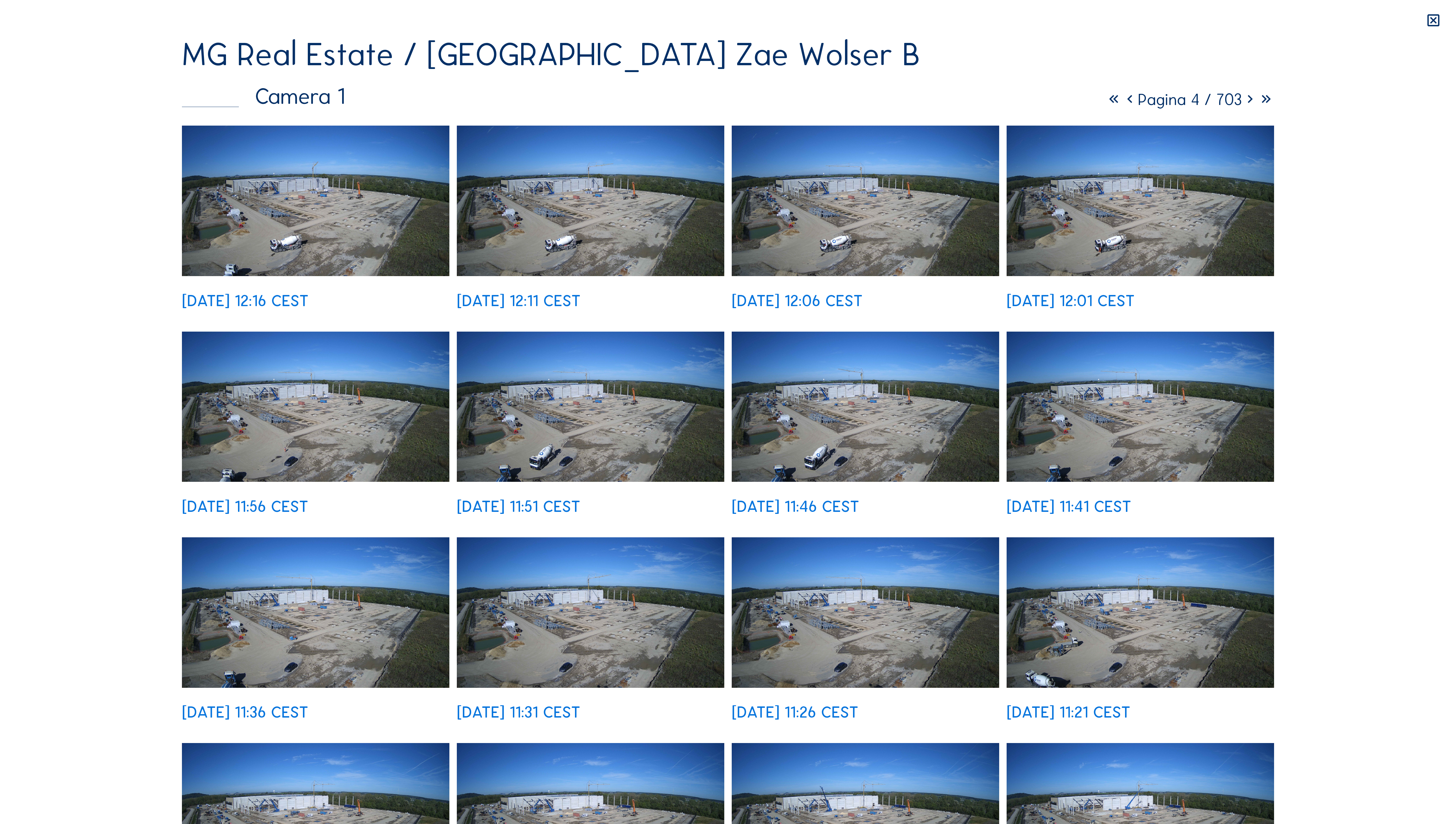
click at [841, 90] on icon at bounding box center [1250, 100] width 16 height 19
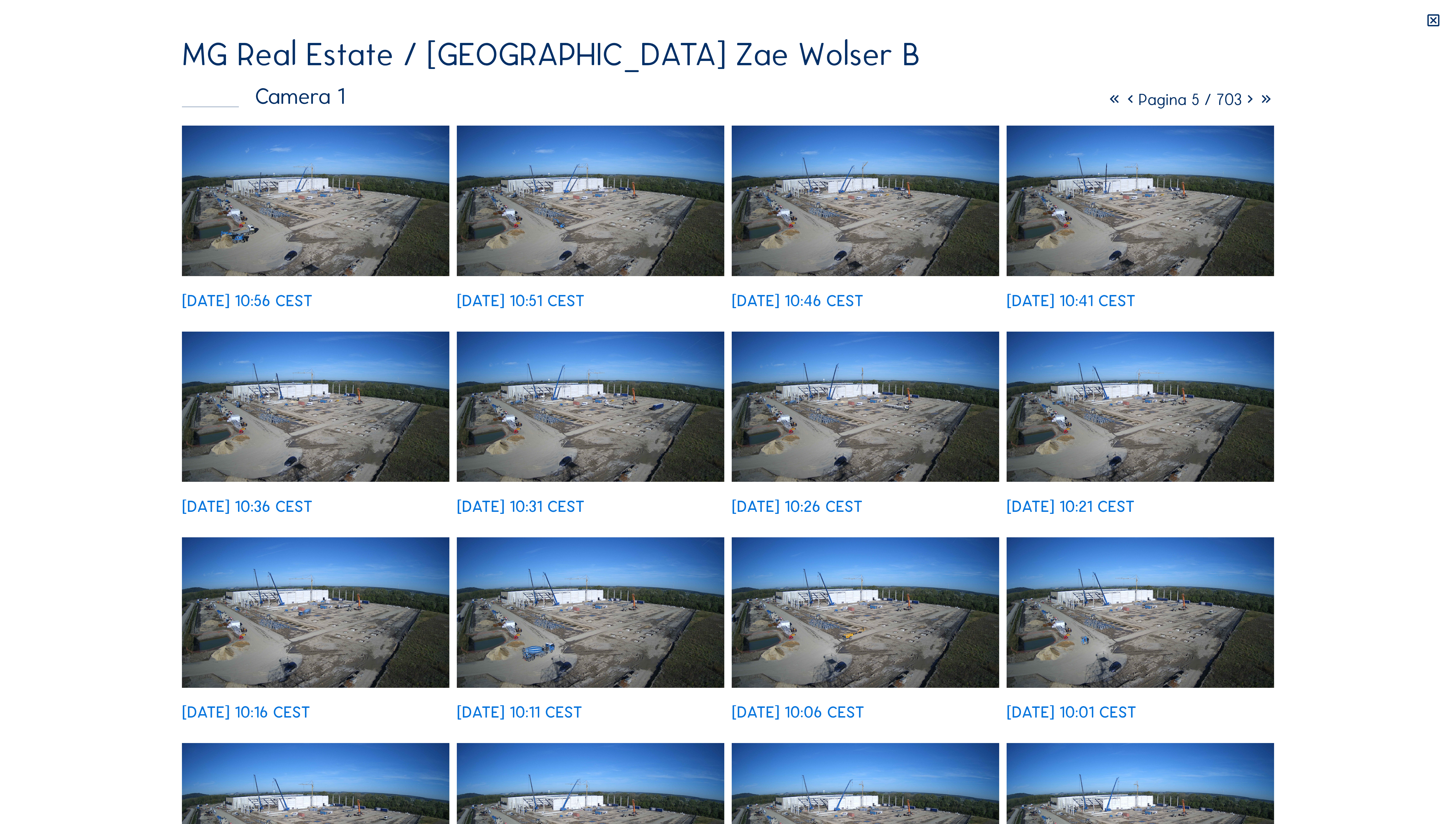
click at [841, 90] on icon at bounding box center [1130, 100] width 16 height 19
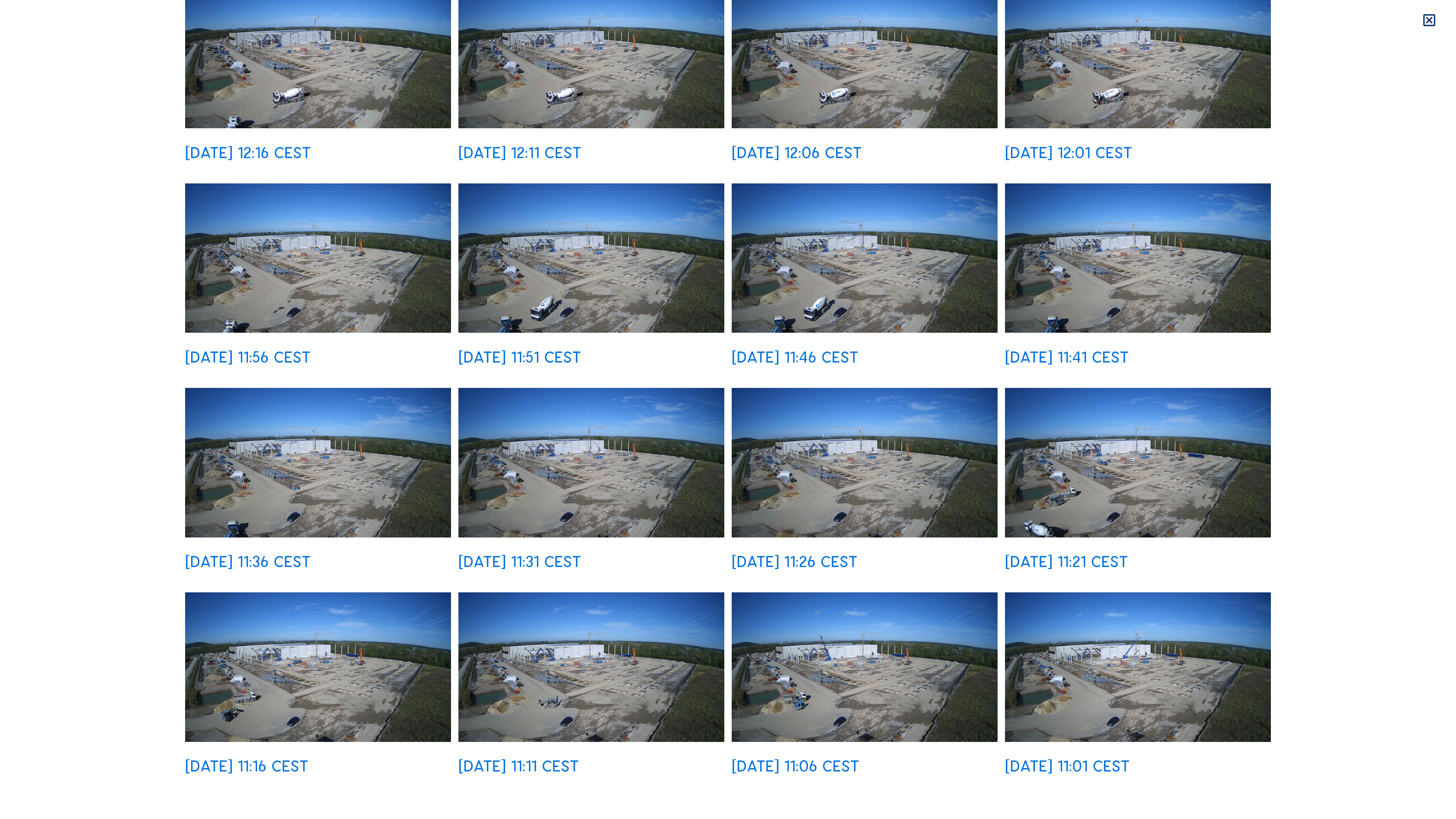
scroll to position [146, 0]
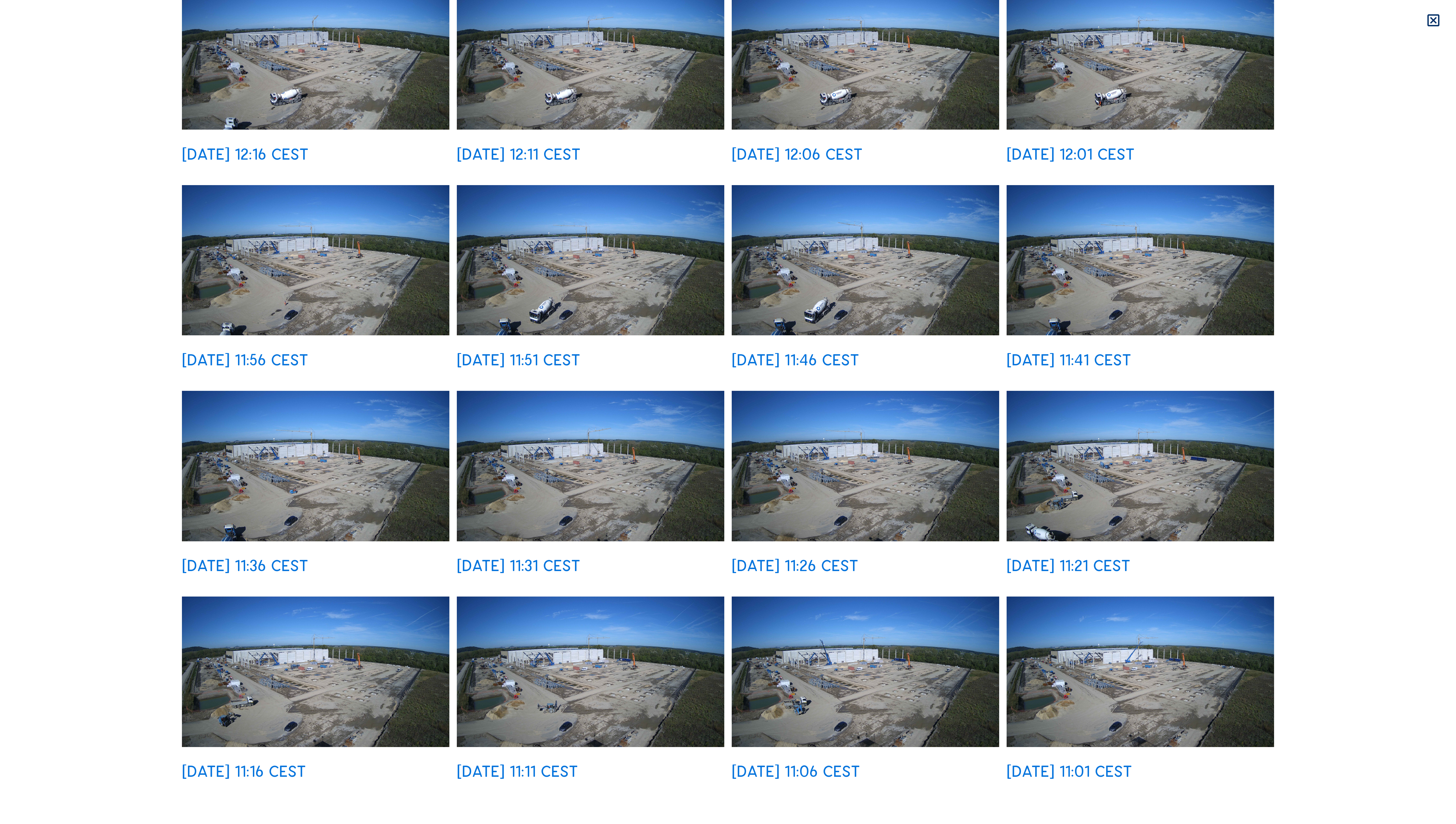
click at [614, 417] on img at bounding box center [590, 672] width 267 height 151
